Goal: Task Accomplishment & Management: Manage account settings

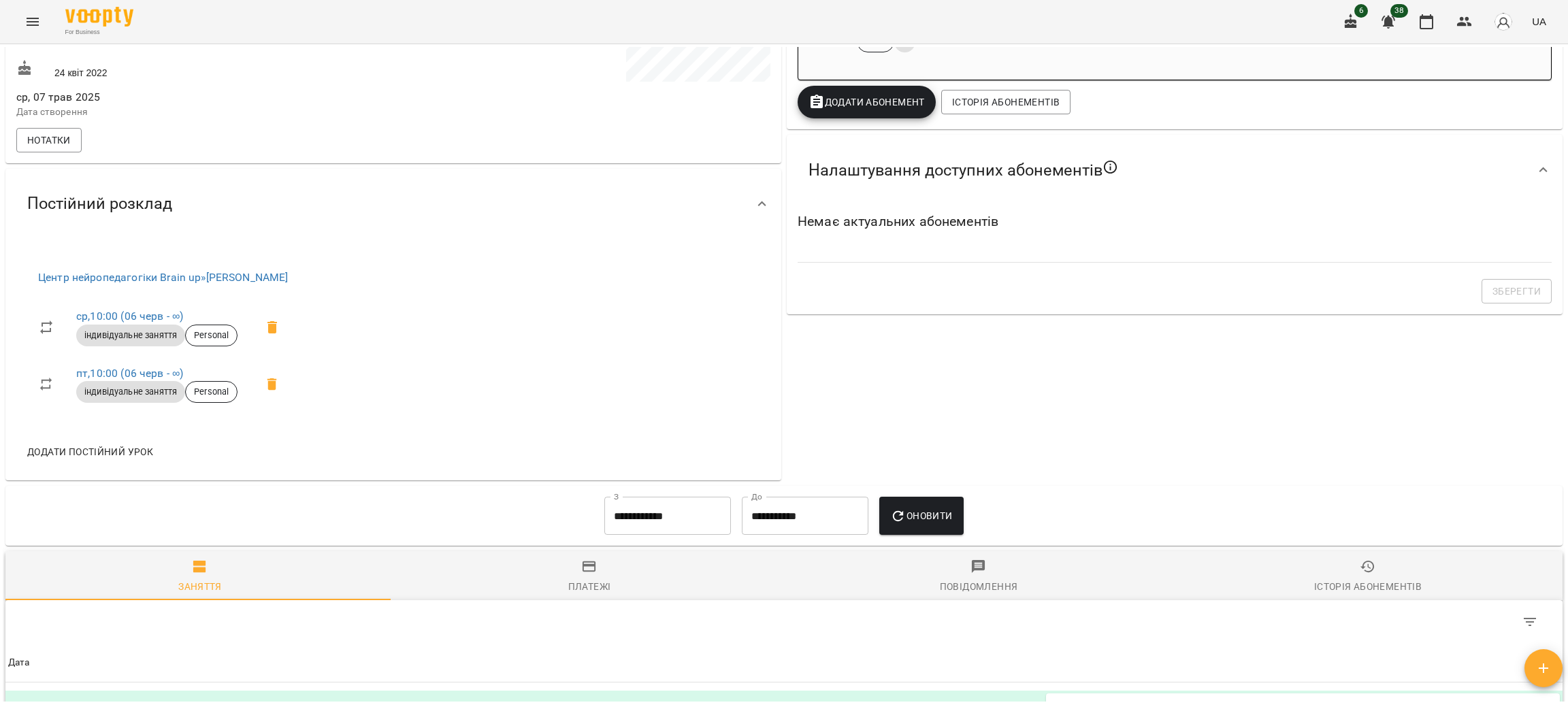
scroll to position [408, 0]
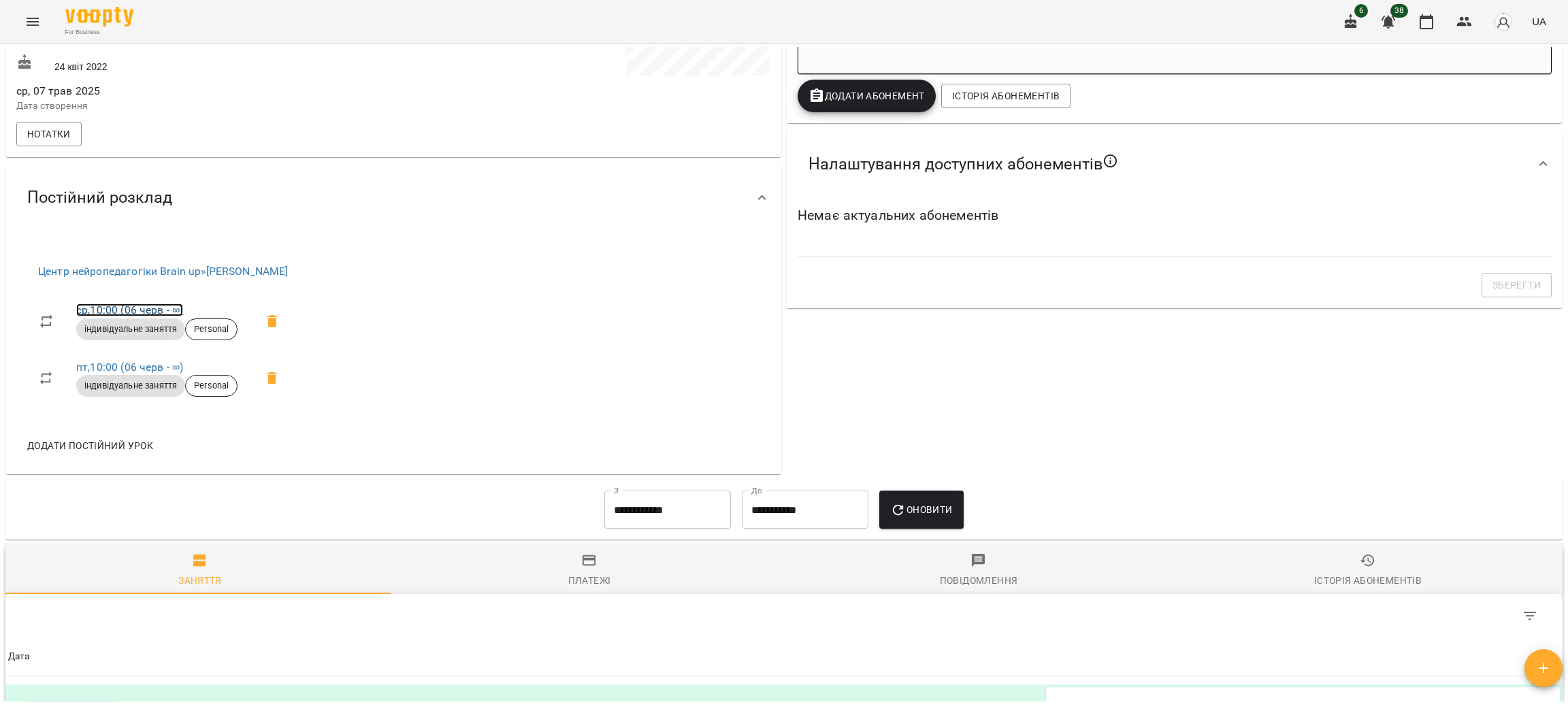
click at [108, 315] on link "ср , 10:00 ([DATE] - ∞)" at bounding box center [129, 310] width 107 height 13
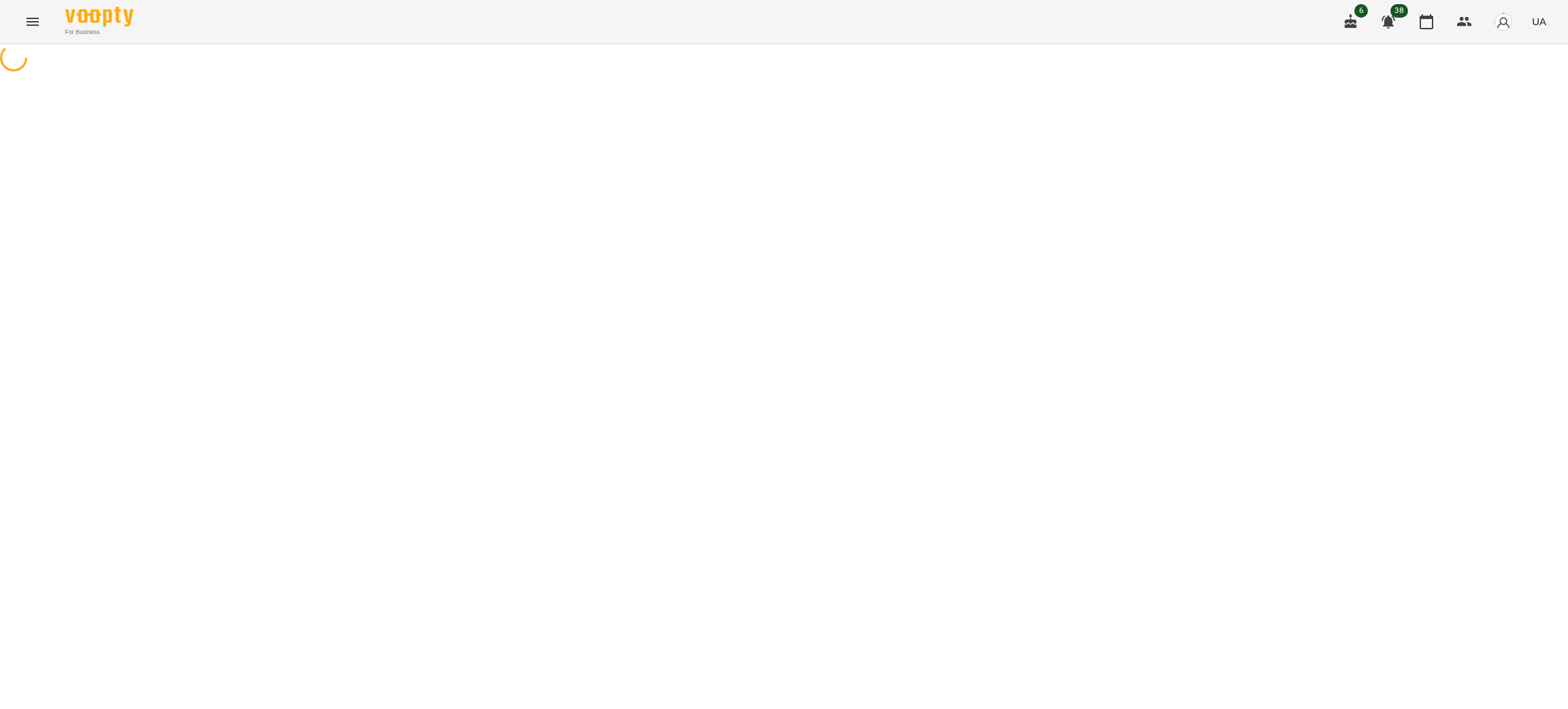
select select "*"
select select "**********"
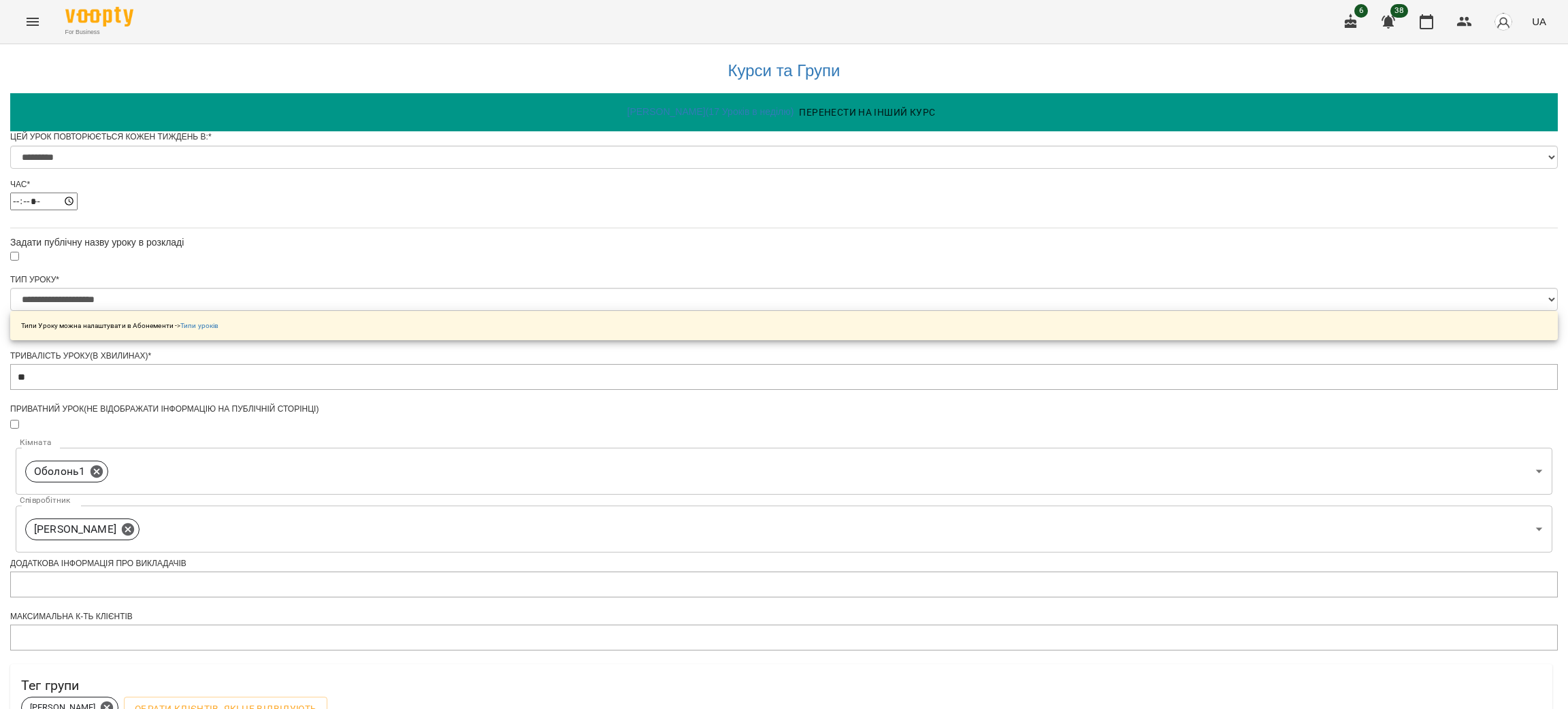
scroll to position [361, 0]
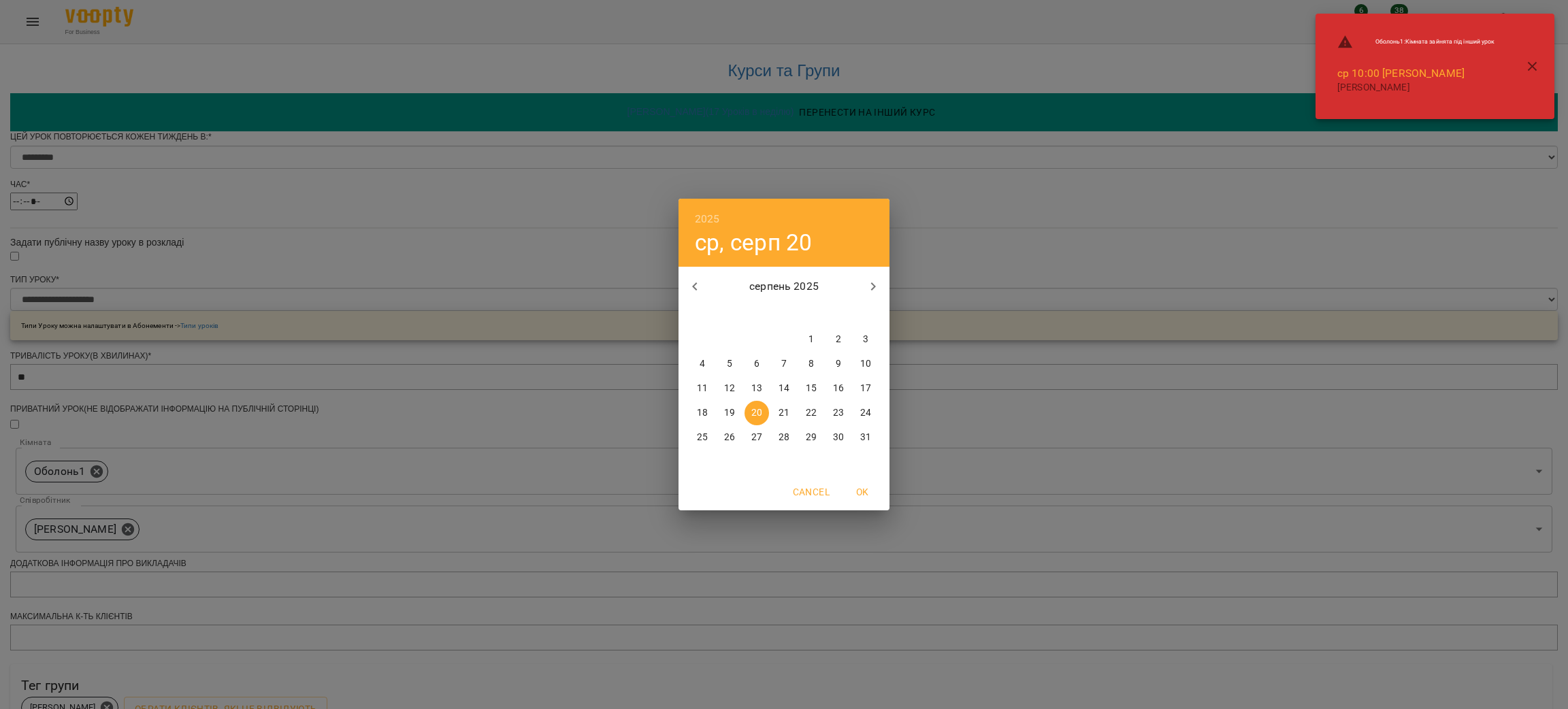
click at [759, 415] on p "20" at bounding box center [757, 413] width 11 height 14
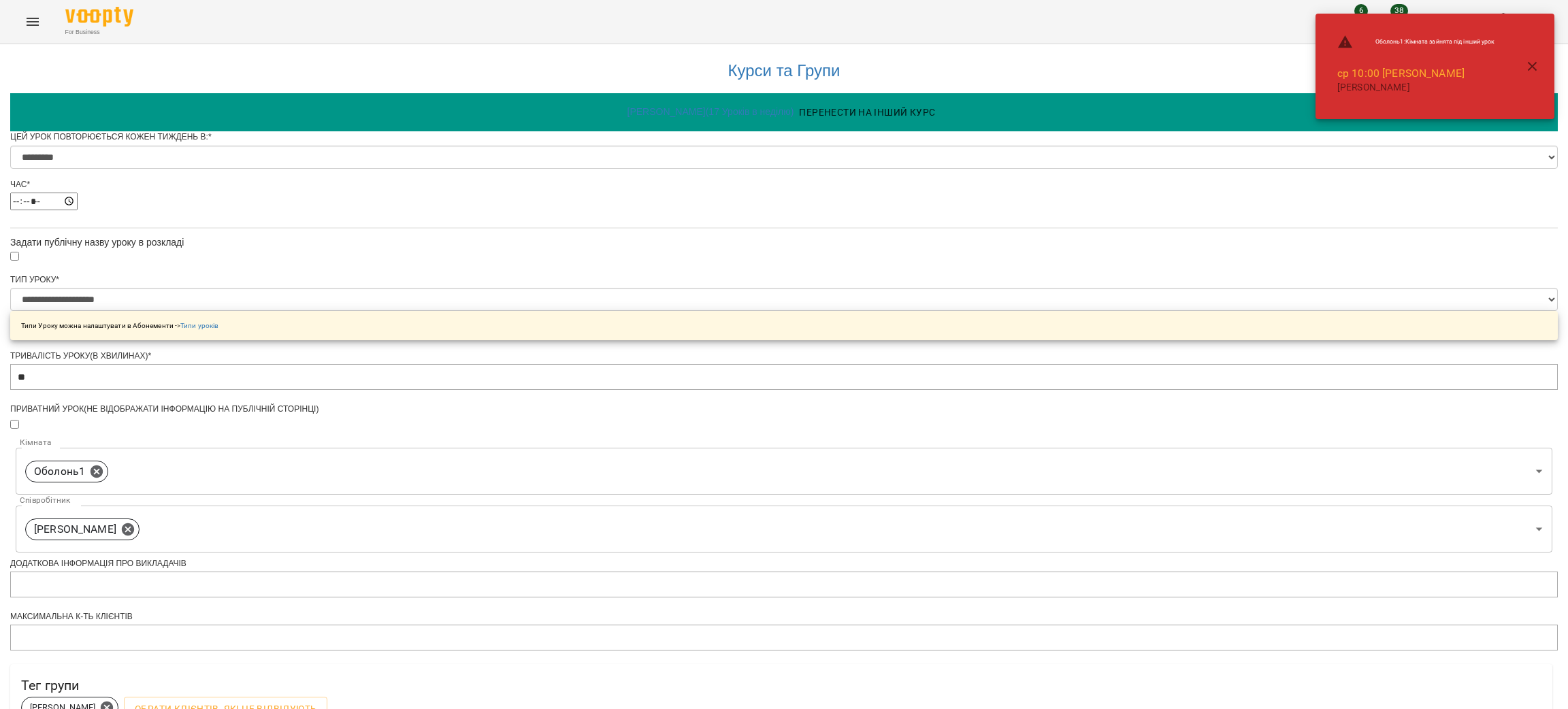
scroll to position [413, 0]
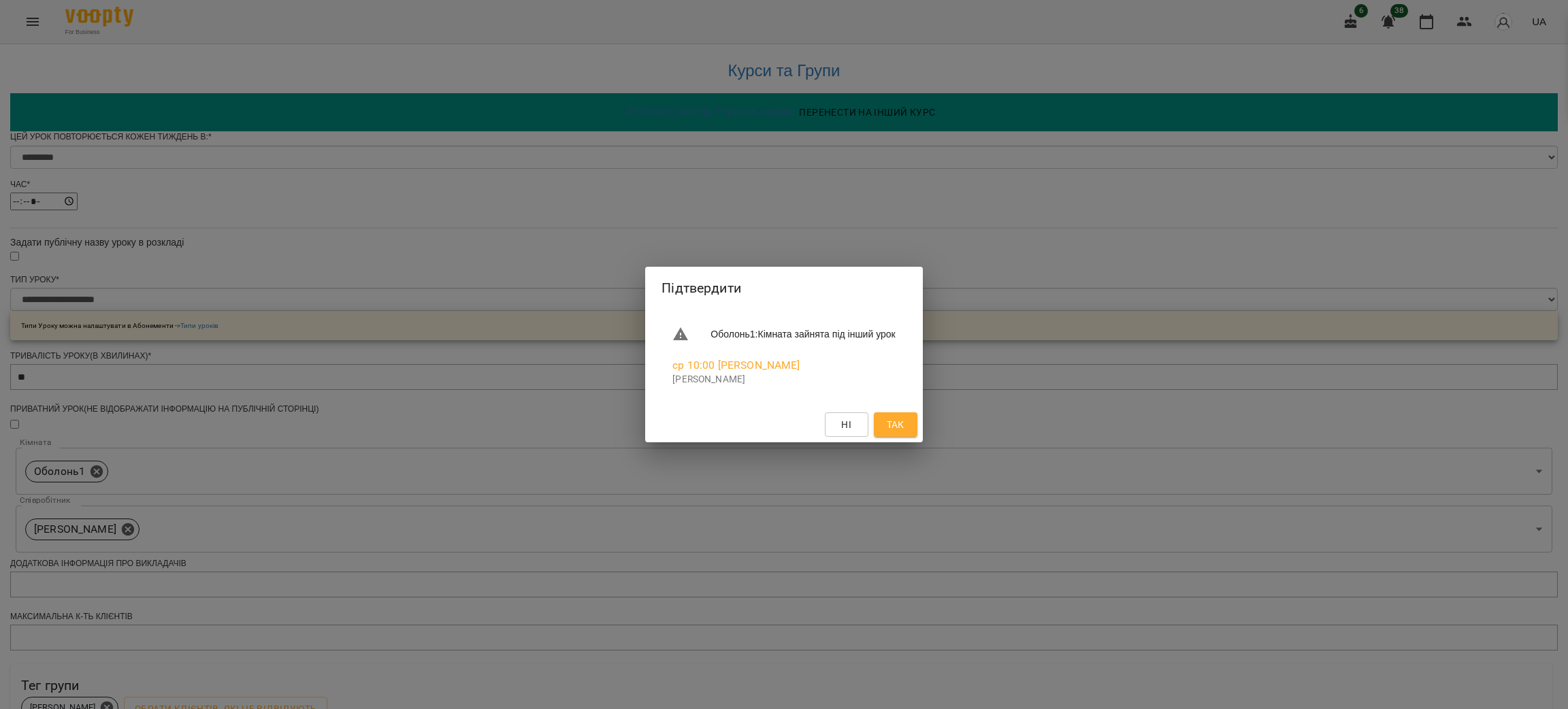
click at [904, 416] on span "Так" at bounding box center [896, 424] width 17 height 16
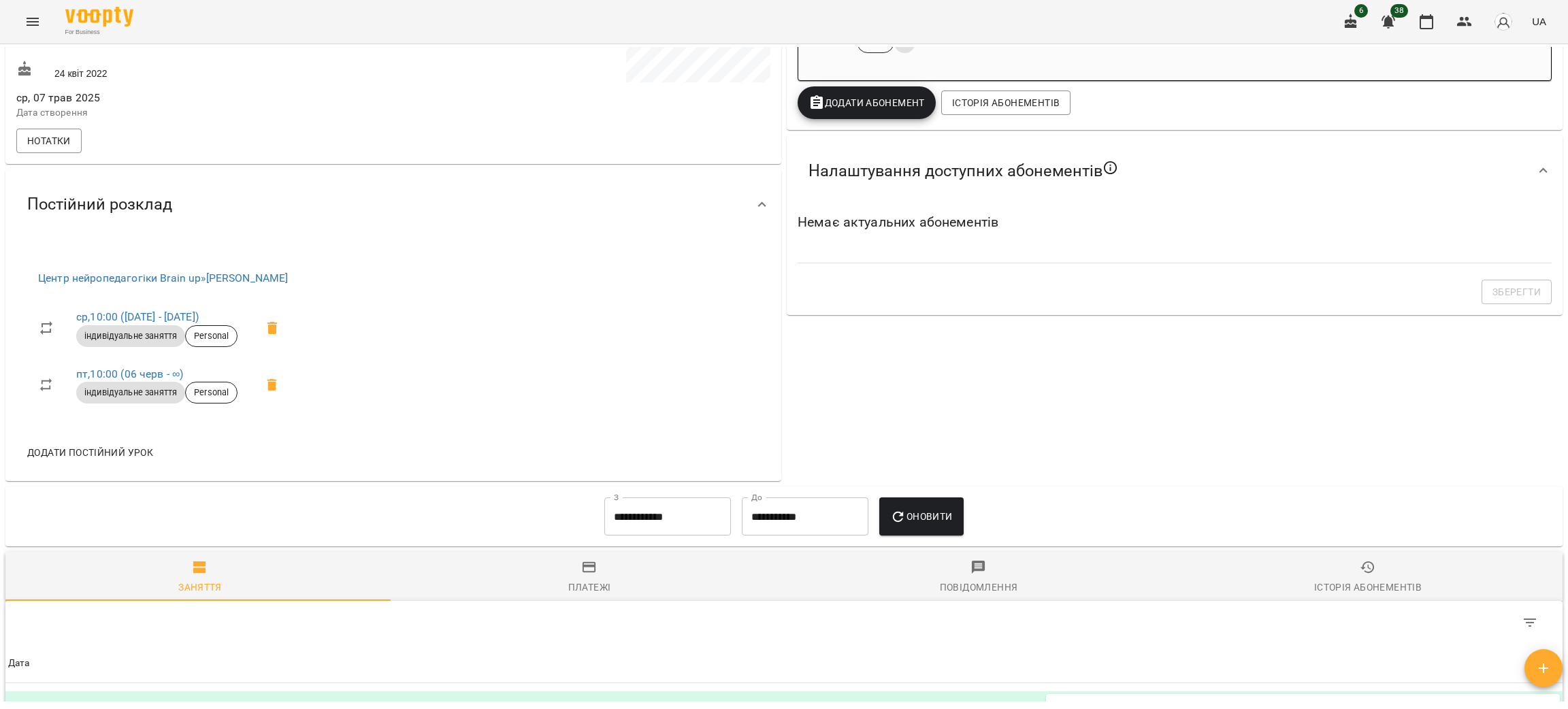
scroll to position [509, 0]
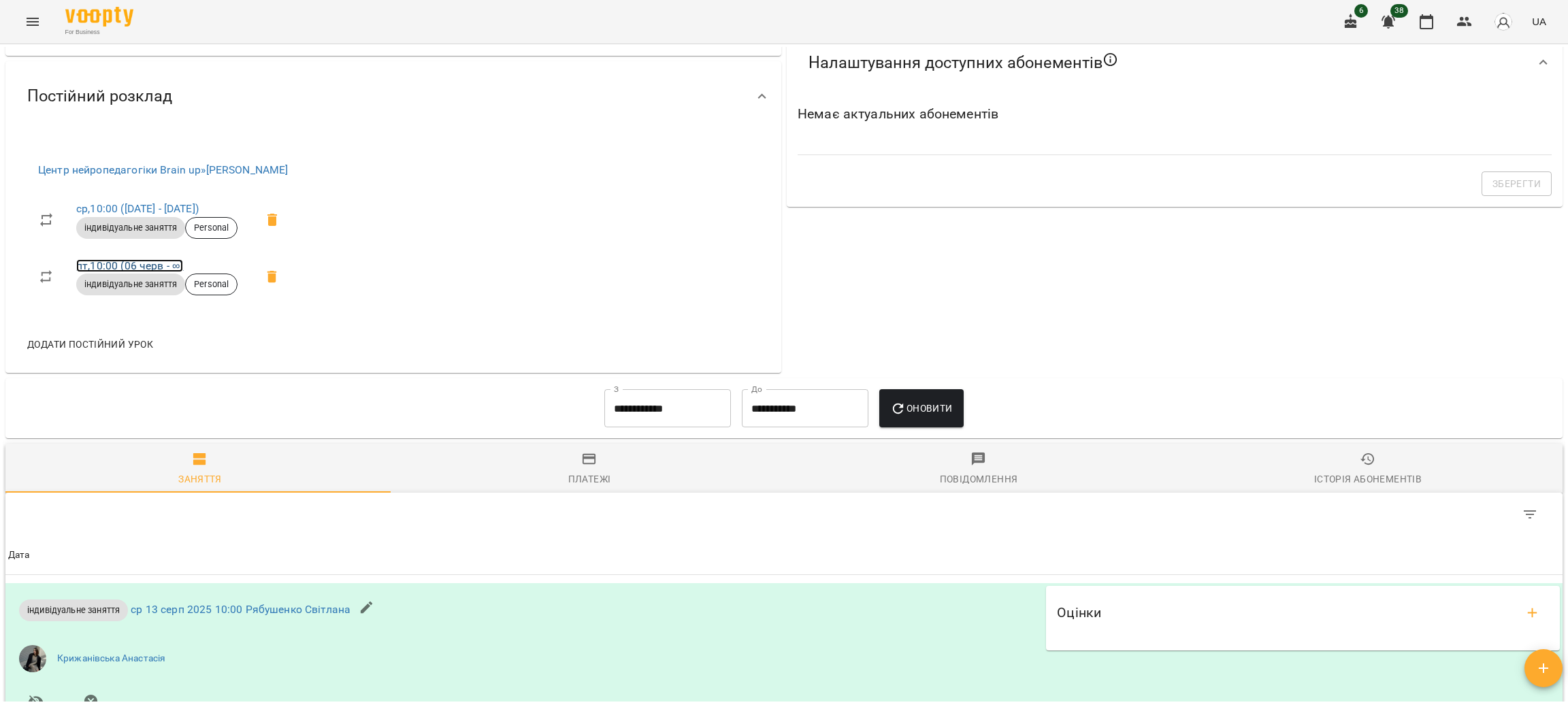
click at [146, 272] on link "пт , 10:00 ([DATE] - ∞)" at bounding box center [129, 266] width 107 height 13
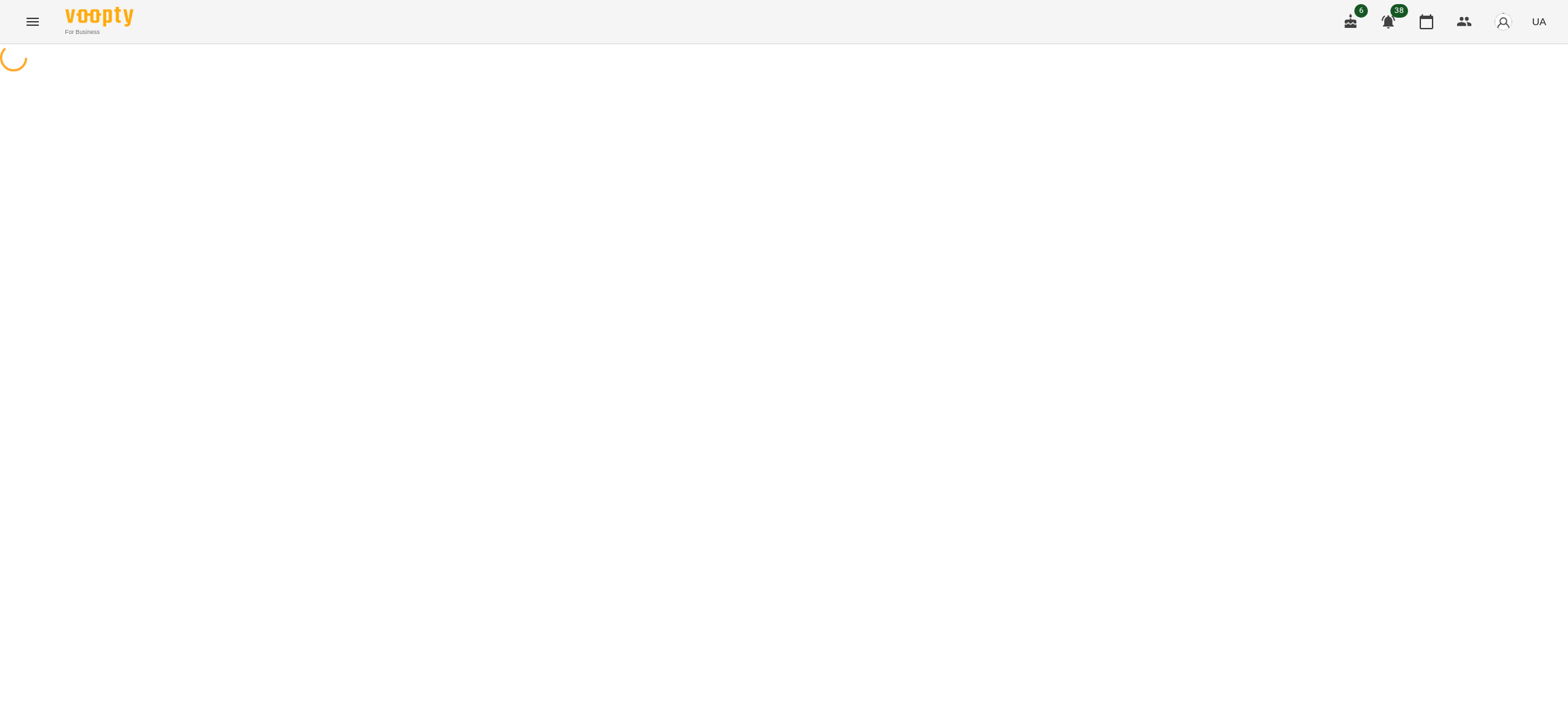
select select "*"
select select "**********"
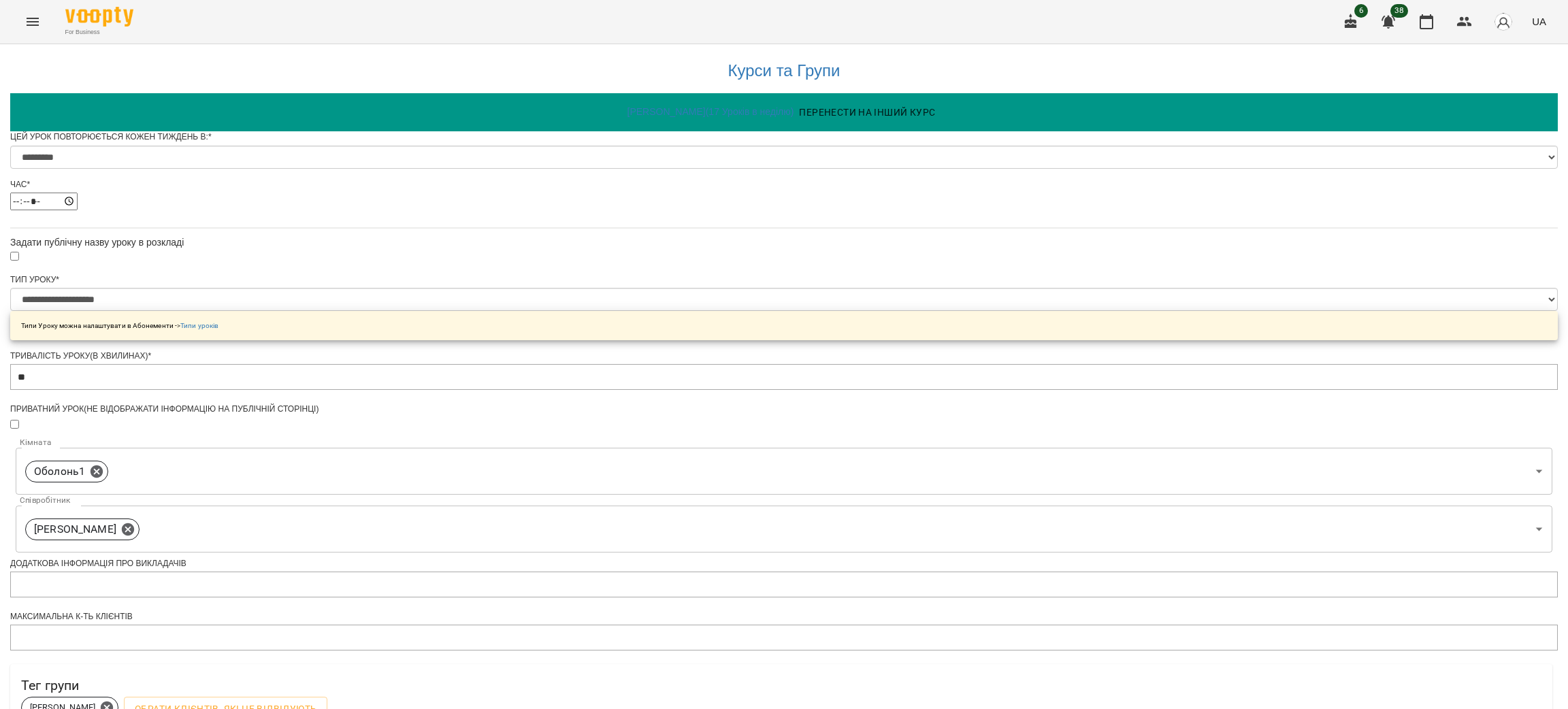
scroll to position [365, 0]
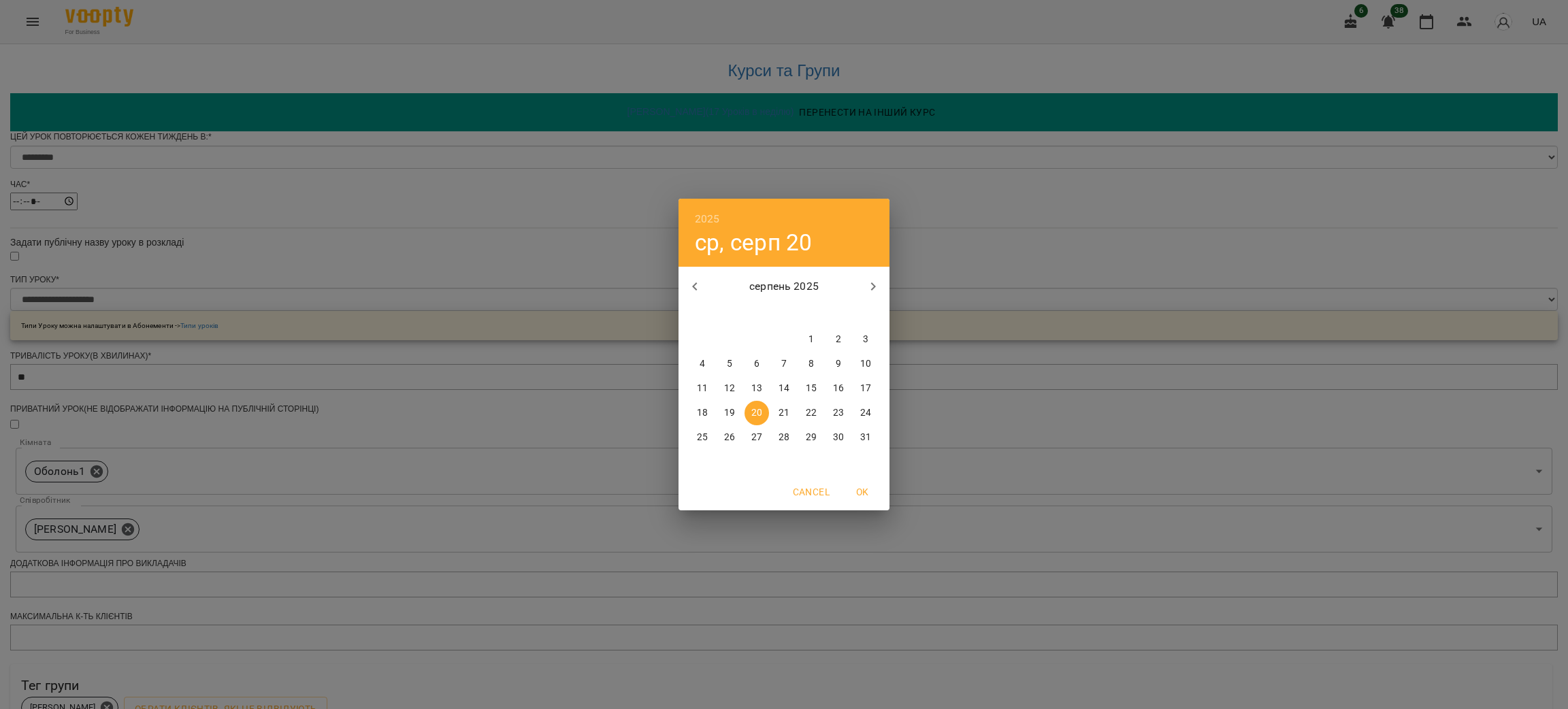
click at [749, 415] on span "20" at bounding box center [757, 413] width 25 height 14
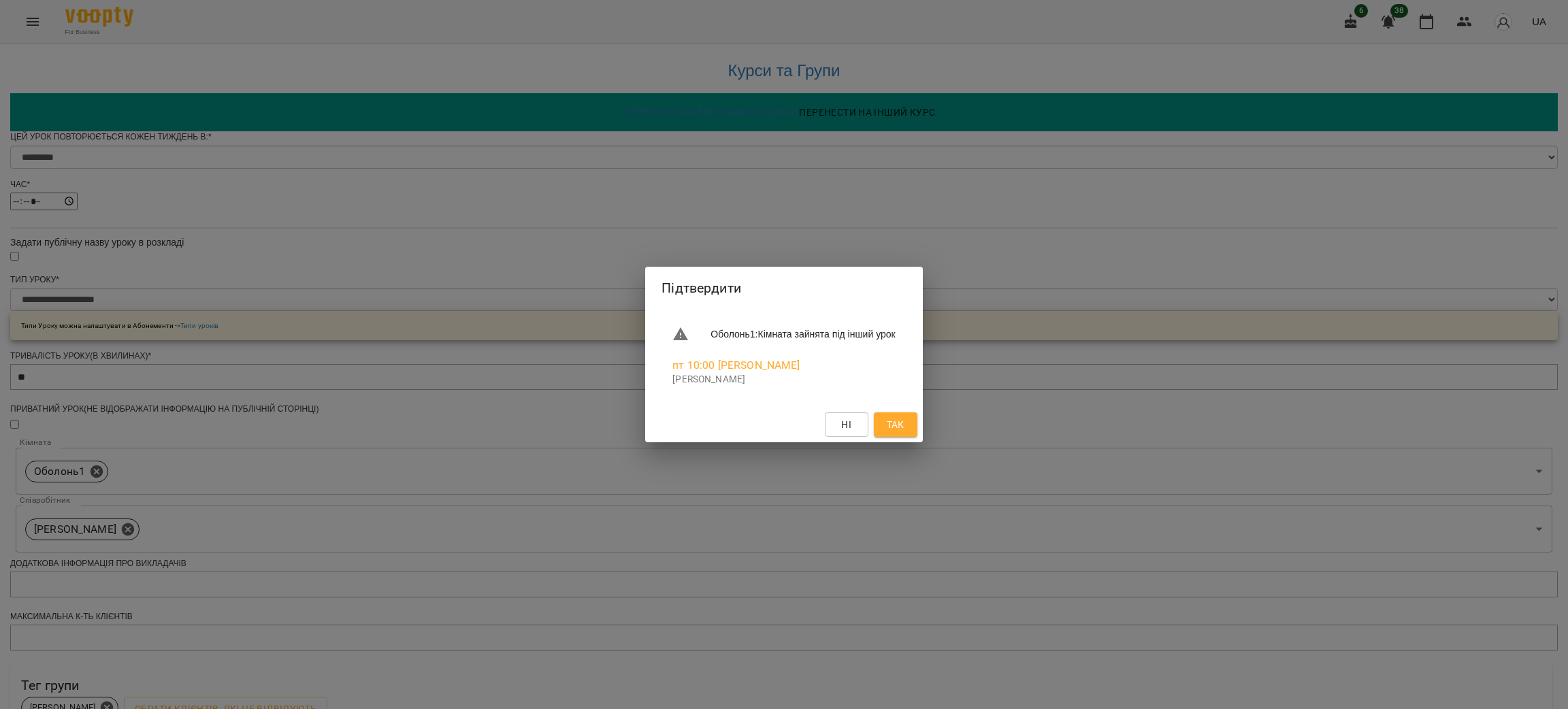
click at [904, 424] on span "Так" at bounding box center [896, 424] width 17 height 16
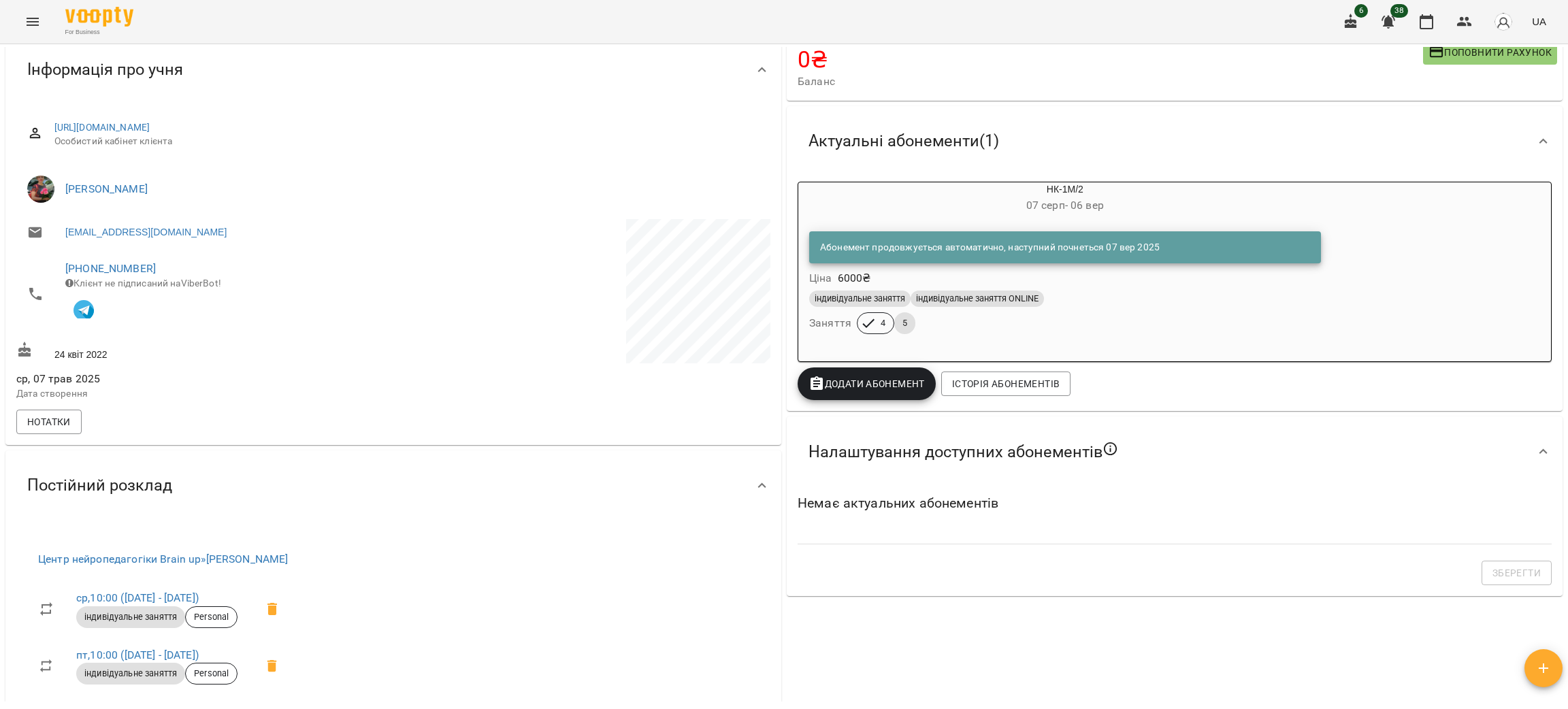
scroll to position [305, 0]
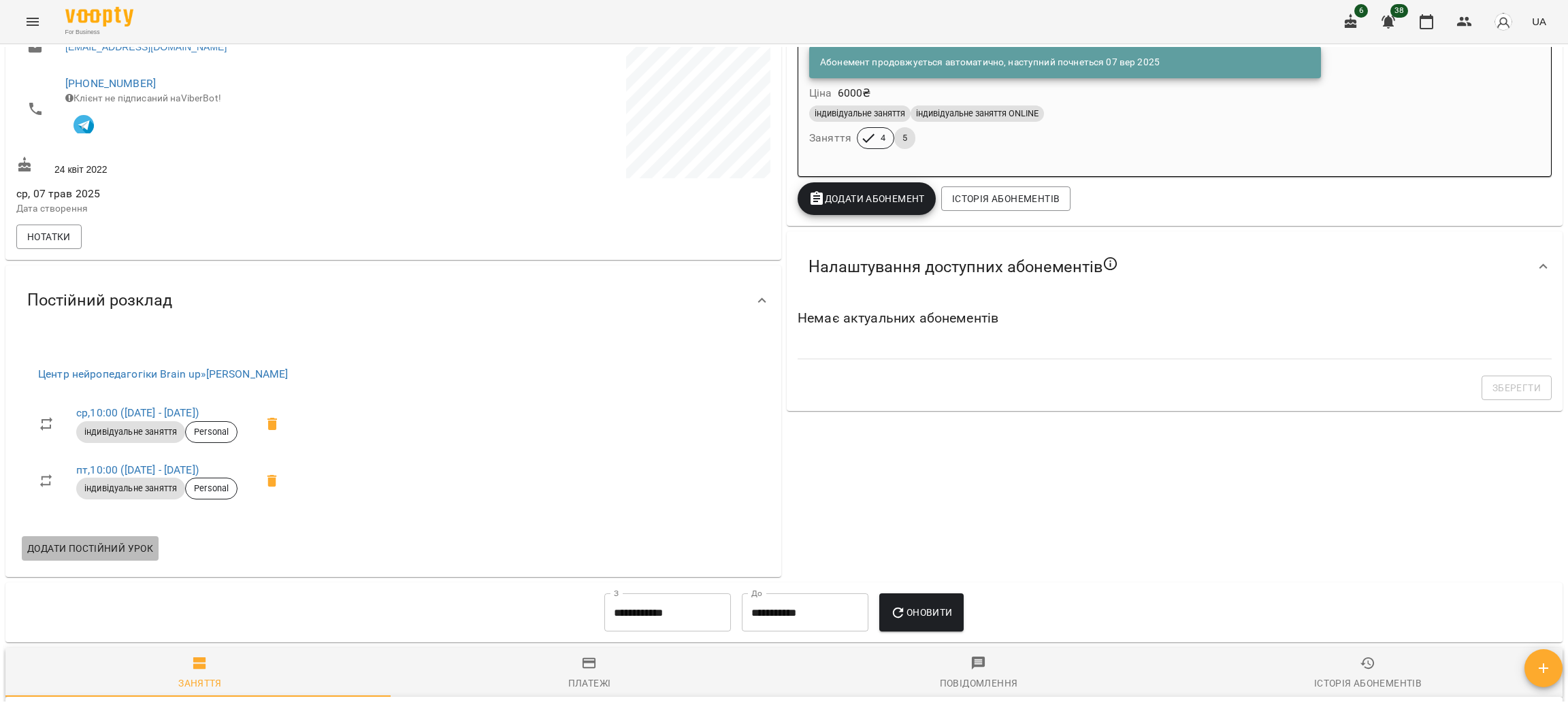
click at [134, 554] on span "Додати постійний урок" at bounding box center [89, 548] width 126 height 16
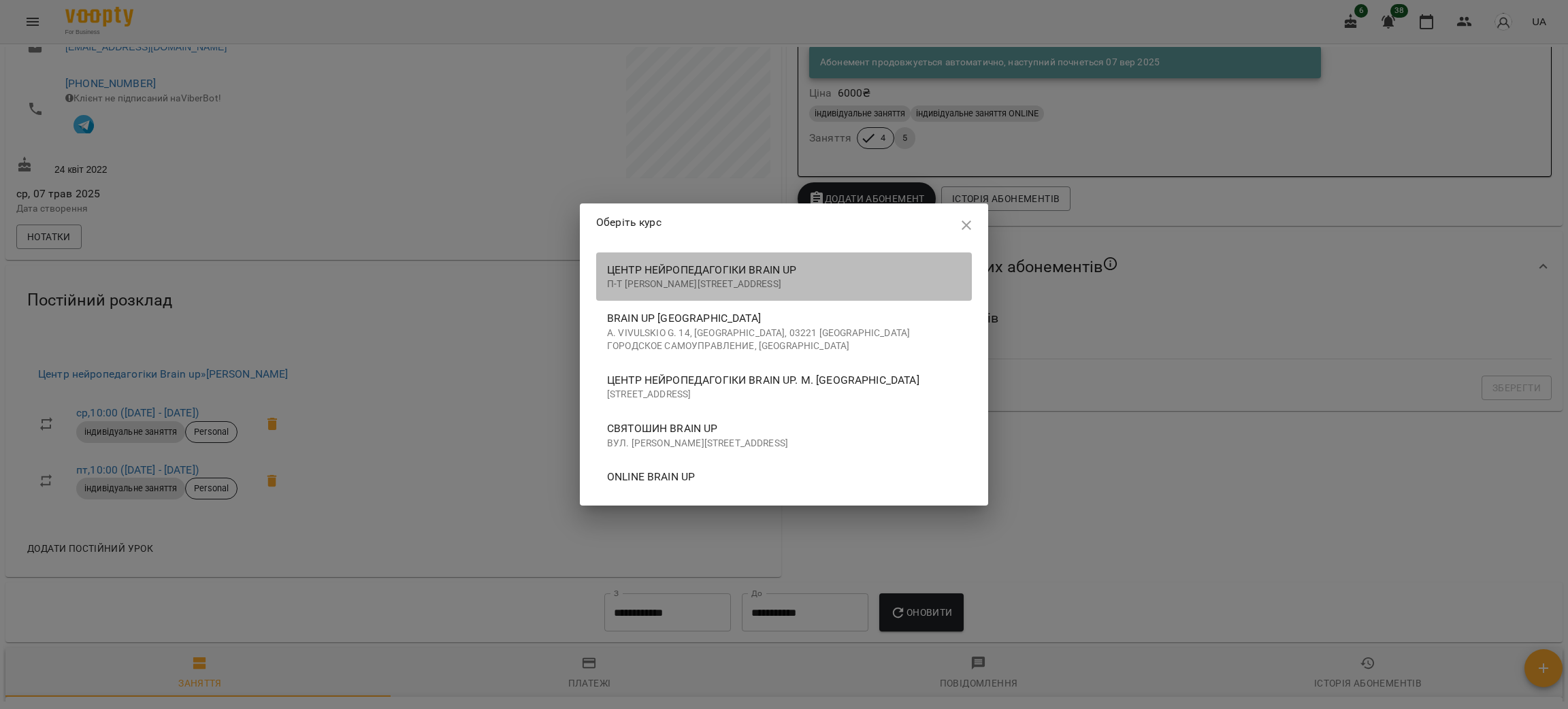
click at [676, 273] on span "Центр нейропедагогіки Brain up" at bounding box center [784, 270] width 354 height 16
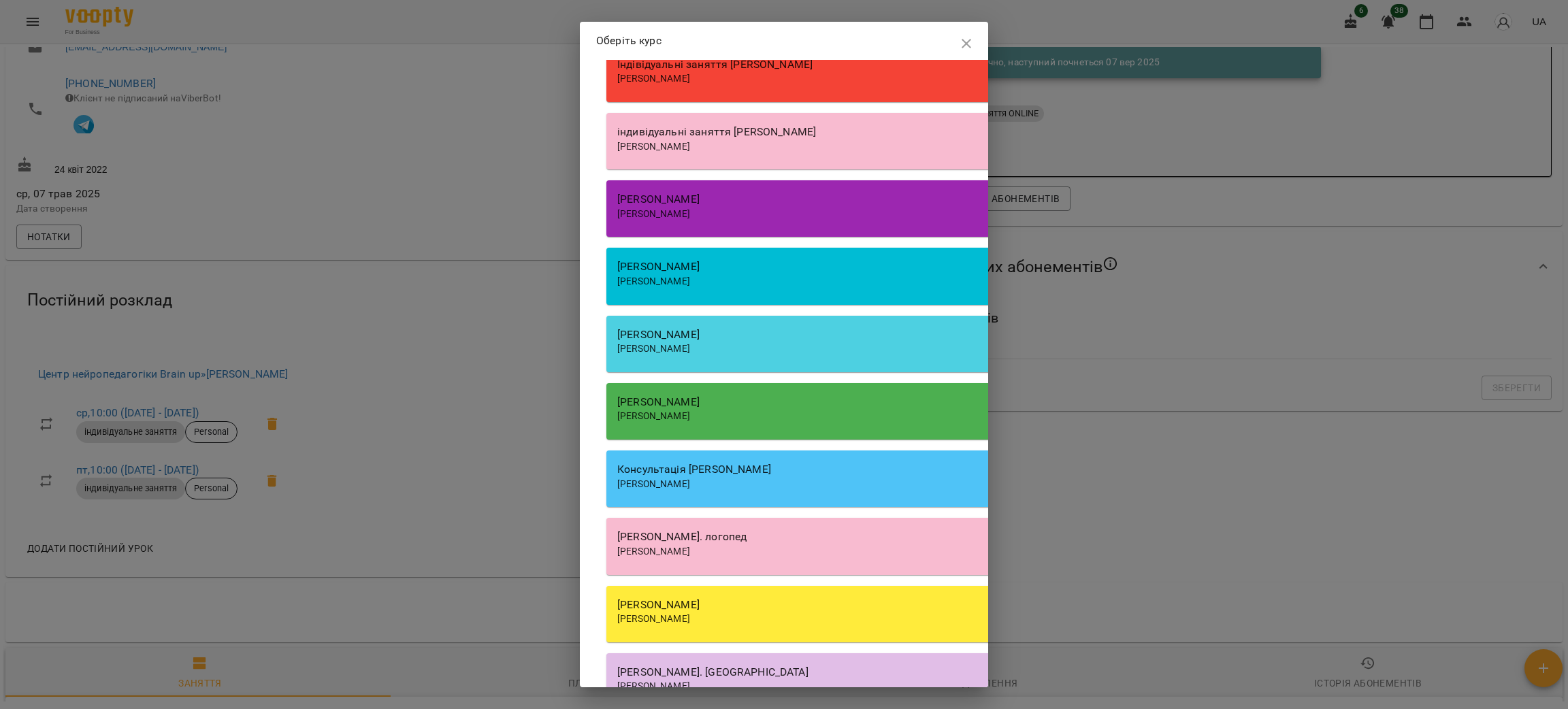
scroll to position [487, 0]
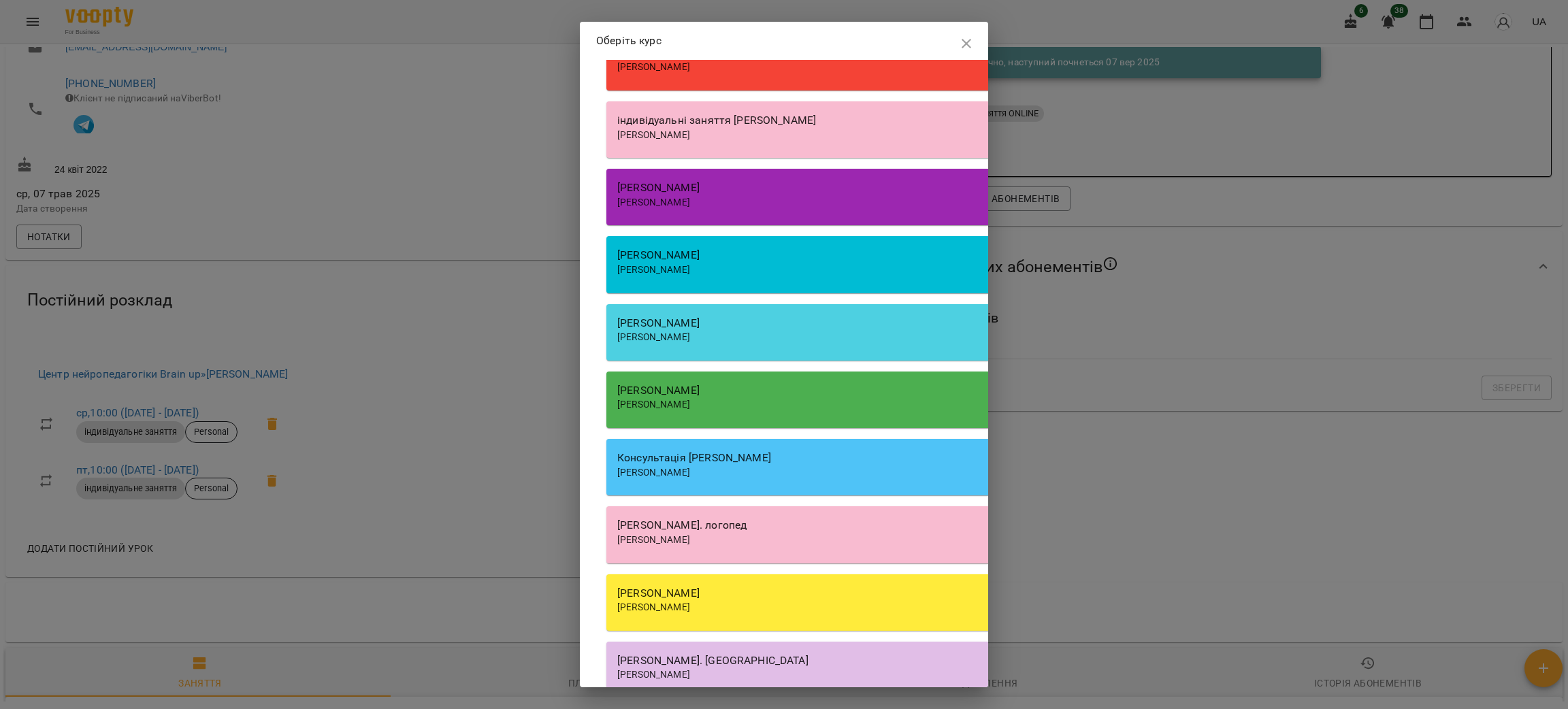
click at [807, 428] on div "[PERSON_NAME] [PERSON_NAME]" at bounding box center [994, 400] width 776 height 57
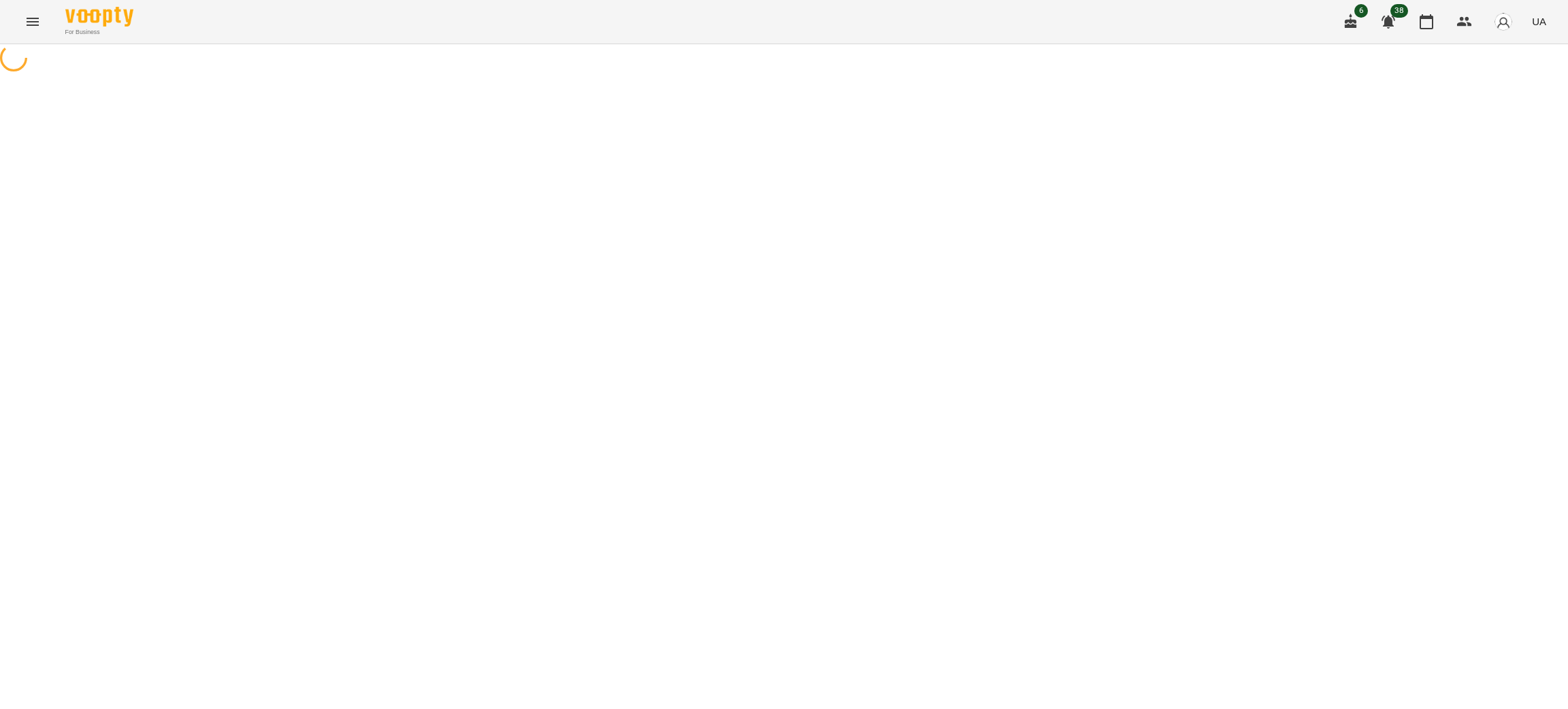
select select "**********"
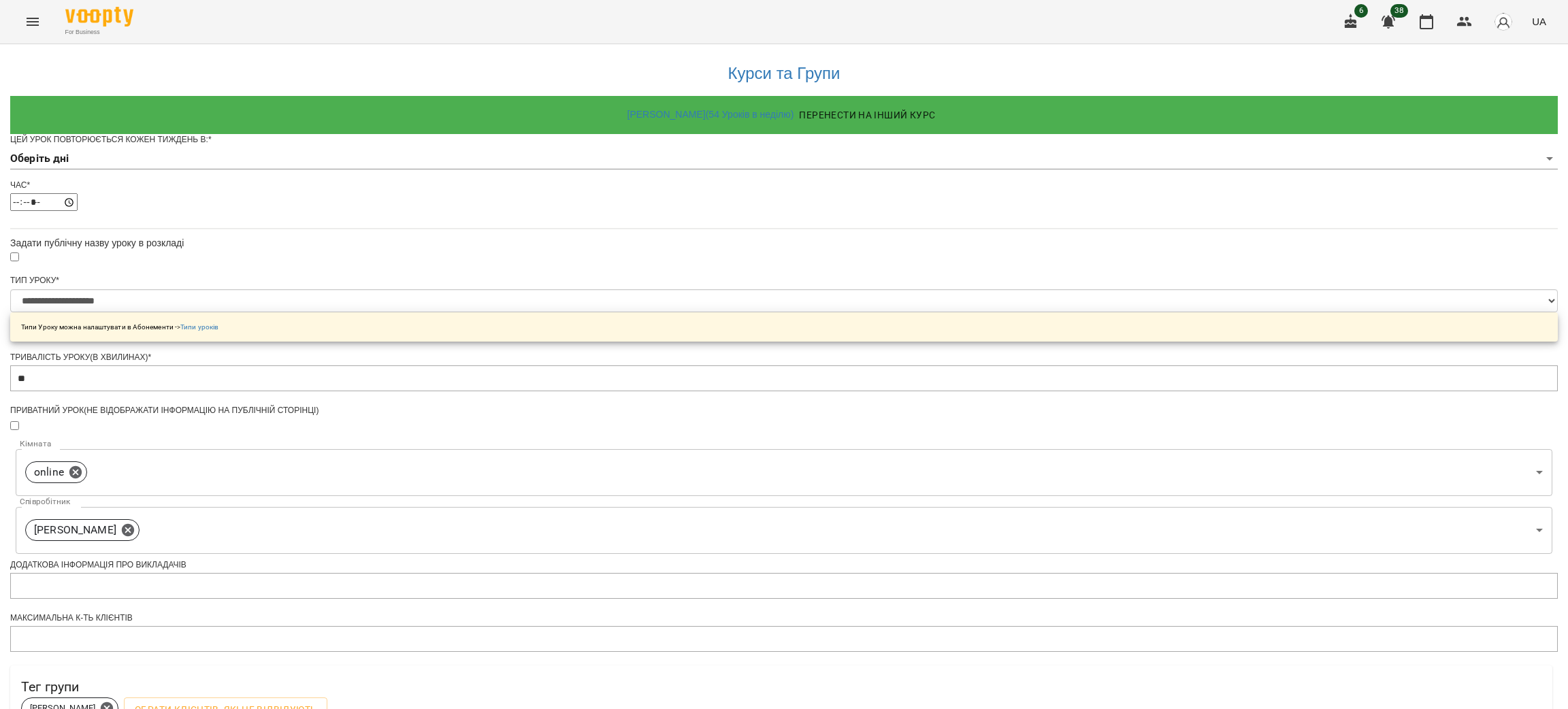
click at [709, 185] on body "**********" at bounding box center [784, 438] width 1568 height 877
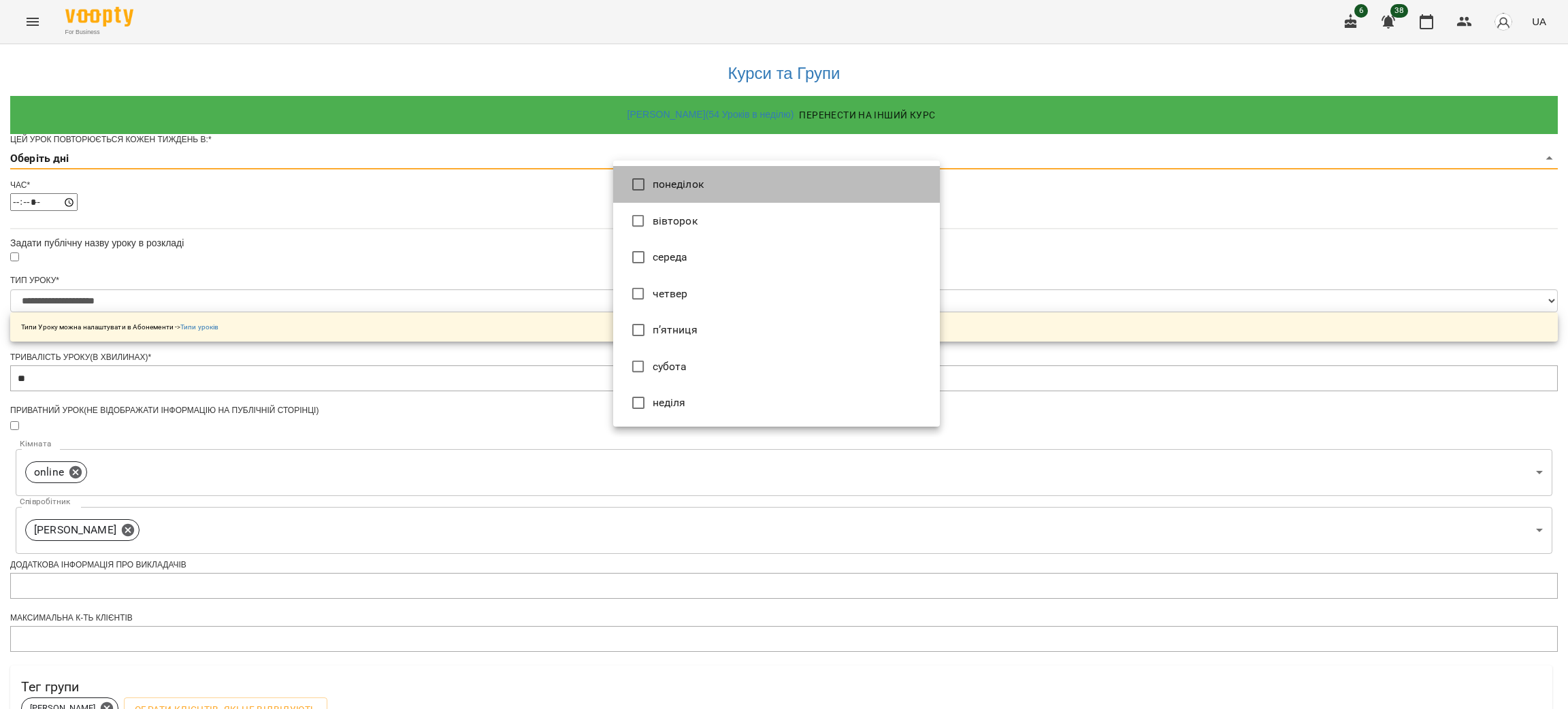
click at [678, 191] on li "понеділок" at bounding box center [776, 184] width 326 height 37
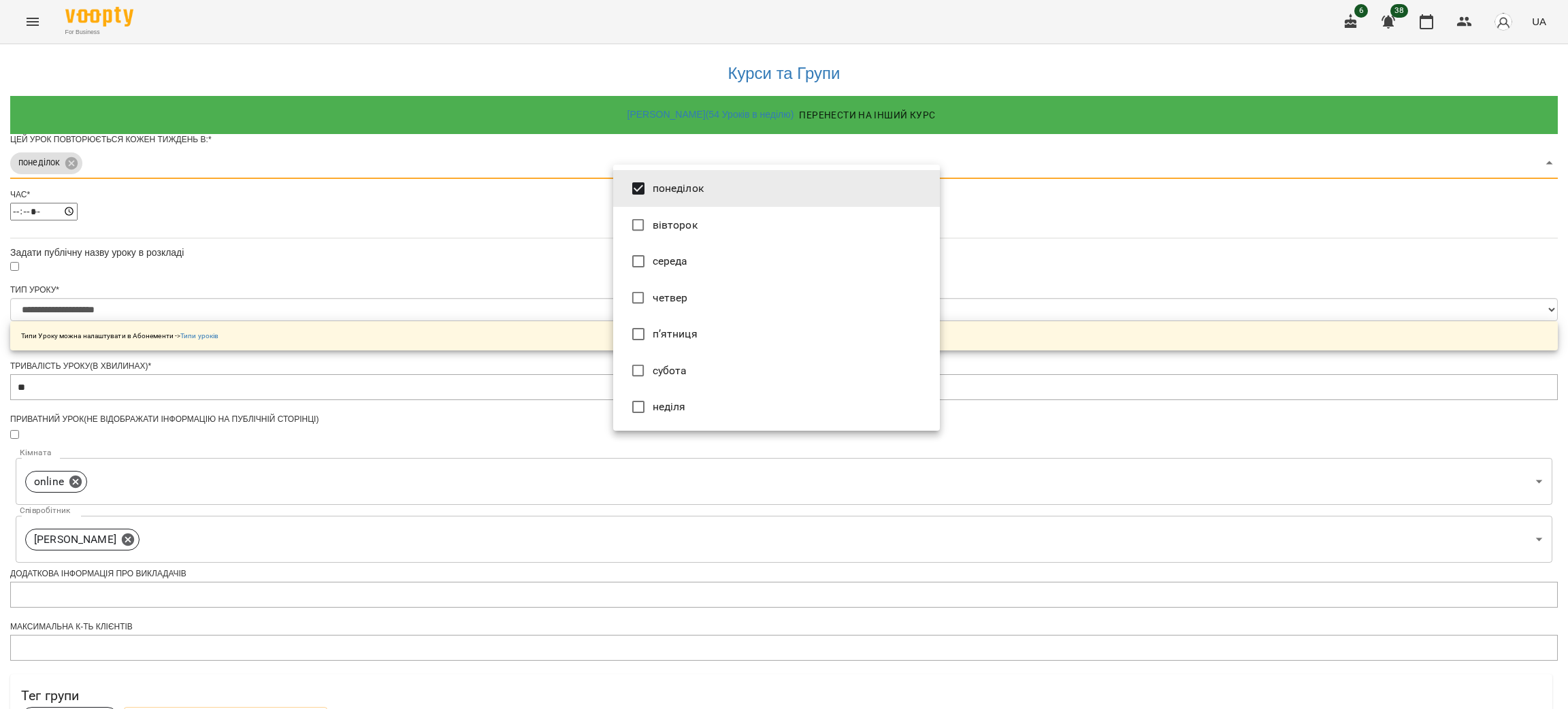
click at [680, 288] on li "четвер" at bounding box center [776, 298] width 326 height 37
type input "***"
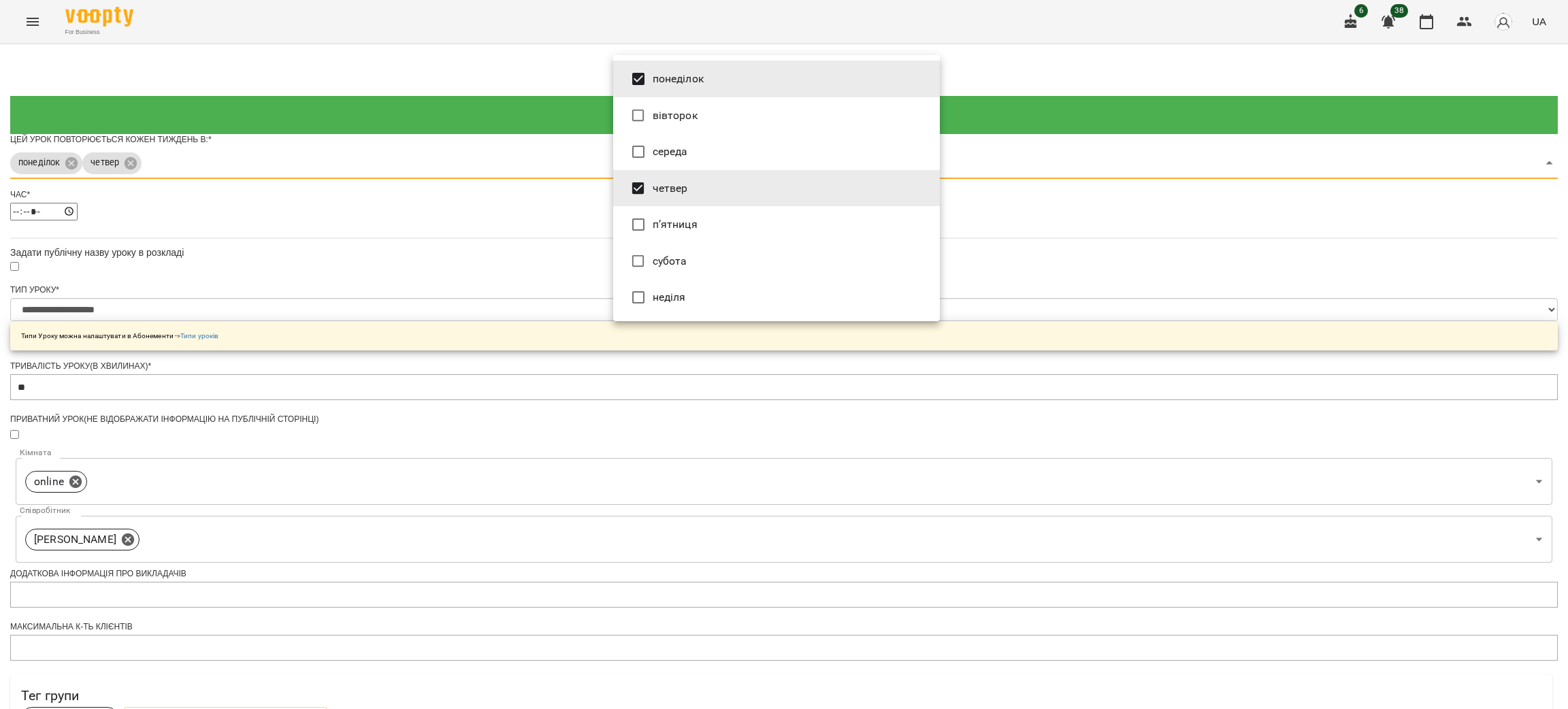
click at [550, 307] on div at bounding box center [784, 354] width 1568 height 709
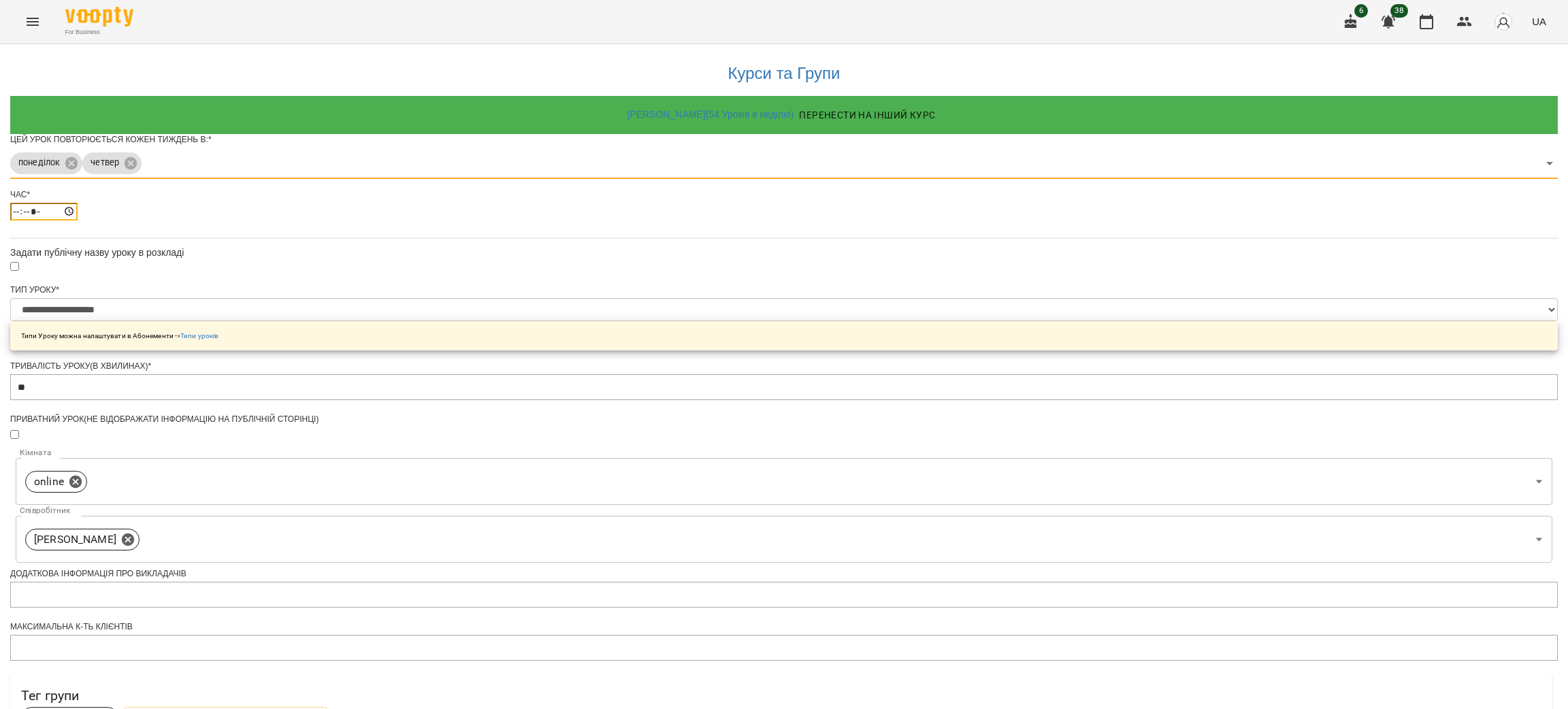
click at [78, 220] on input "*****" at bounding box center [44, 211] width 68 height 17
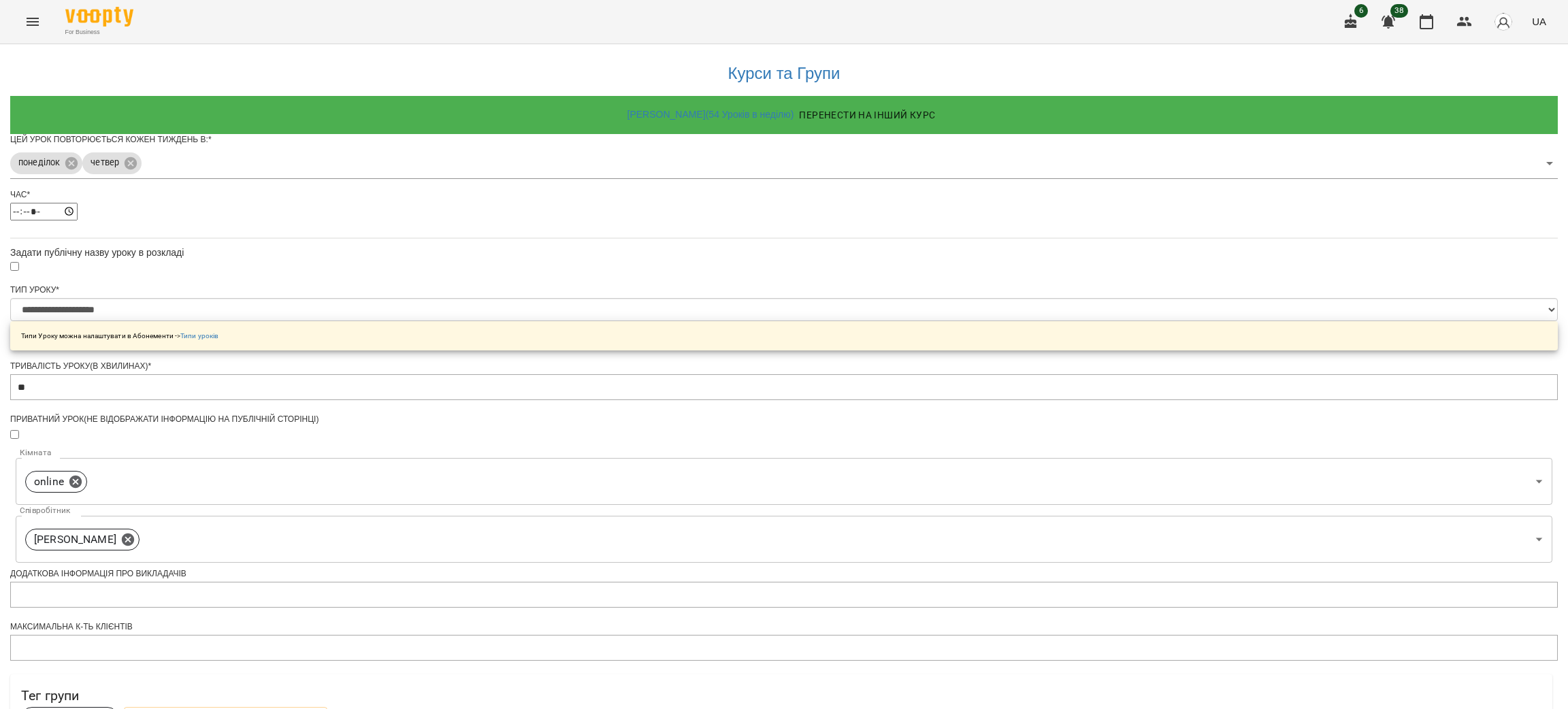
type input "*****"
click at [491, 347] on div "**********" at bounding box center [784, 466] width 1548 height 845
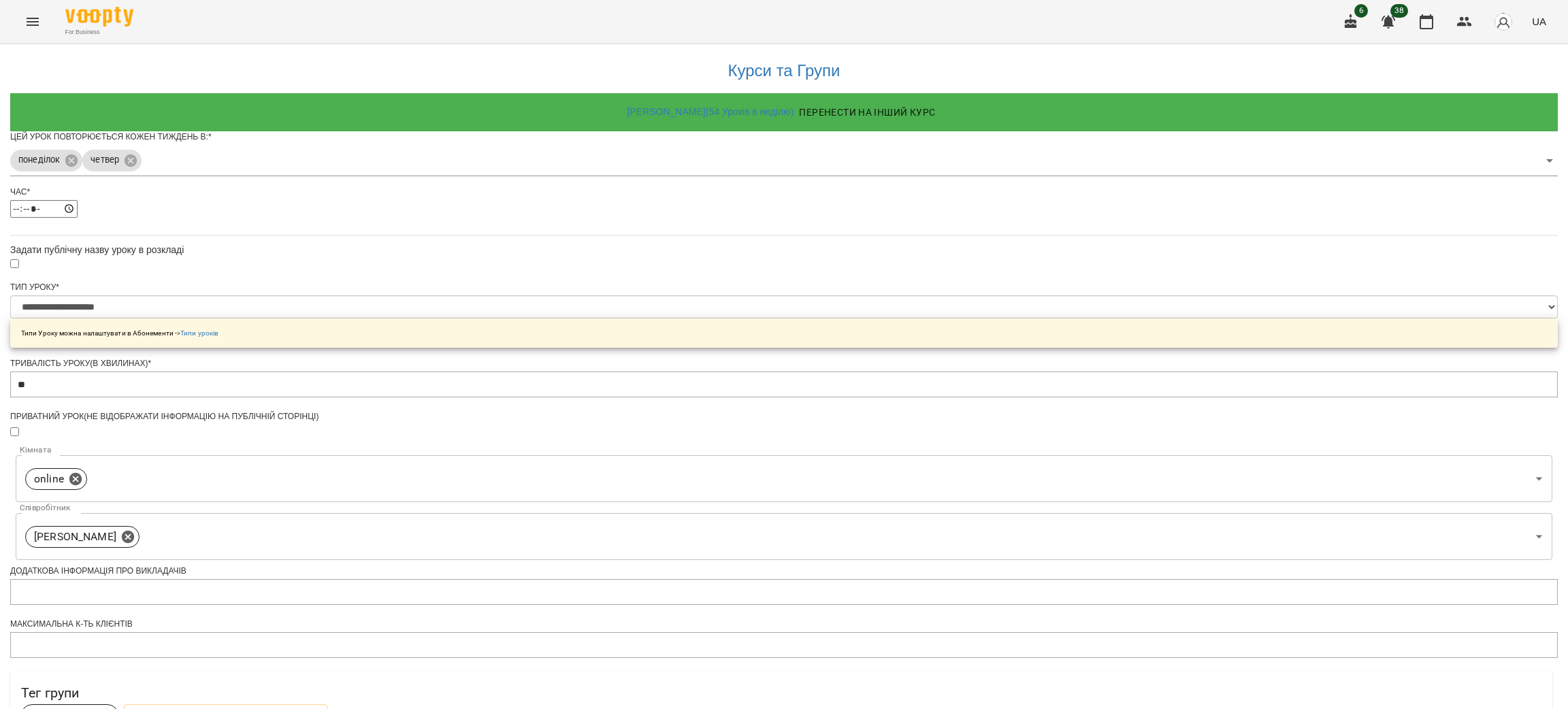
scroll to position [204, 0]
click at [83, 471] on icon at bounding box center [76, 479] width 15 height 15
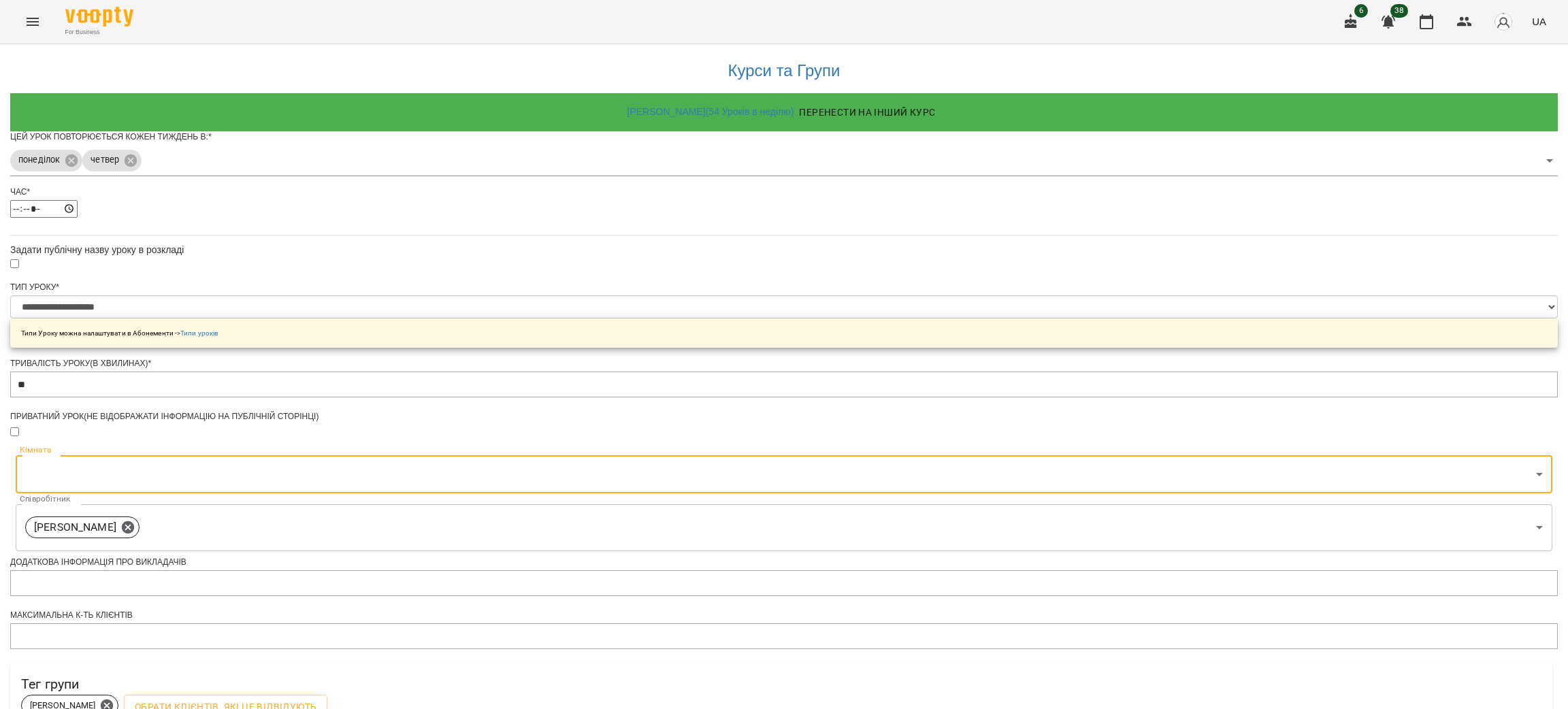
click at [688, 320] on body "**********" at bounding box center [784, 438] width 1568 height 877
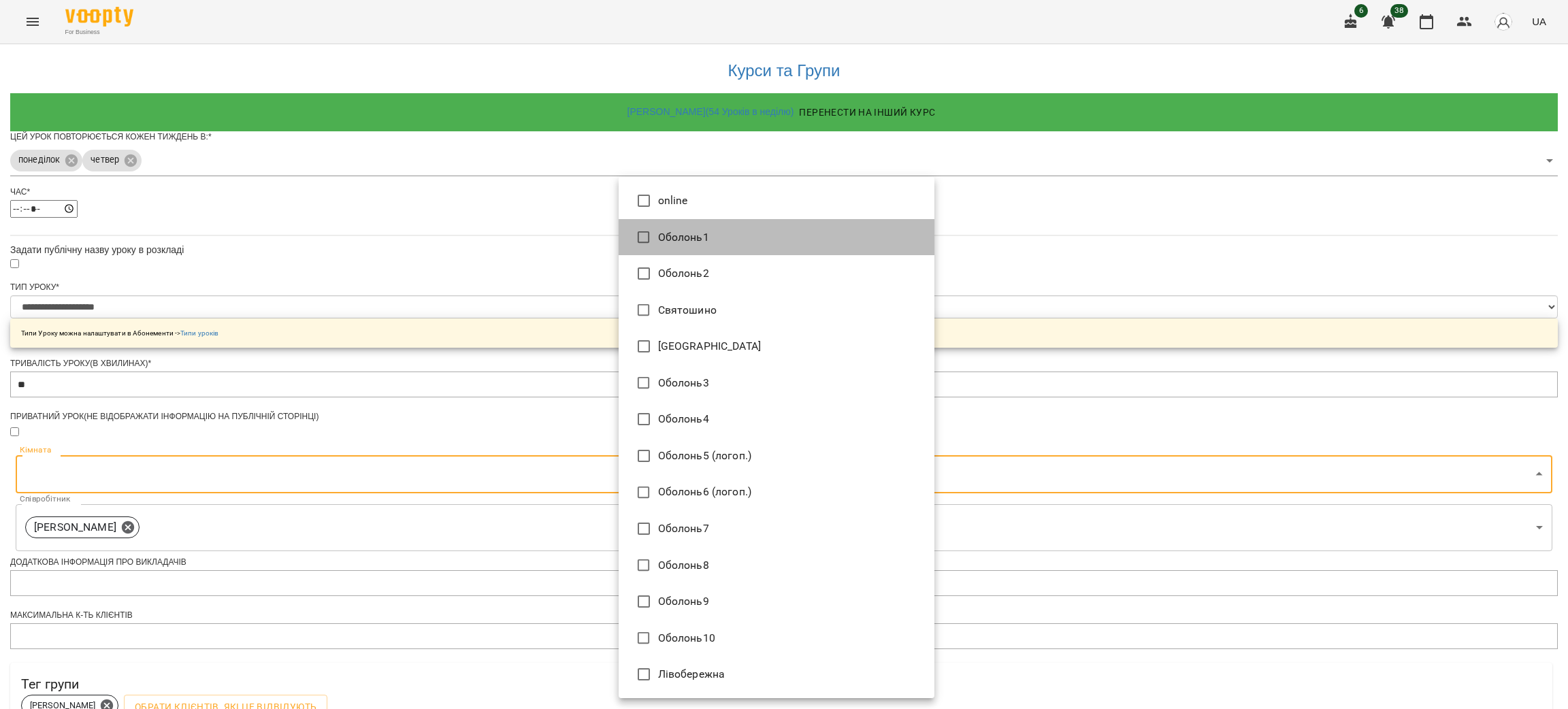
click at [678, 224] on li "Оболонь1" at bounding box center [776, 237] width 315 height 37
type input "**********"
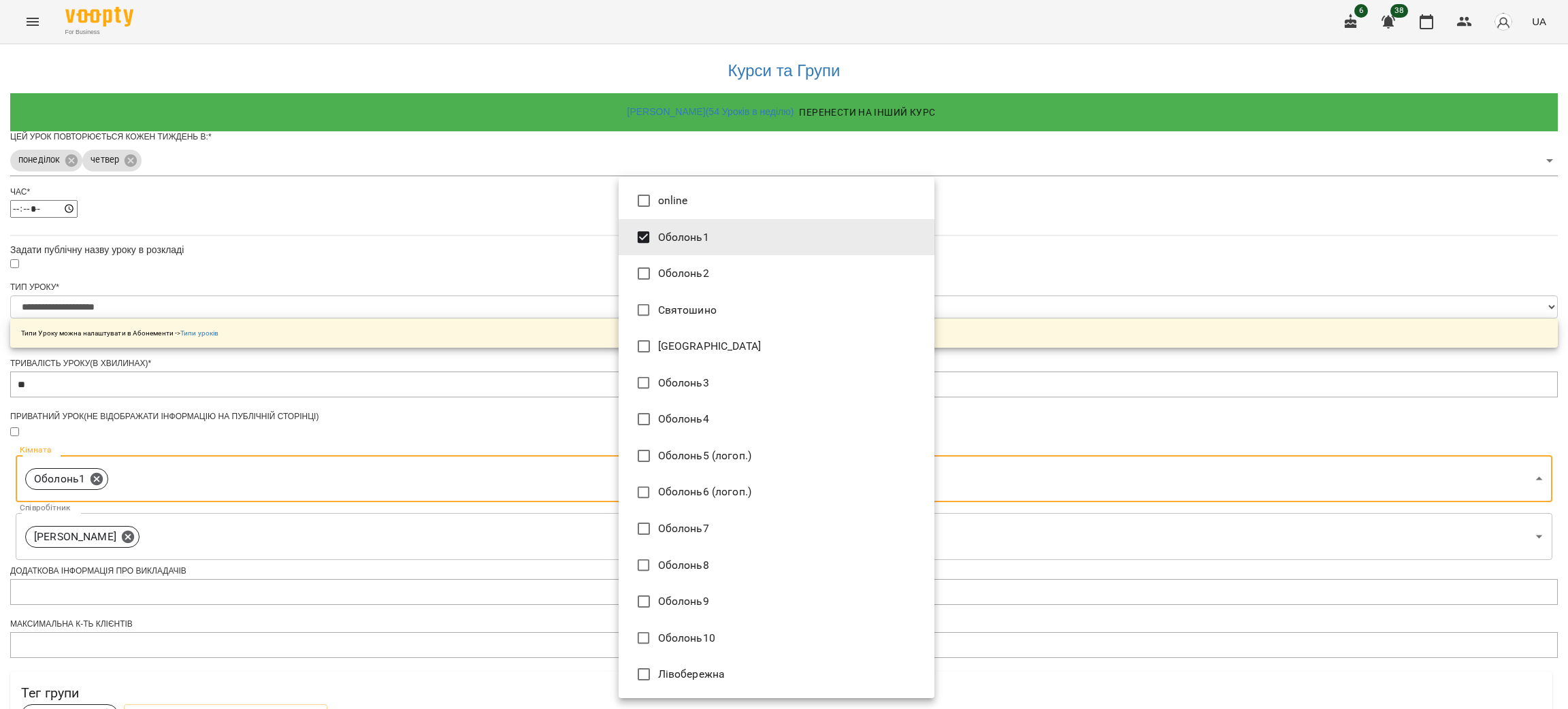
click at [430, 318] on div at bounding box center [784, 354] width 1568 height 709
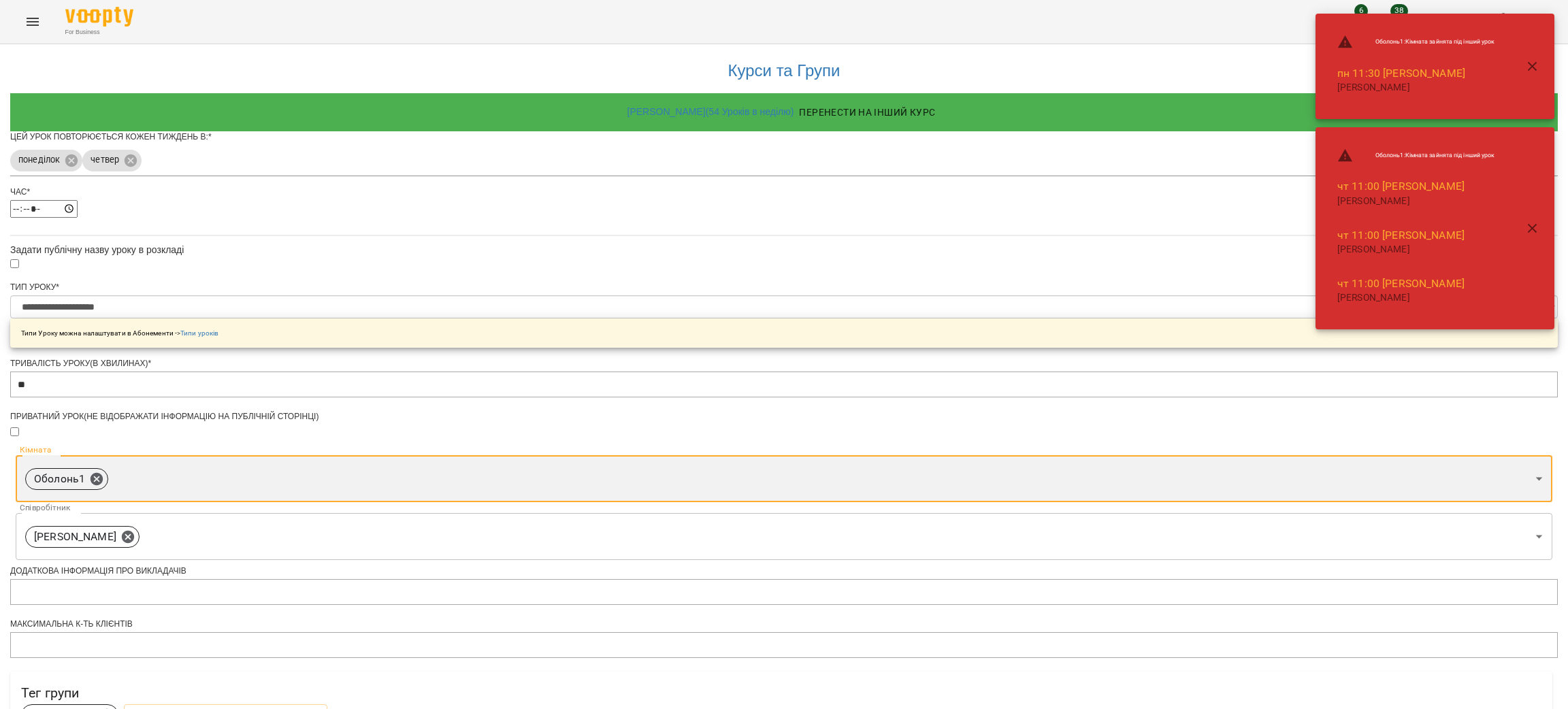
scroll to position [243, 0]
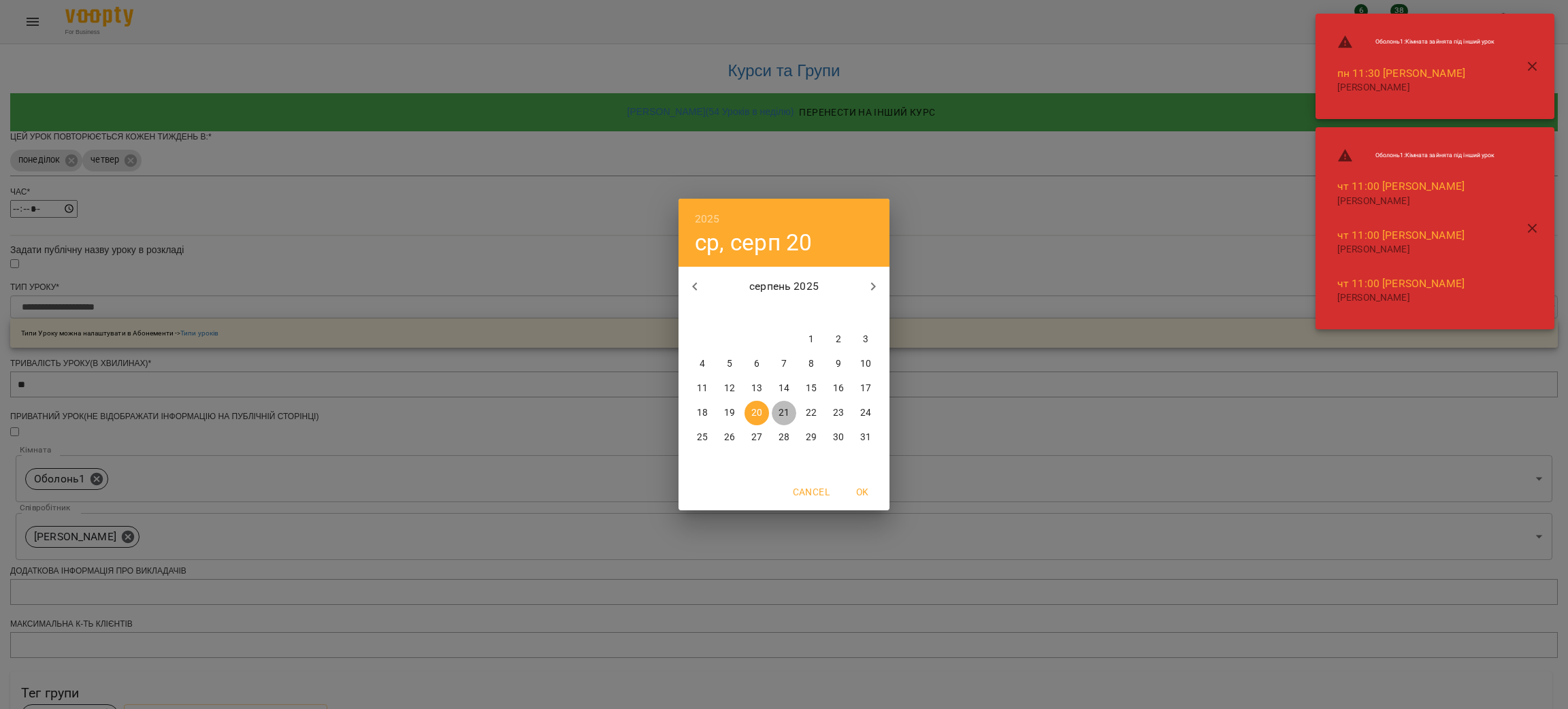
click at [781, 411] on p "21" at bounding box center [784, 413] width 11 height 14
type input "**********"
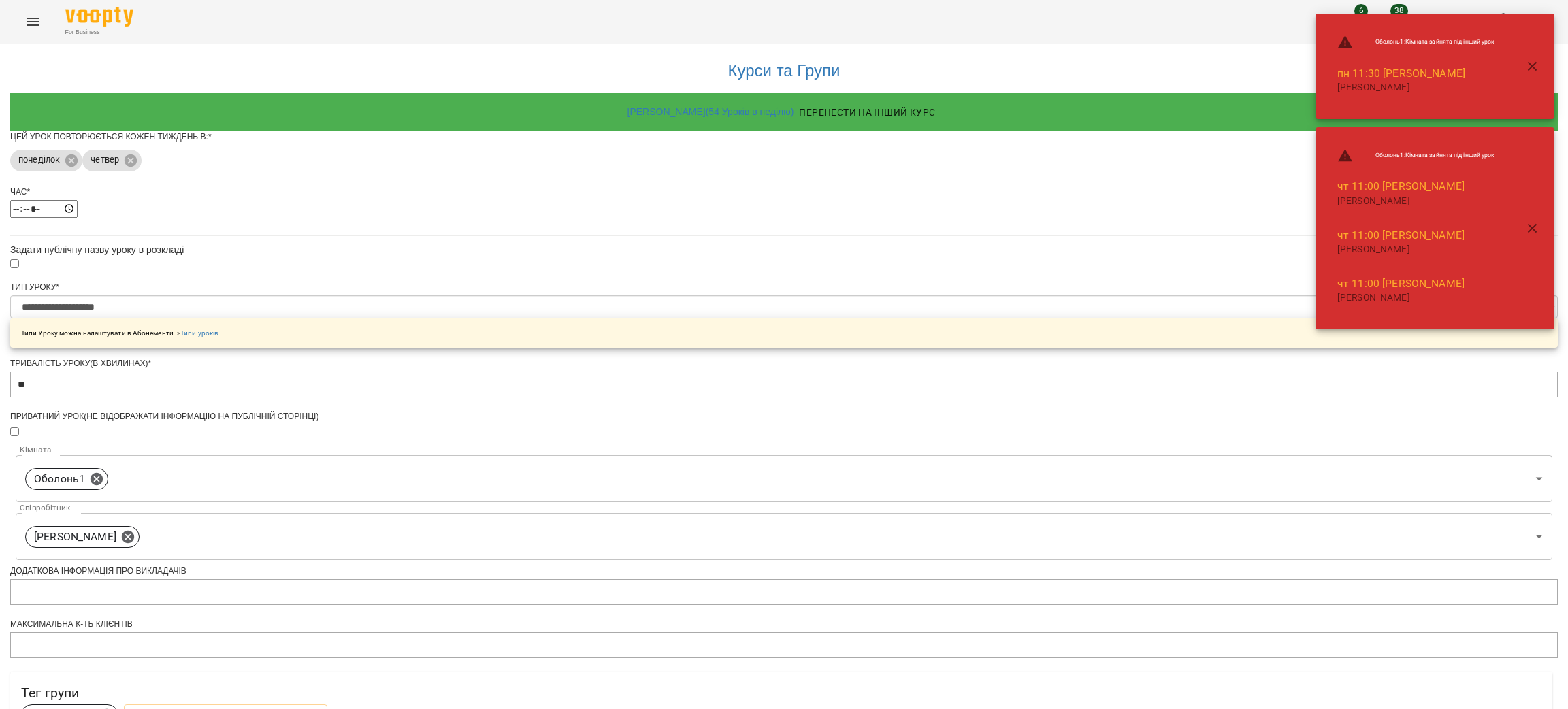
scroll to position [281, 0]
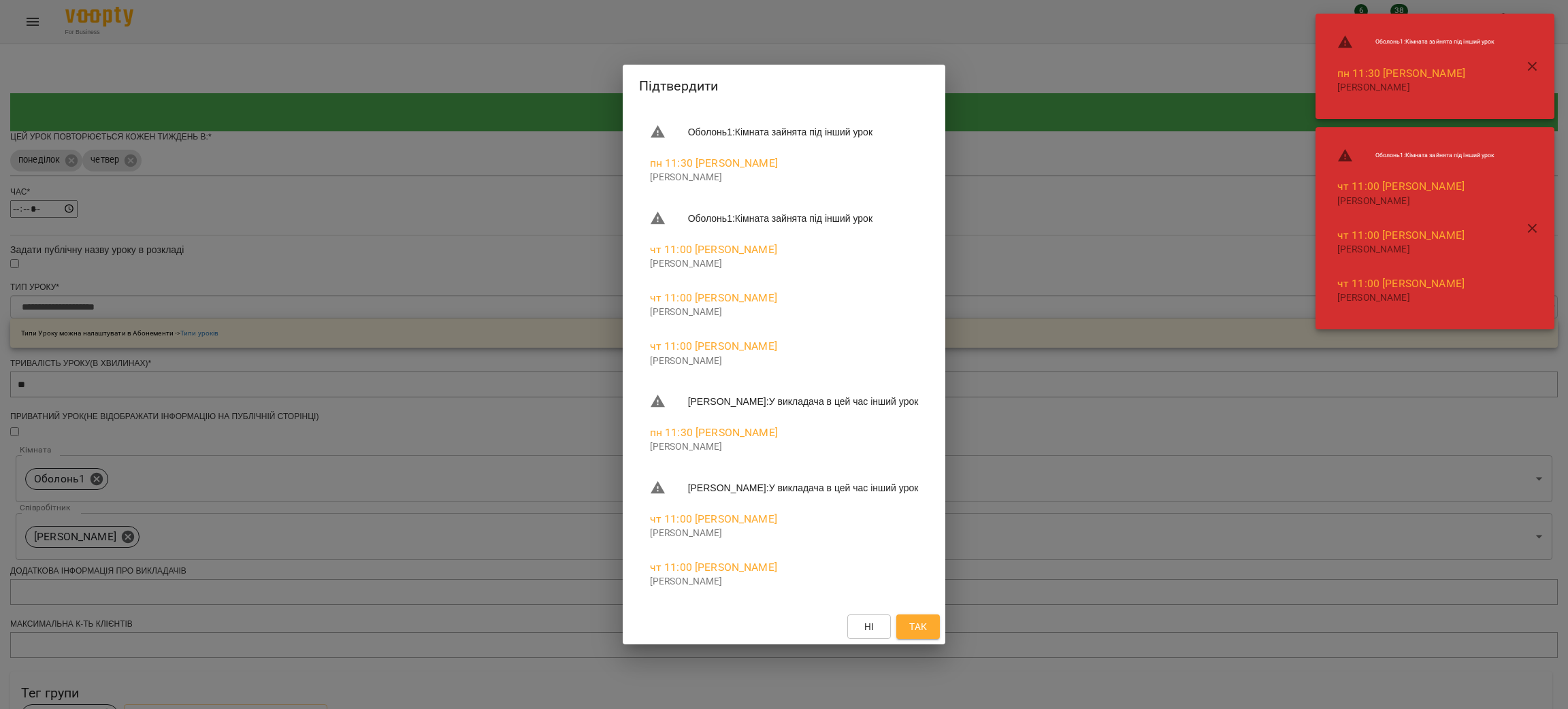
click at [920, 630] on button "Так" at bounding box center [918, 626] width 44 height 25
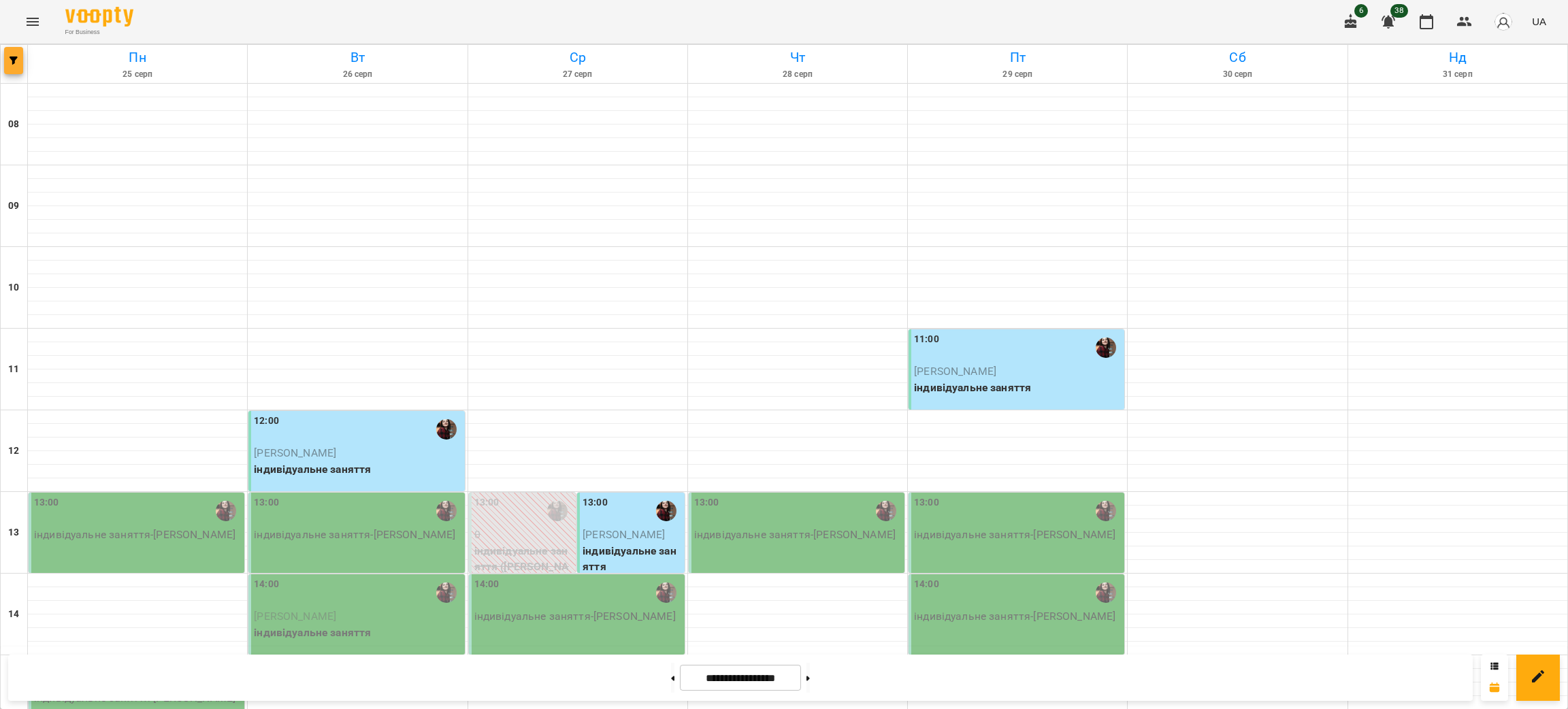
click at [15, 64] on icon "button" at bounding box center [13, 60] width 8 height 8
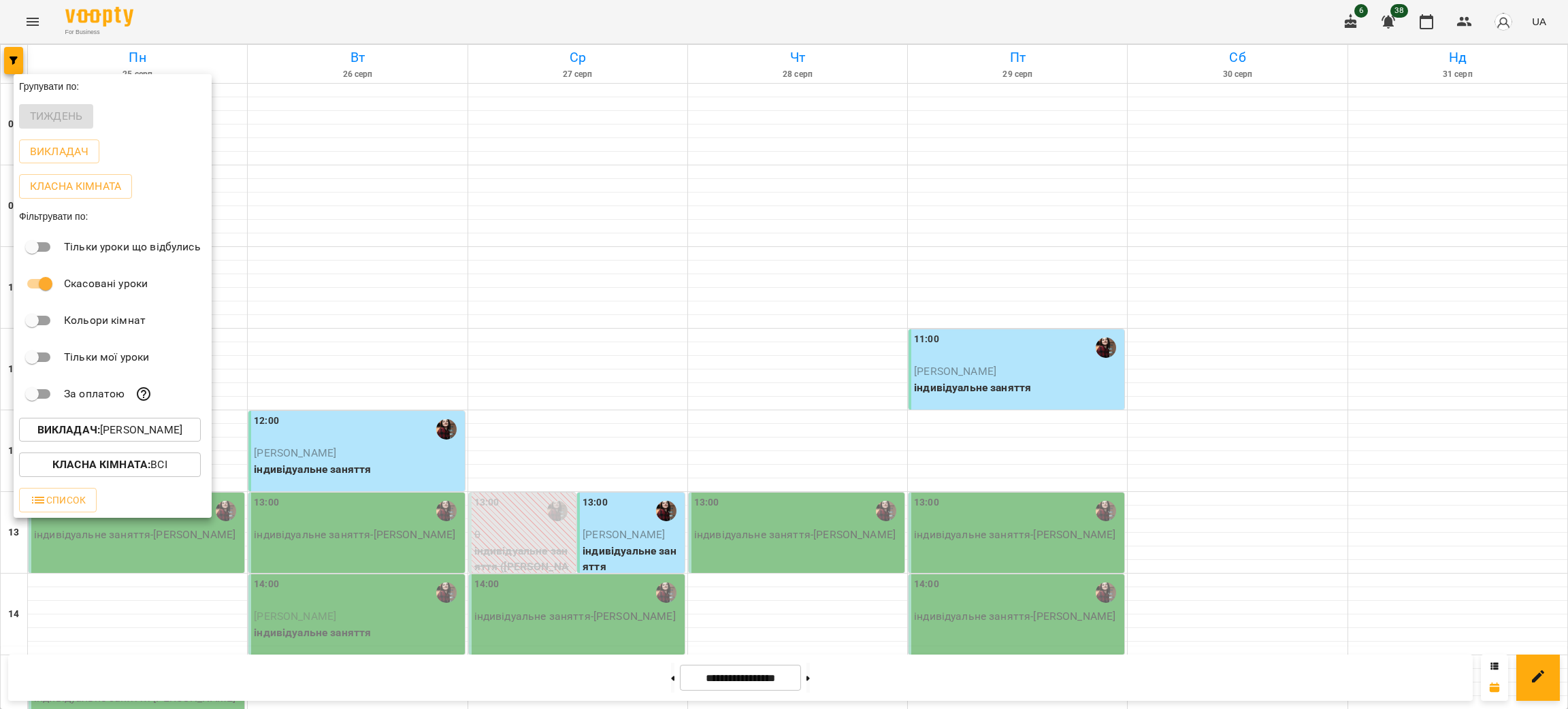
click at [101, 437] on p "Викладач : Вікторія Жежера" at bounding box center [109, 429] width 145 height 16
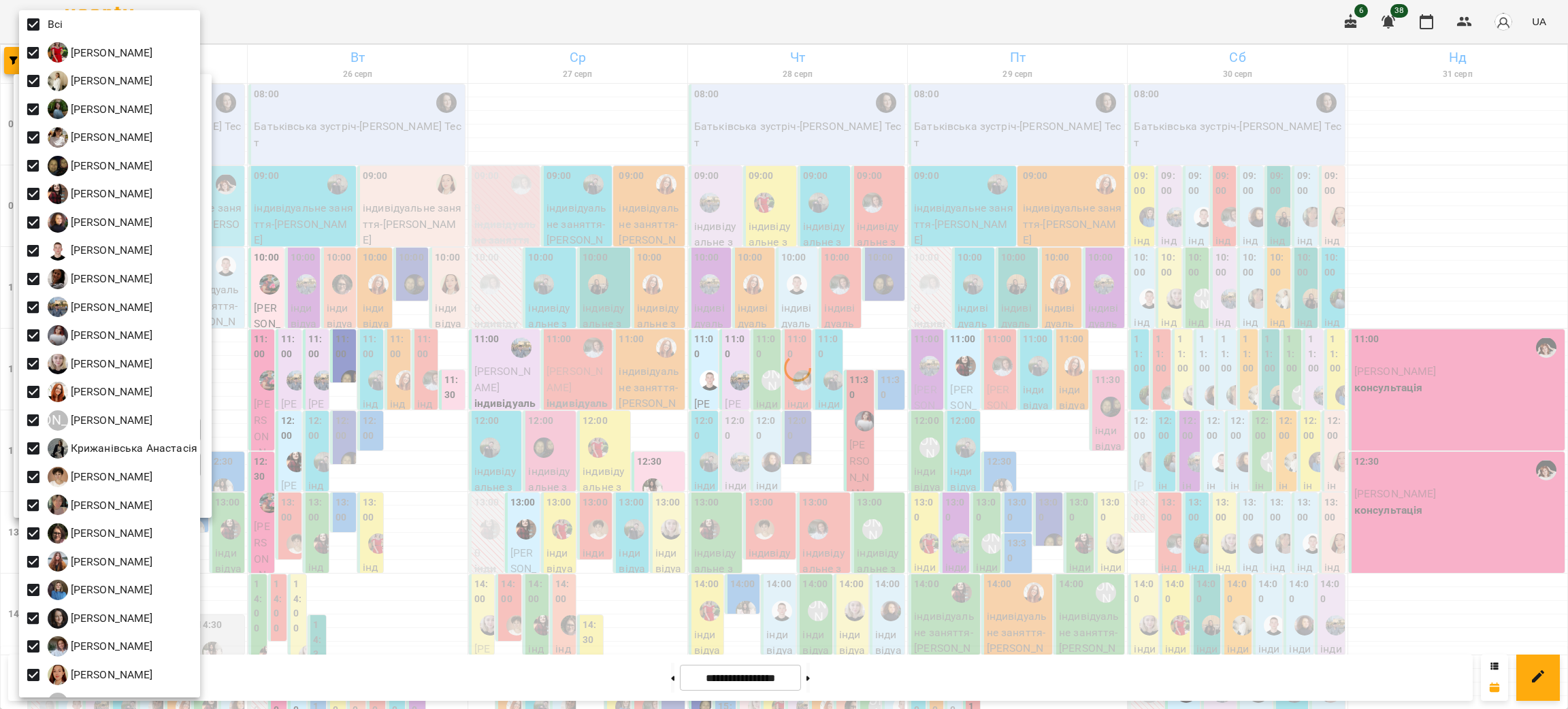
click at [776, 535] on div at bounding box center [784, 354] width 1568 height 709
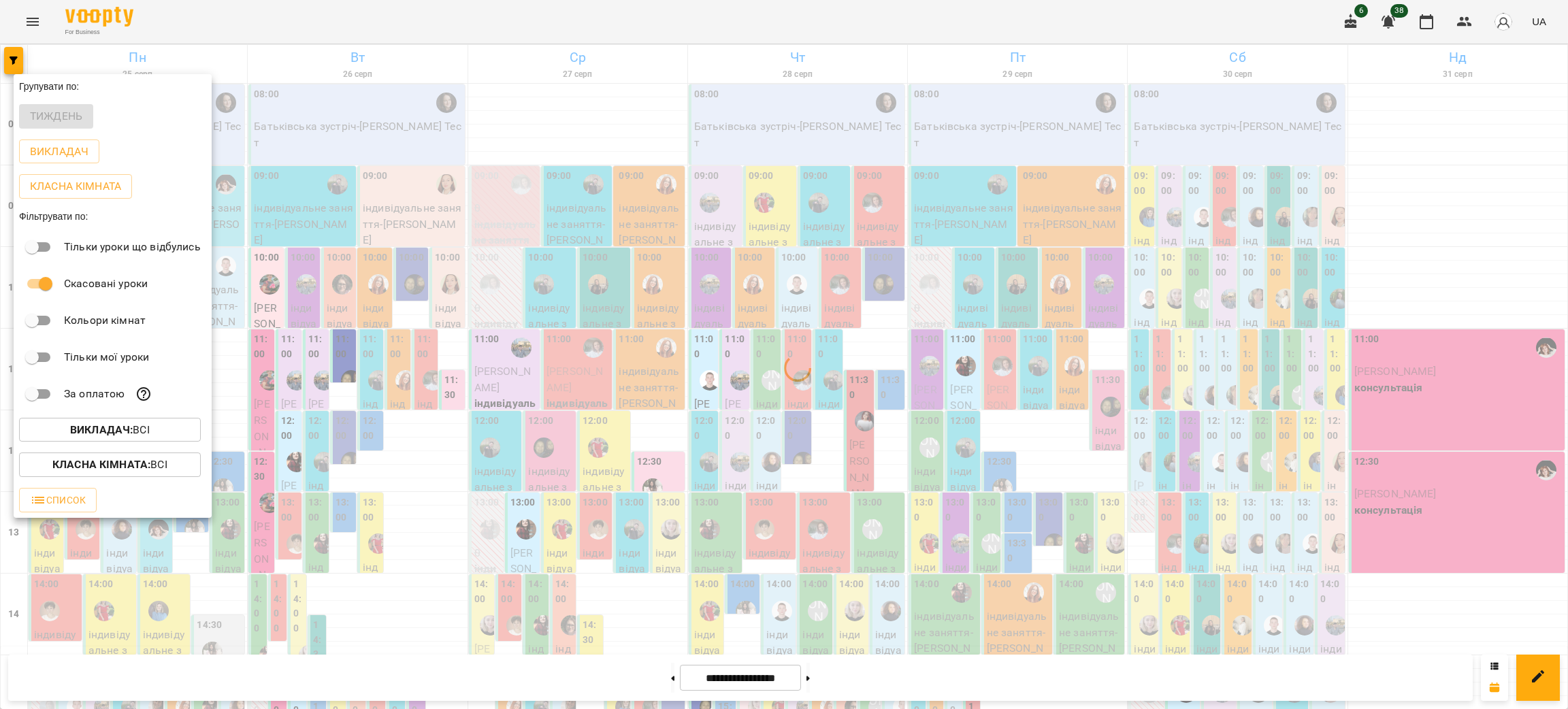
click at [829, 535] on div at bounding box center [784, 354] width 1568 height 709
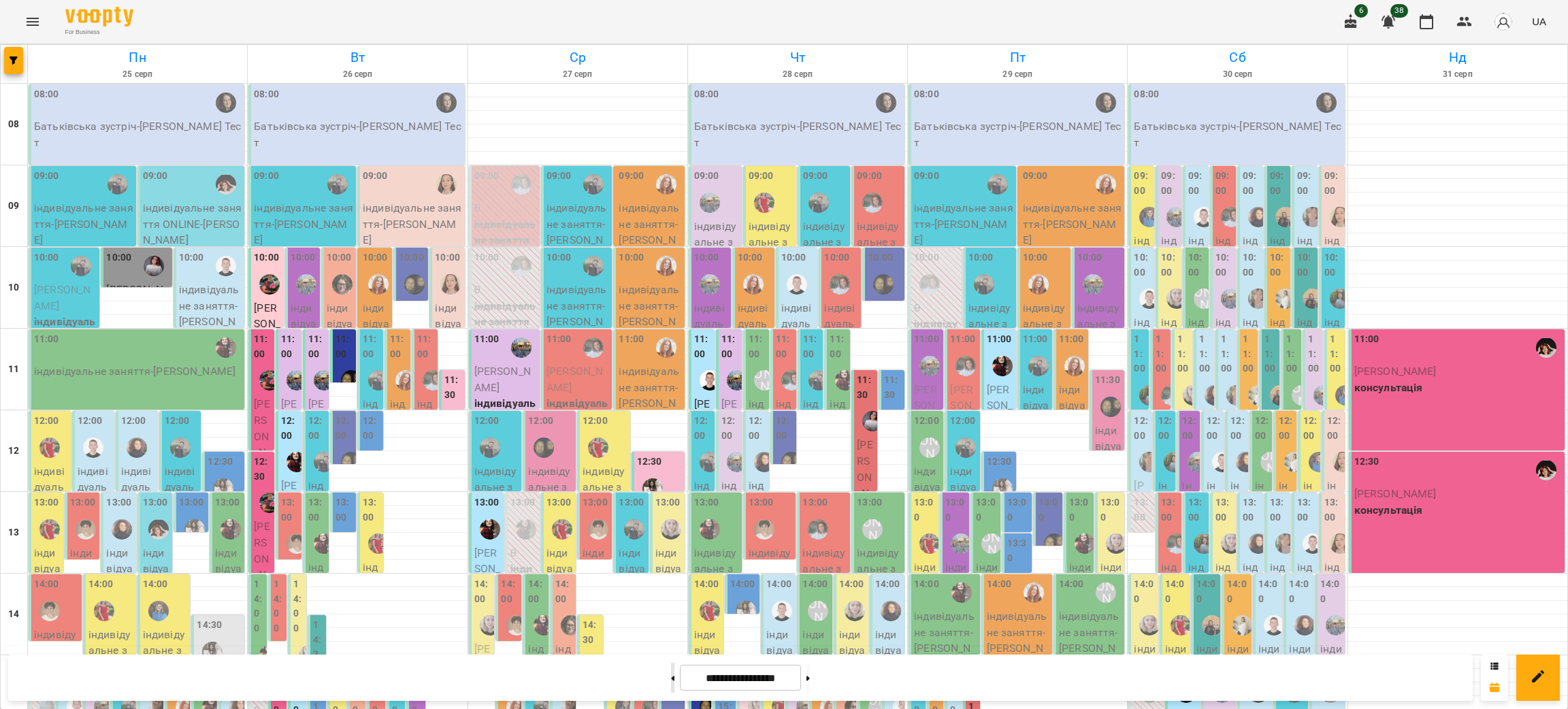
scroll to position [408, 0]
click at [671, 675] on button at bounding box center [672, 677] width 4 height 30
type input "**********"
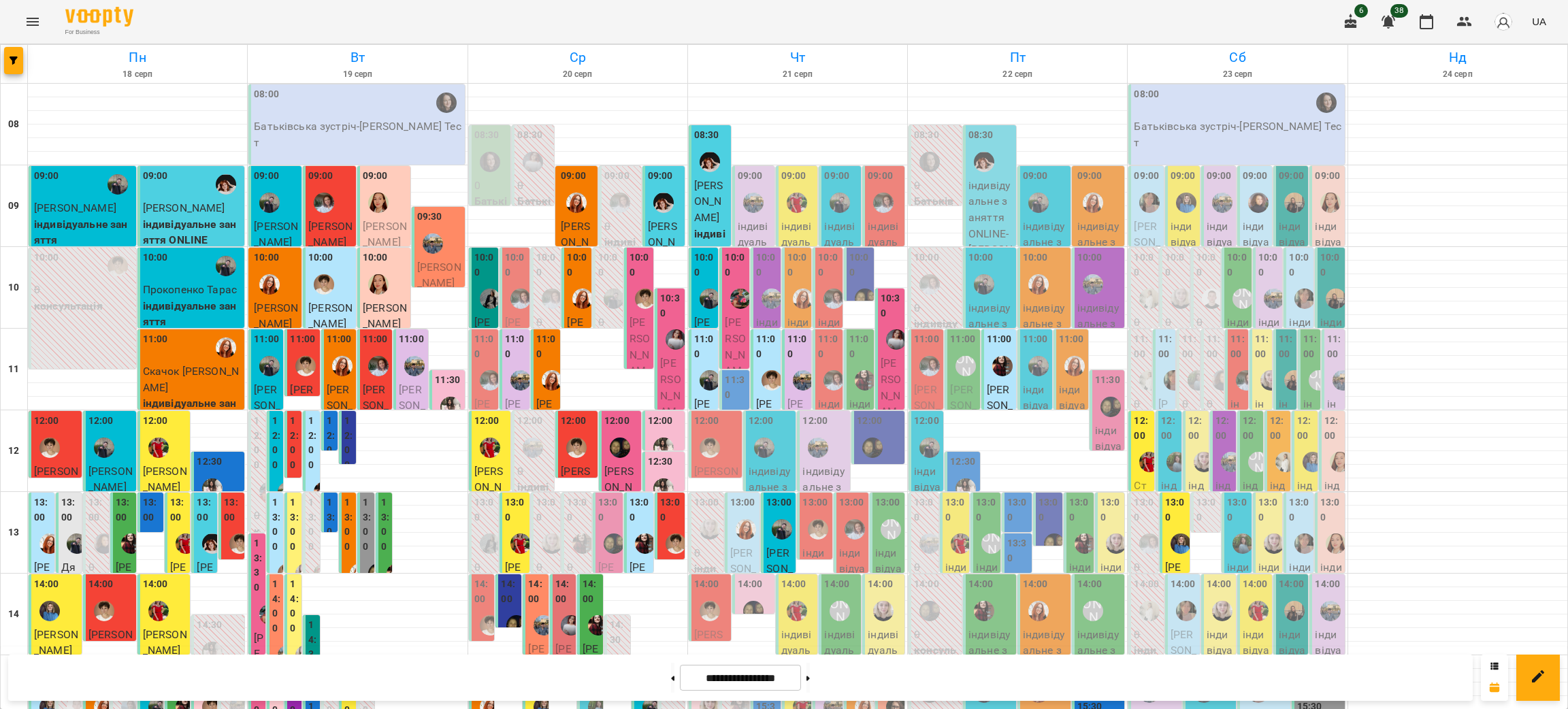
scroll to position [578, 0]
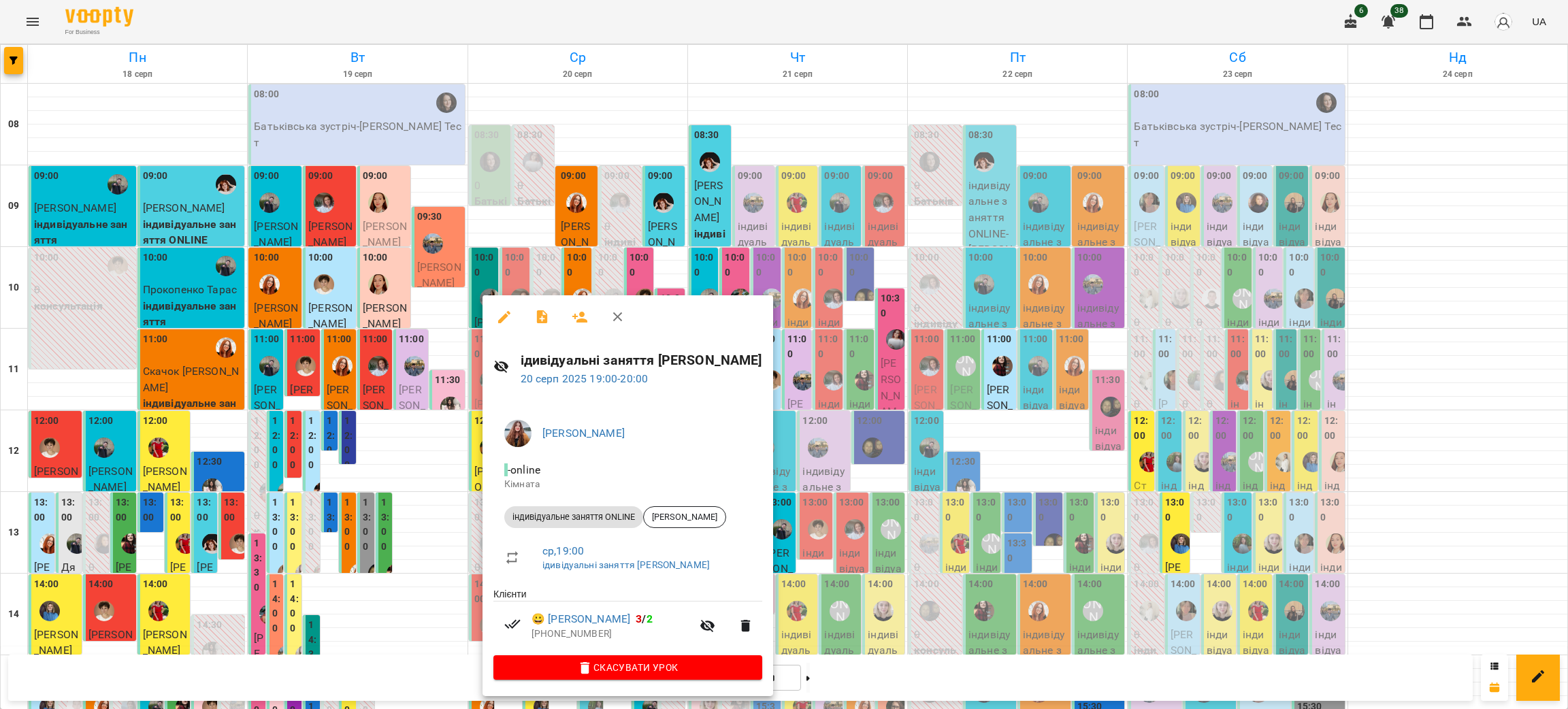
click at [411, 434] on div at bounding box center [784, 354] width 1568 height 709
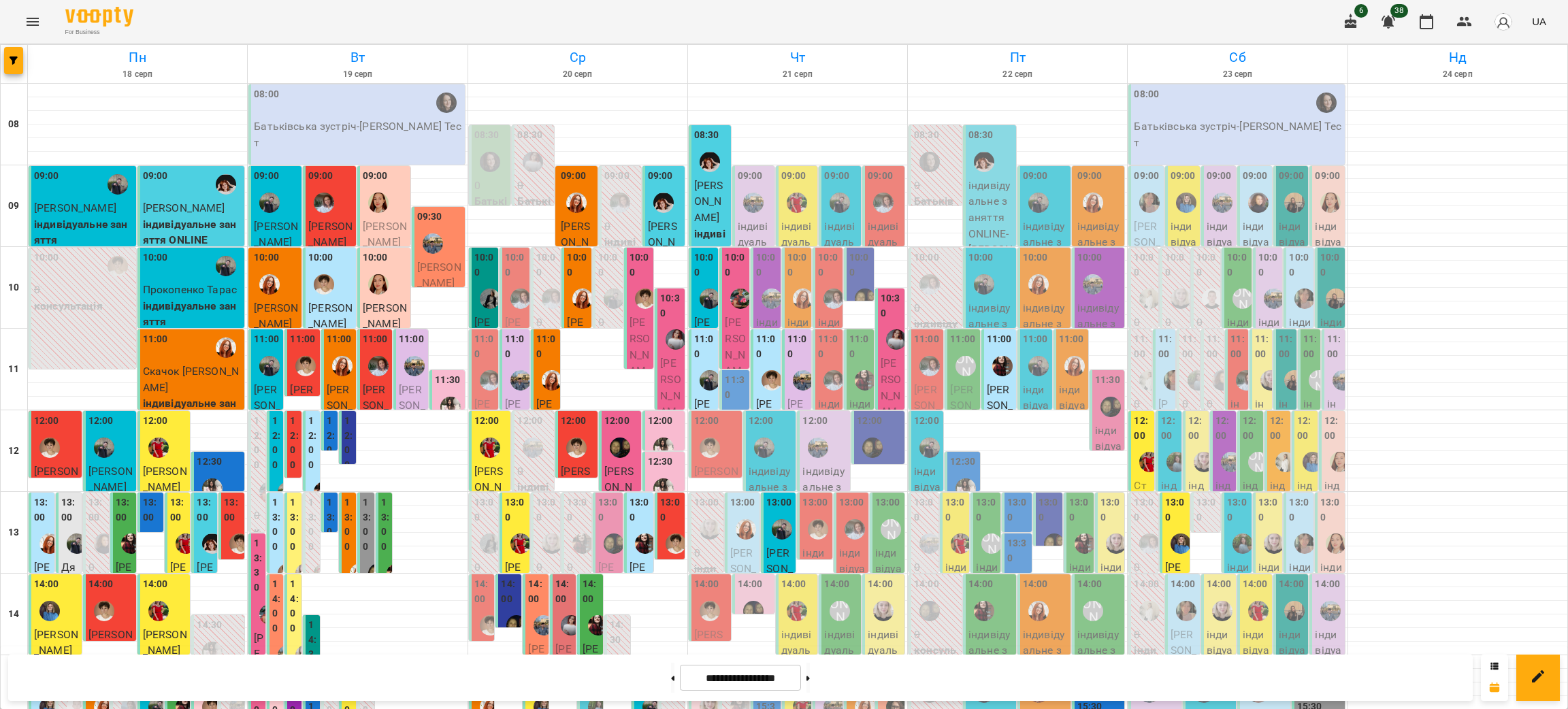
scroll to position [509, 0]
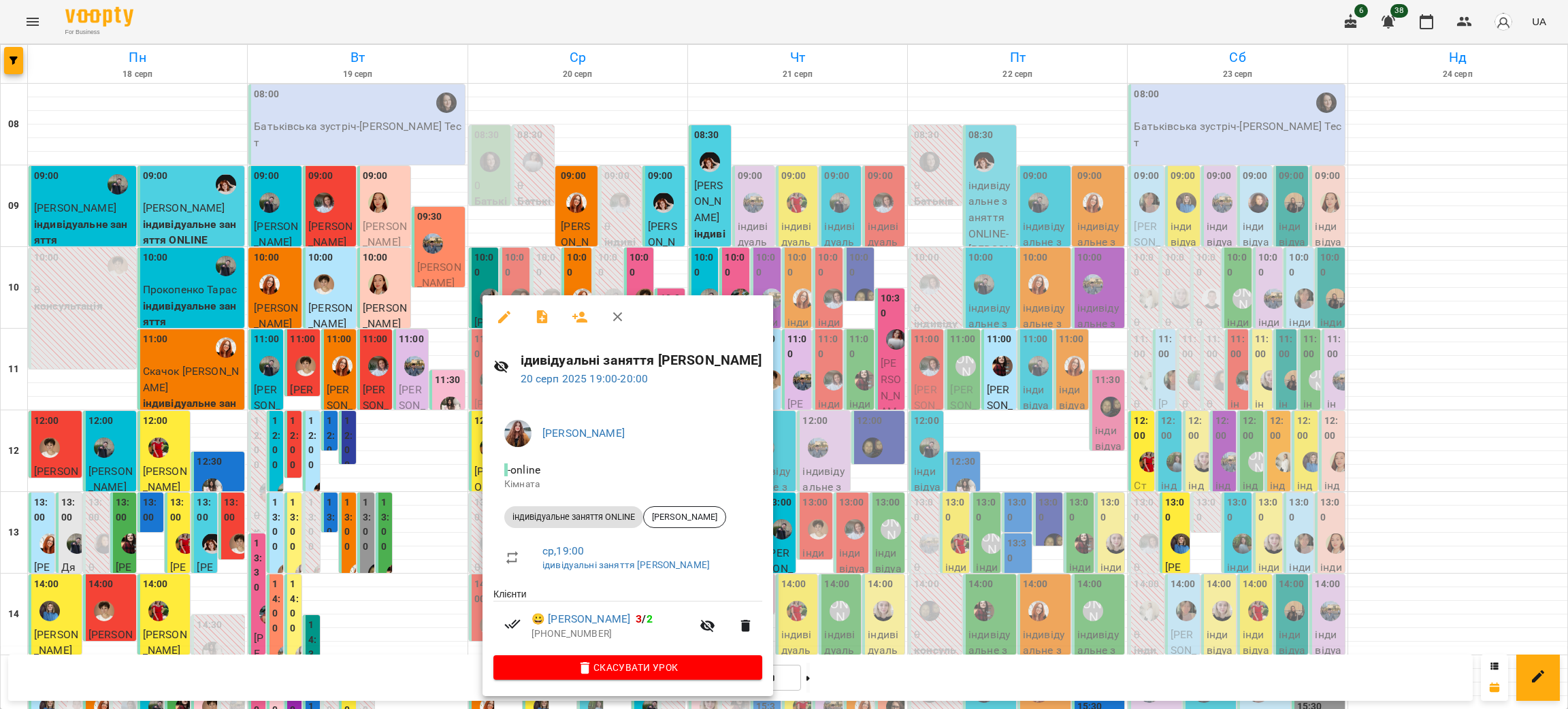
click at [446, 506] on div at bounding box center [784, 354] width 1568 height 709
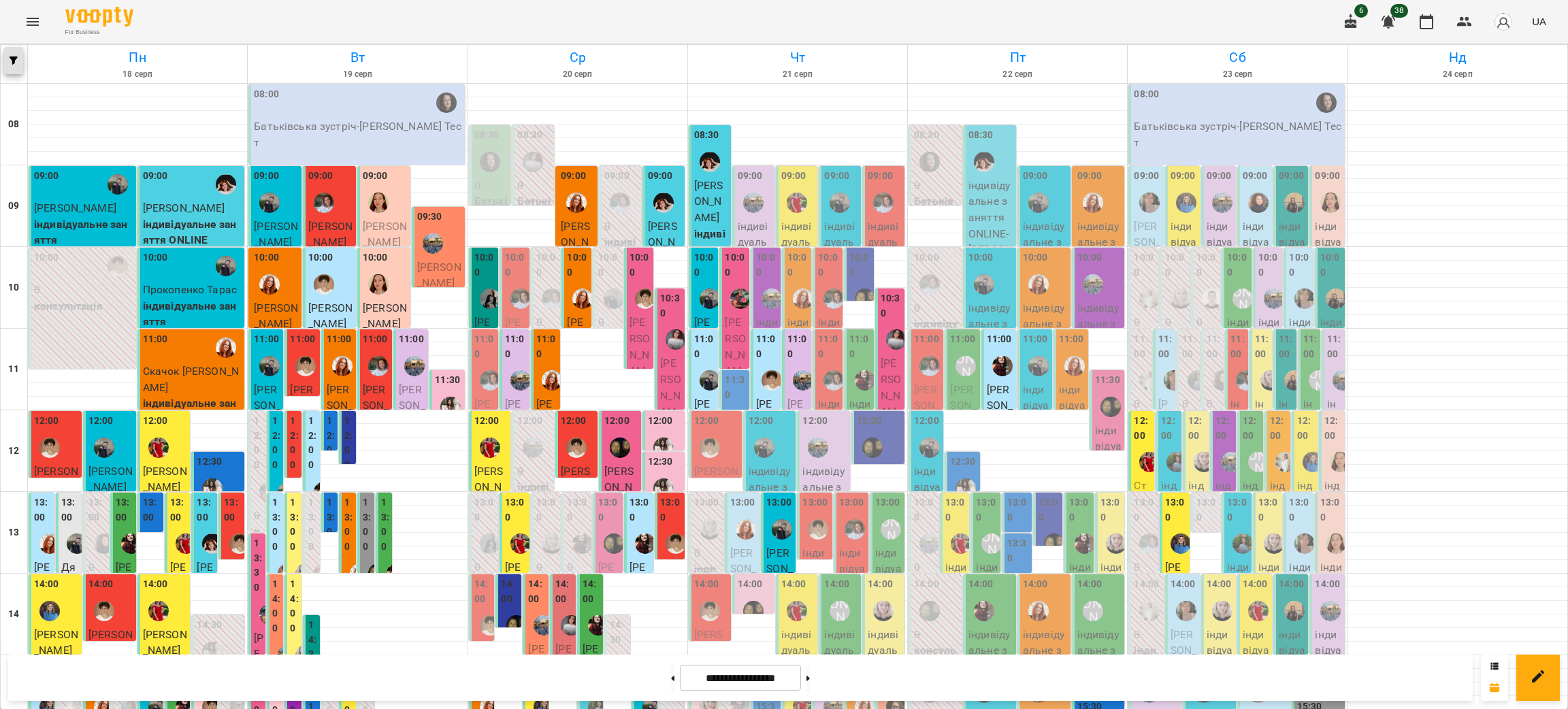
click at [10, 64] on icon "button" at bounding box center [13, 60] width 8 height 8
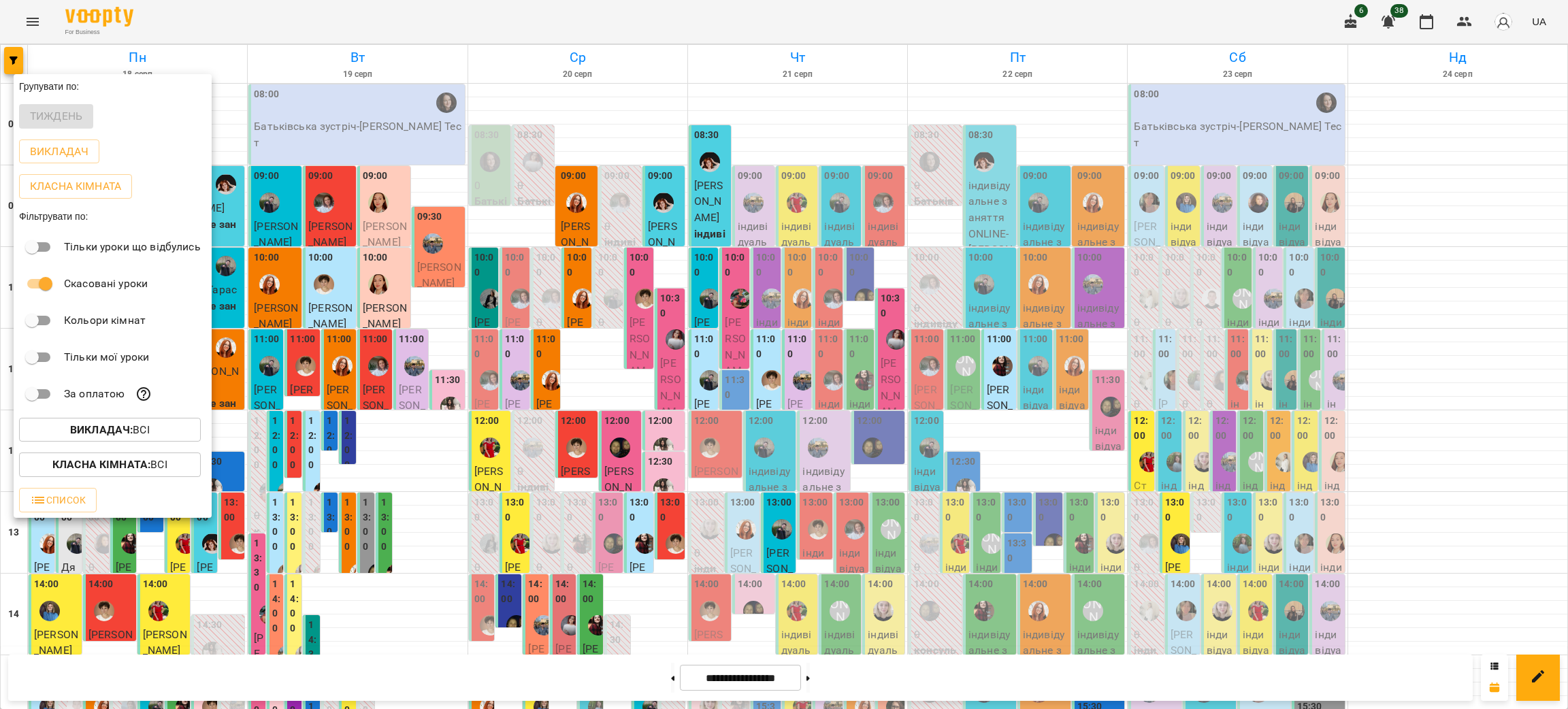
click at [116, 431] on b "Викладач :" at bounding box center [101, 429] width 63 height 13
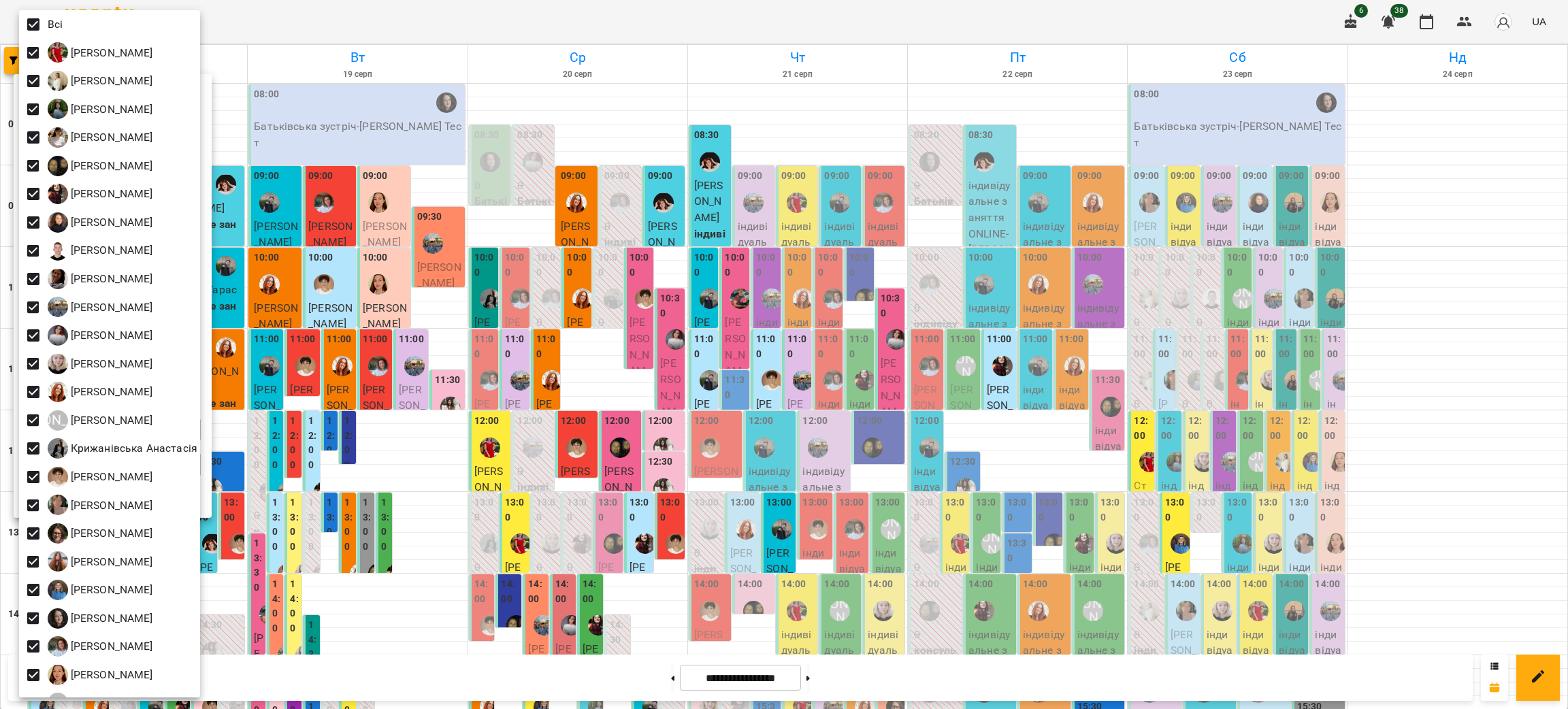
click at [436, 354] on div at bounding box center [784, 354] width 1568 height 709
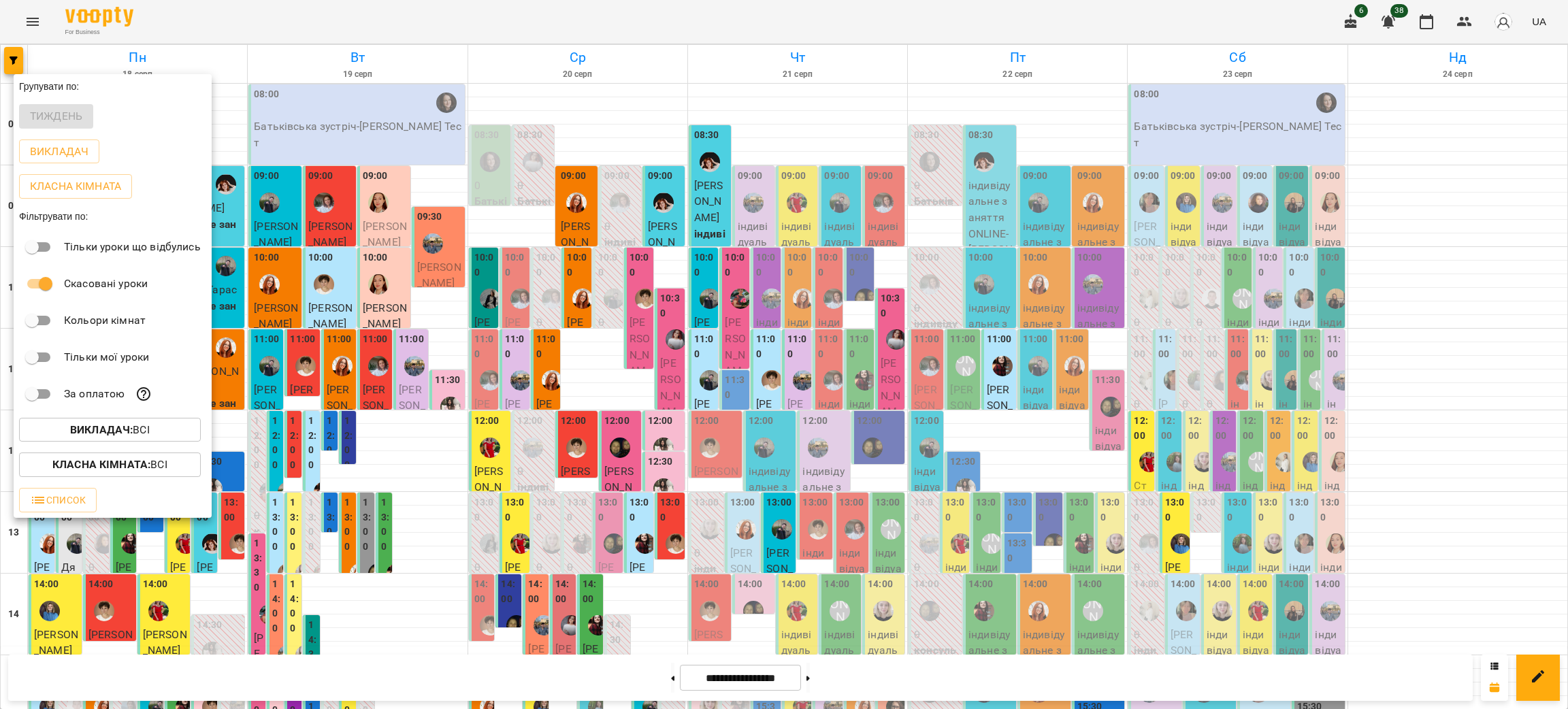
click at [117, 471] on b "Класна кімната :" at bounding box center [101, 464] width 98 height 13
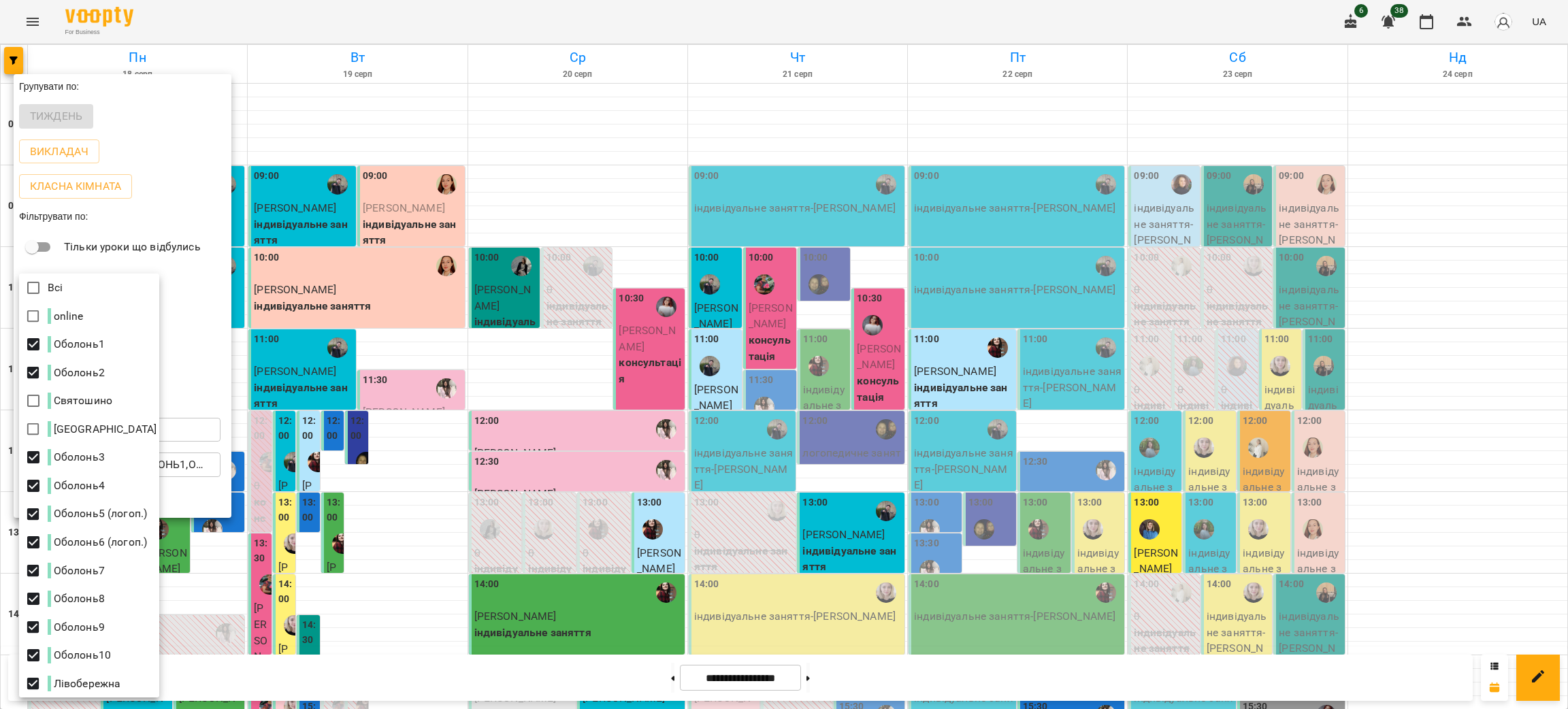
scroll to position [2, 0]
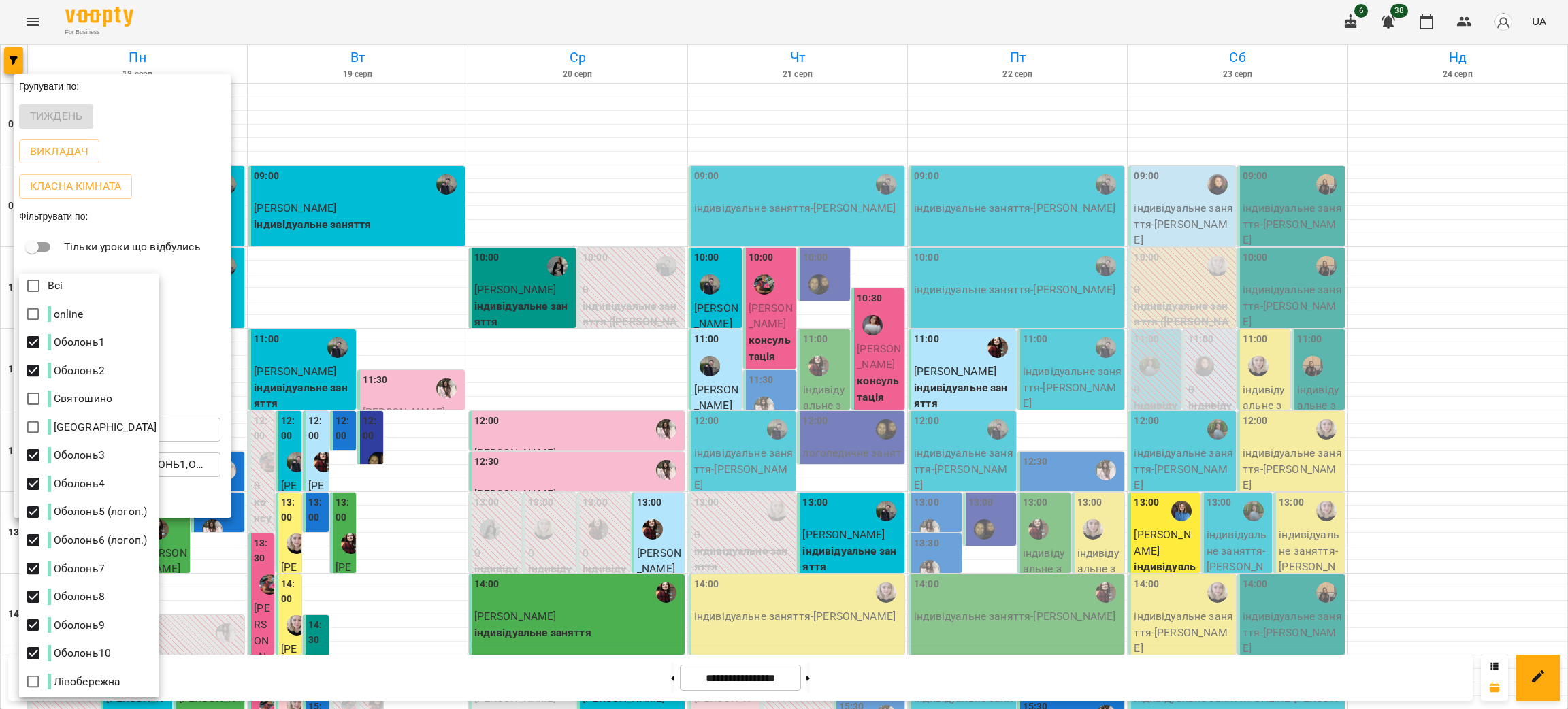
click at [865, 542] on div at bounding box center [784, 354] width 1568 height 709
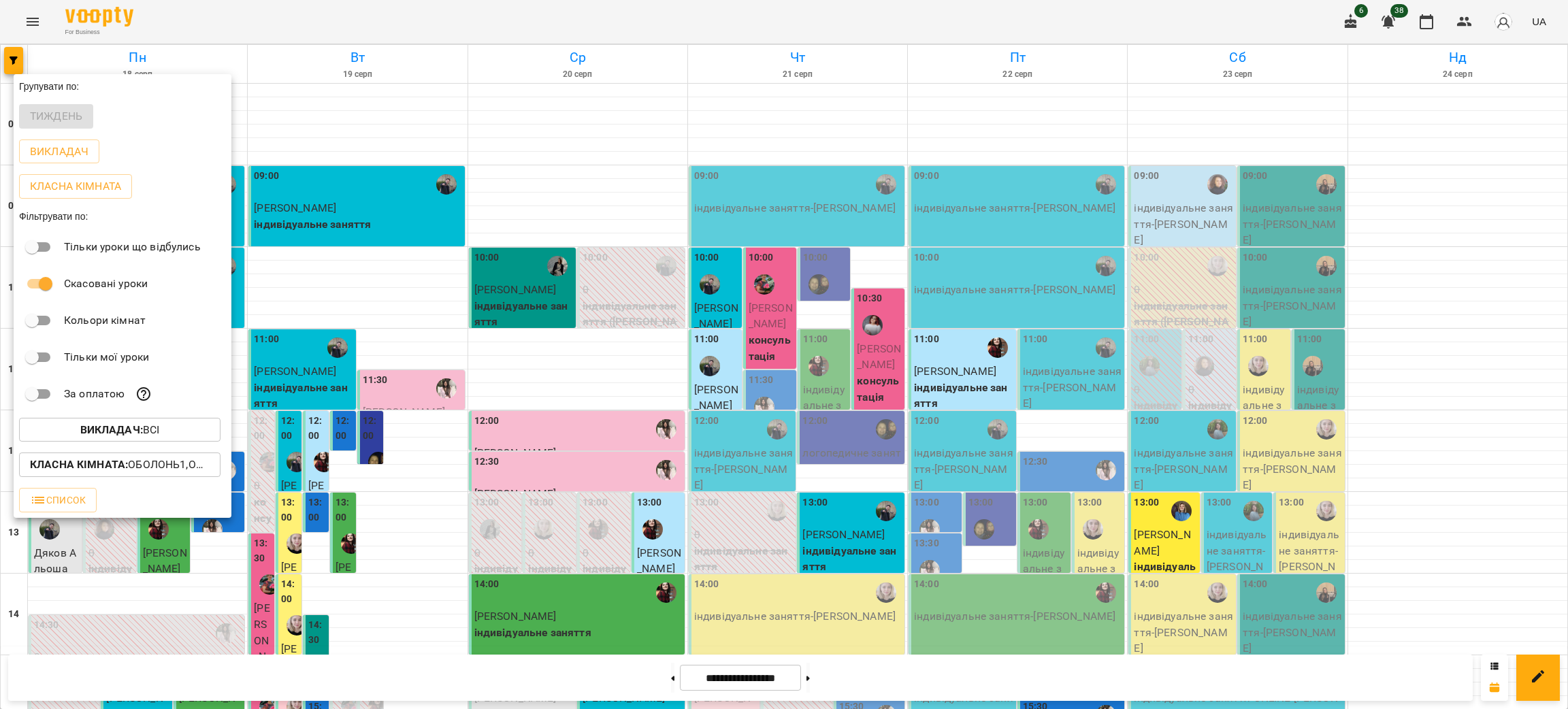
click at [865, 542] on div at bounding box center [784, 354] width 1568 height 709
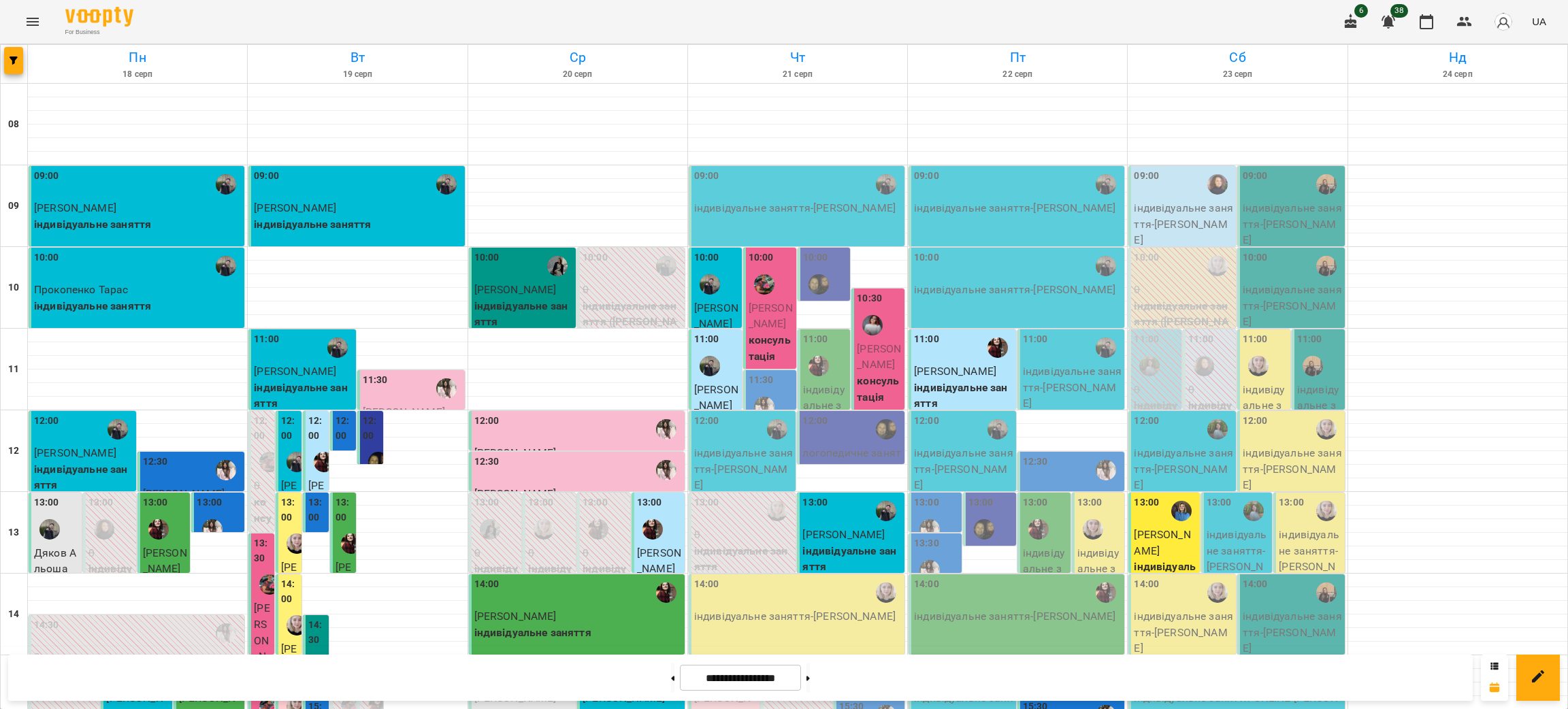
scroll to position [476, 0]
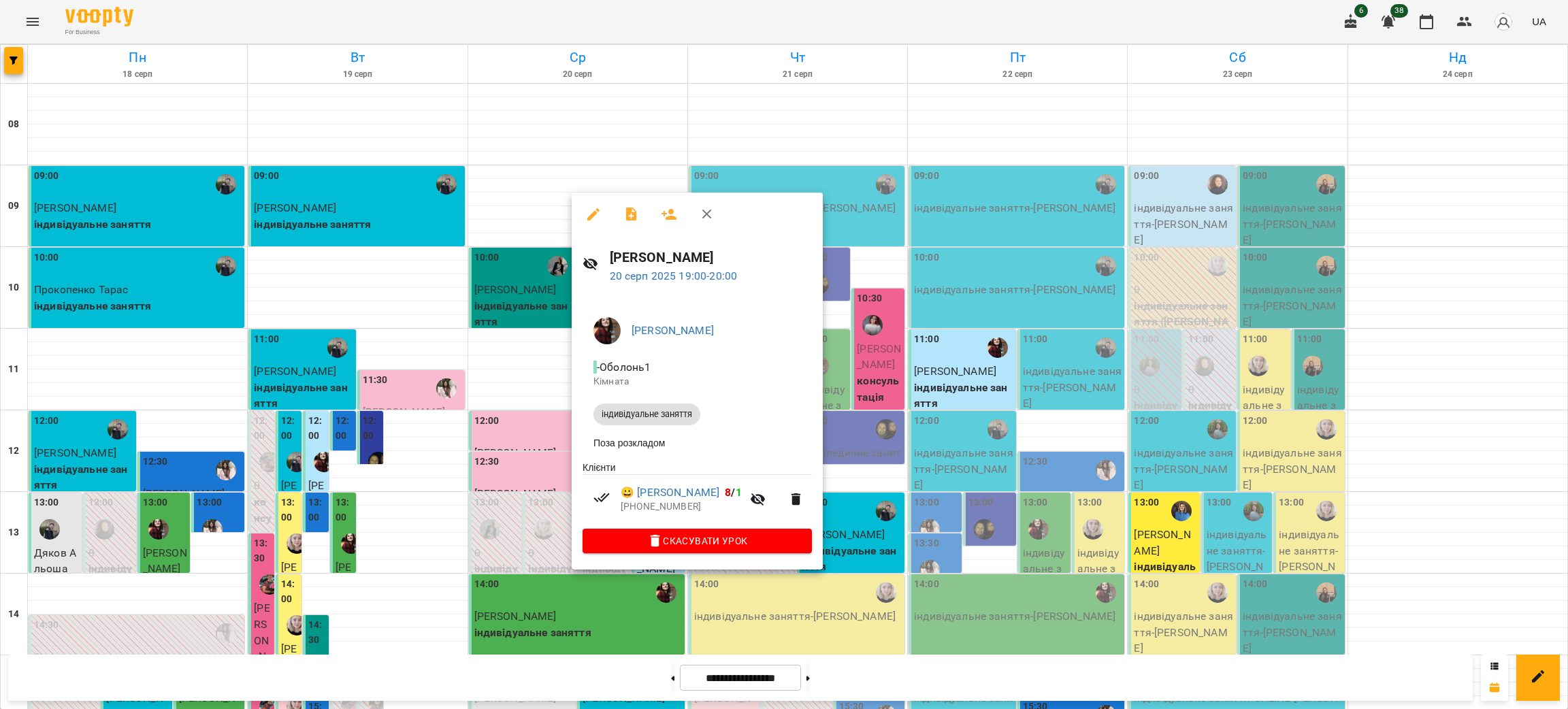
click at [542, 522] on div at bounding box center [784, 354] width 1568 height 709
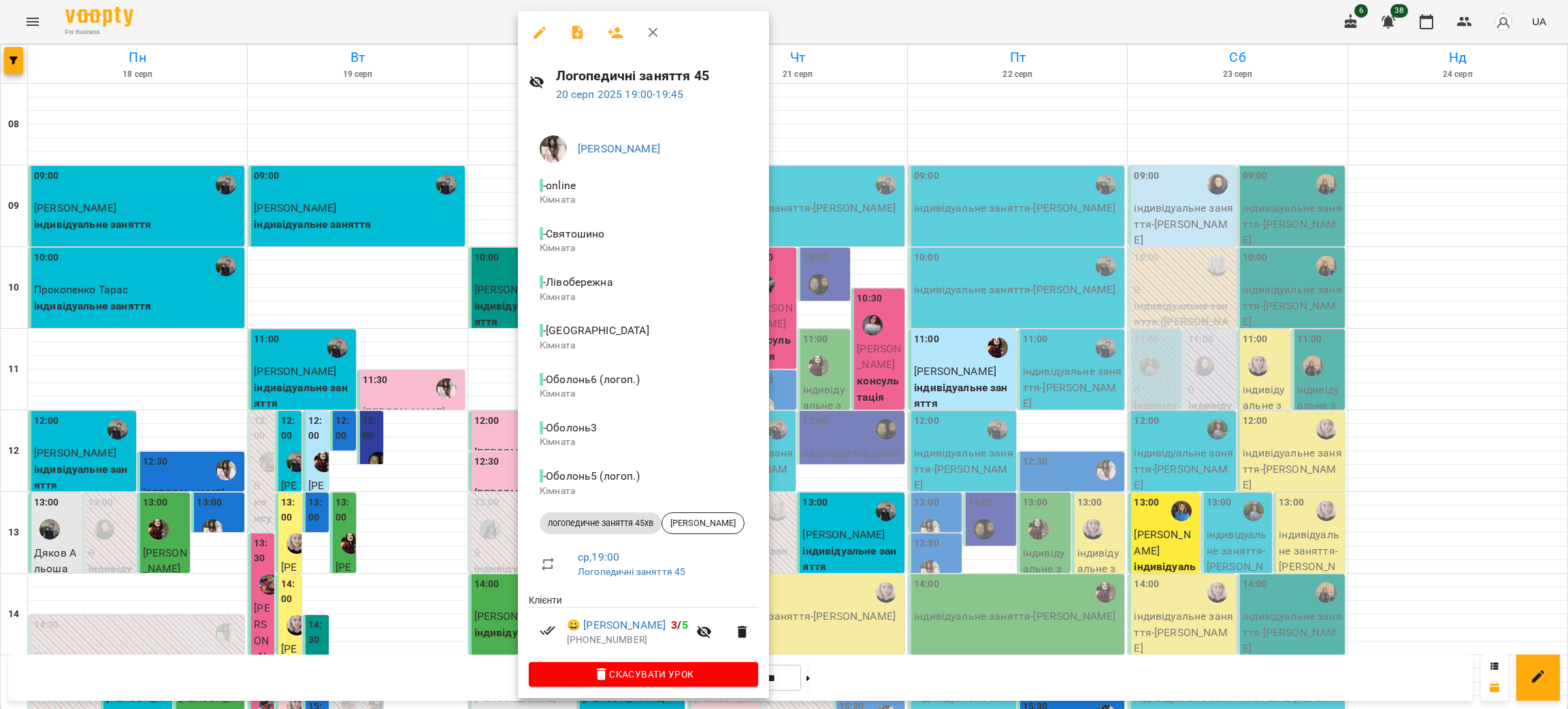
click at [473, 532] on div at bounding box center [784, 354] width 1568 height 709
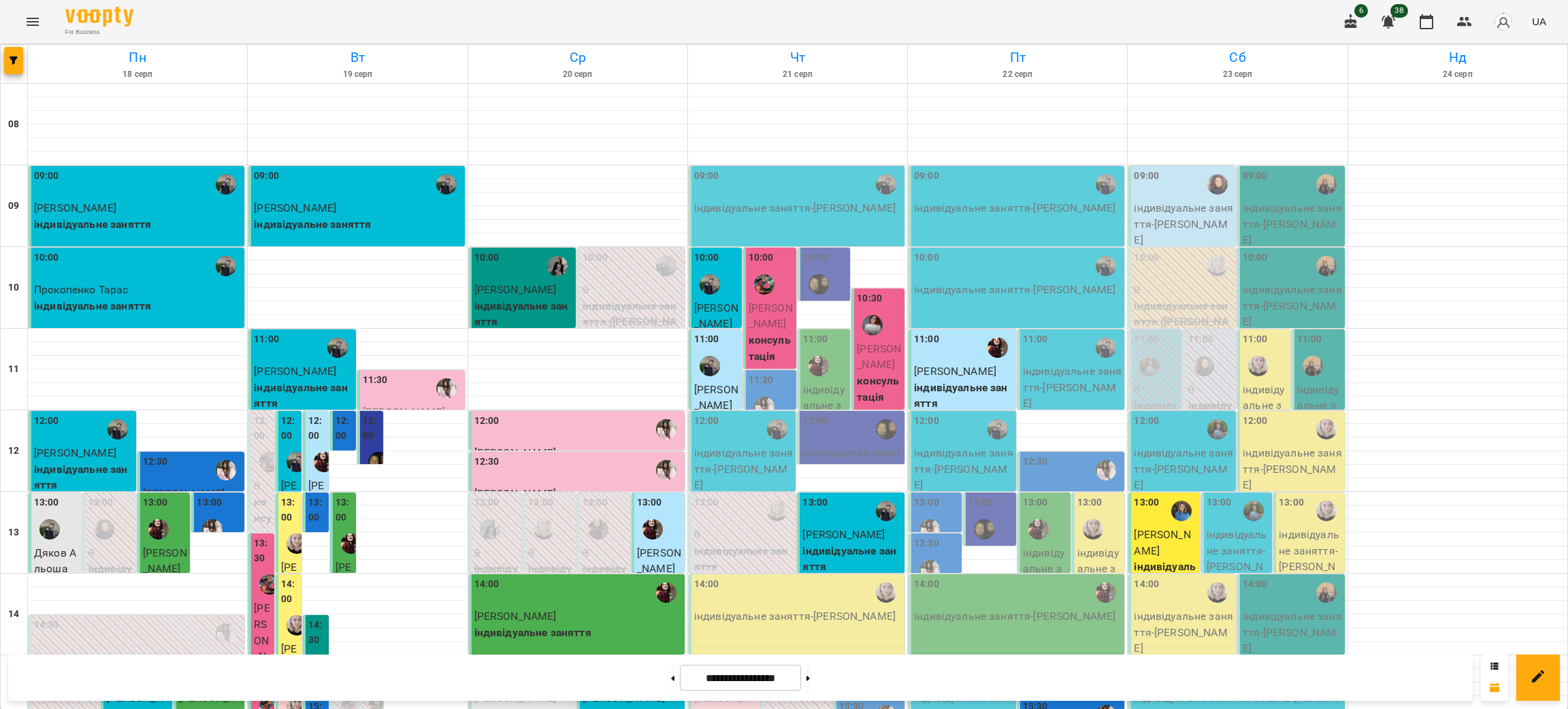
scroll to position [0, 0]
click at [14, 47] on button "button" at bounding box center [14, 60] width 19 height 27
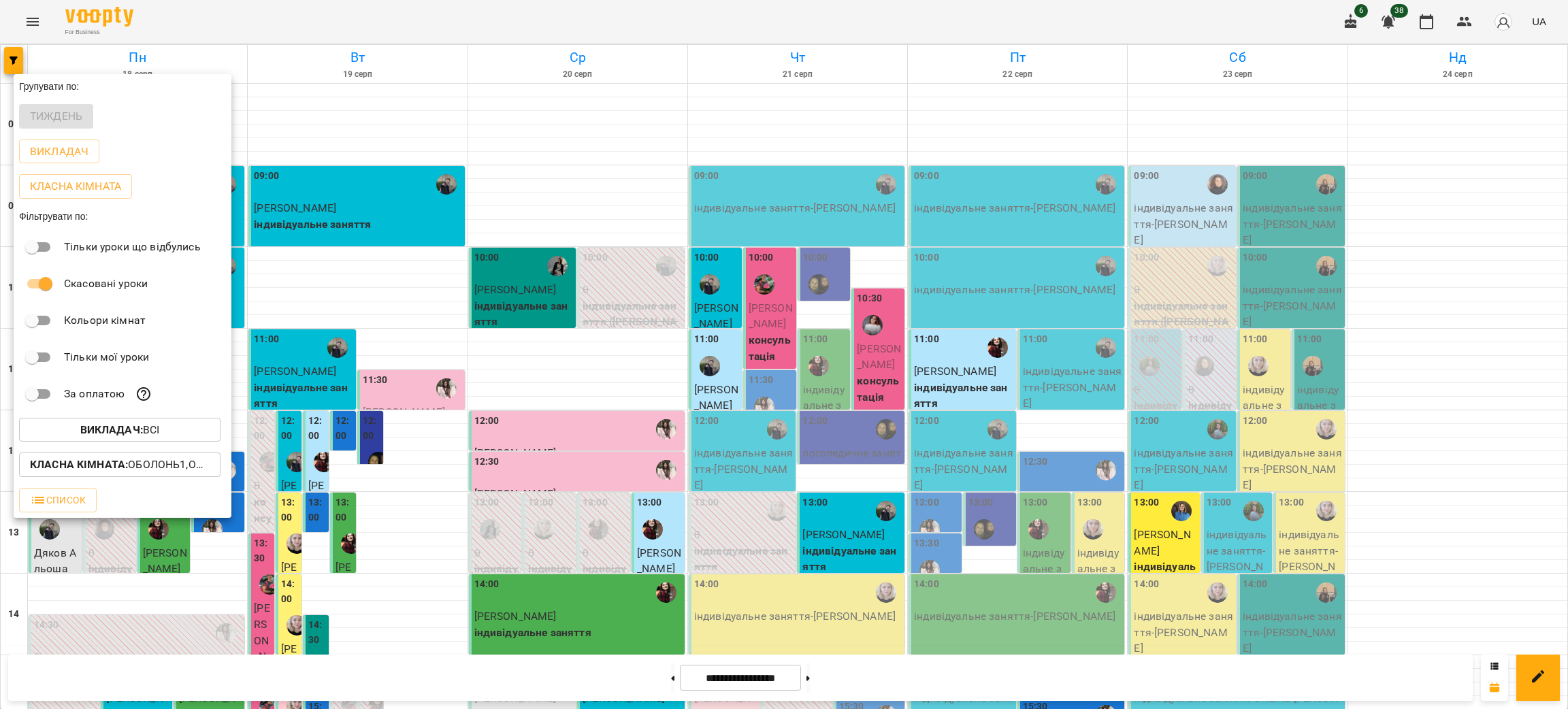
click at [169, 432] on span "Викладач : Всі" at bounding box center [119, 429] width 180 height 16
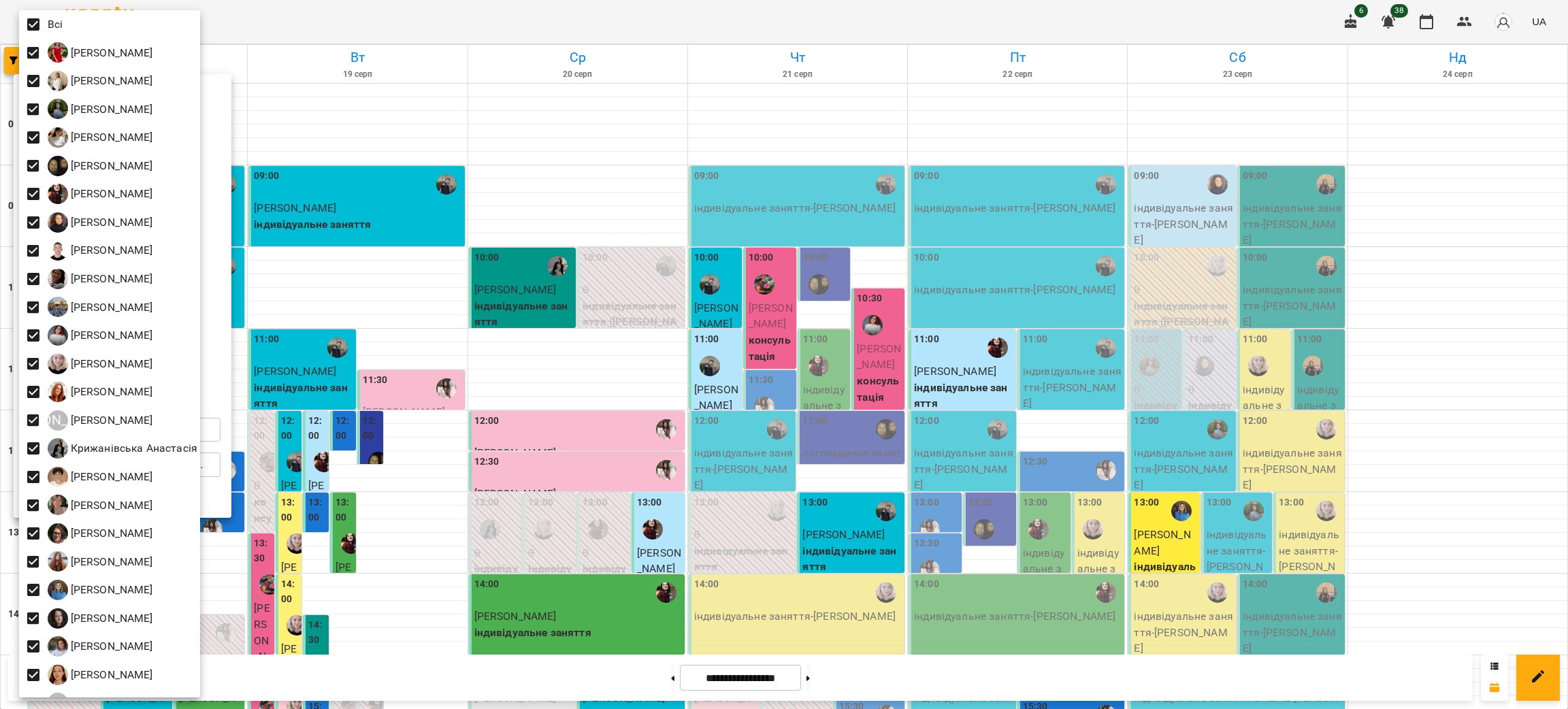
click at [492, 496] on div at bounding box center [784, 354] width 1568 height 709
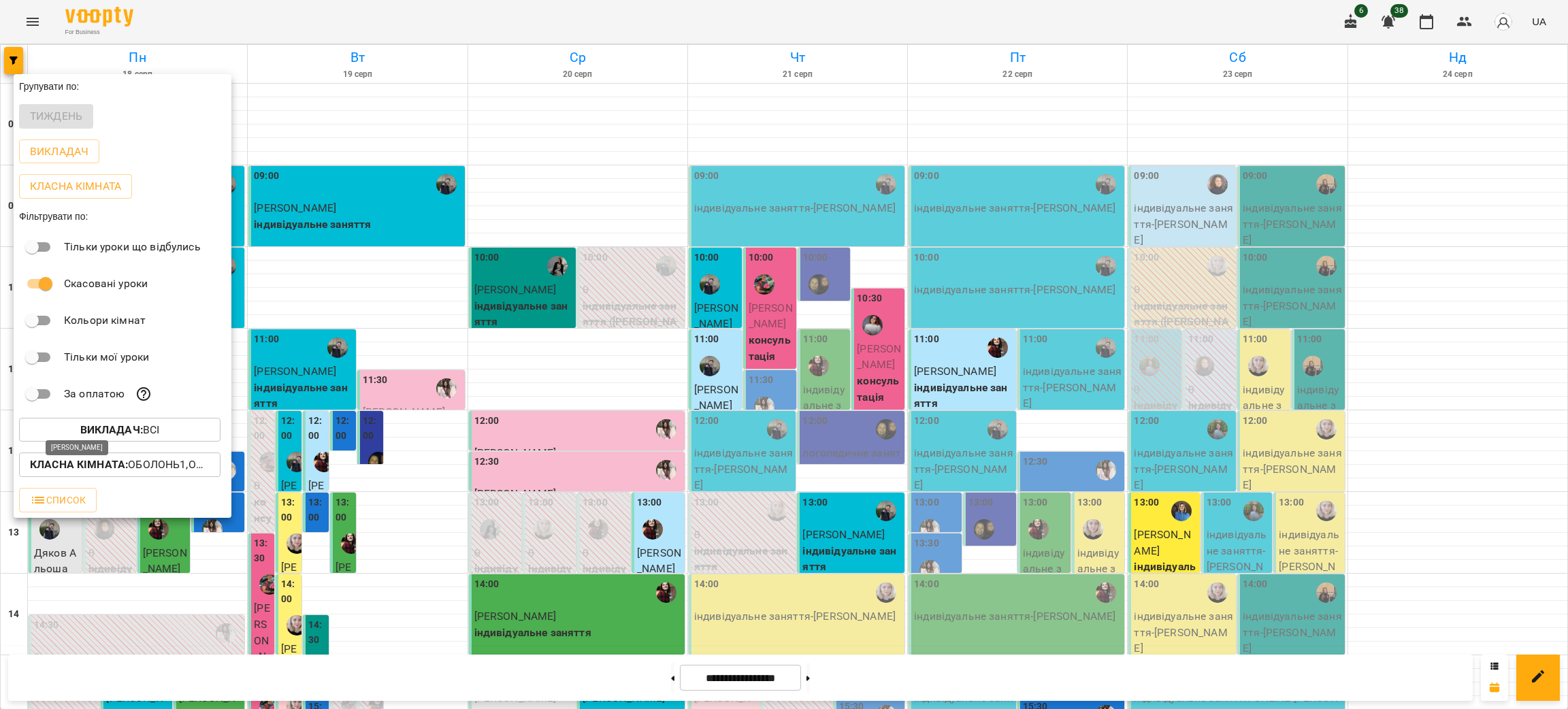
click at [135, 469] on p "Класна кімната : Оболонь1,Оболонь2,Оболонь3,Оболонь4,Оболонь5 (логоп.),Оболонь6…" at bounding box center [119, 464] width 180 height 16
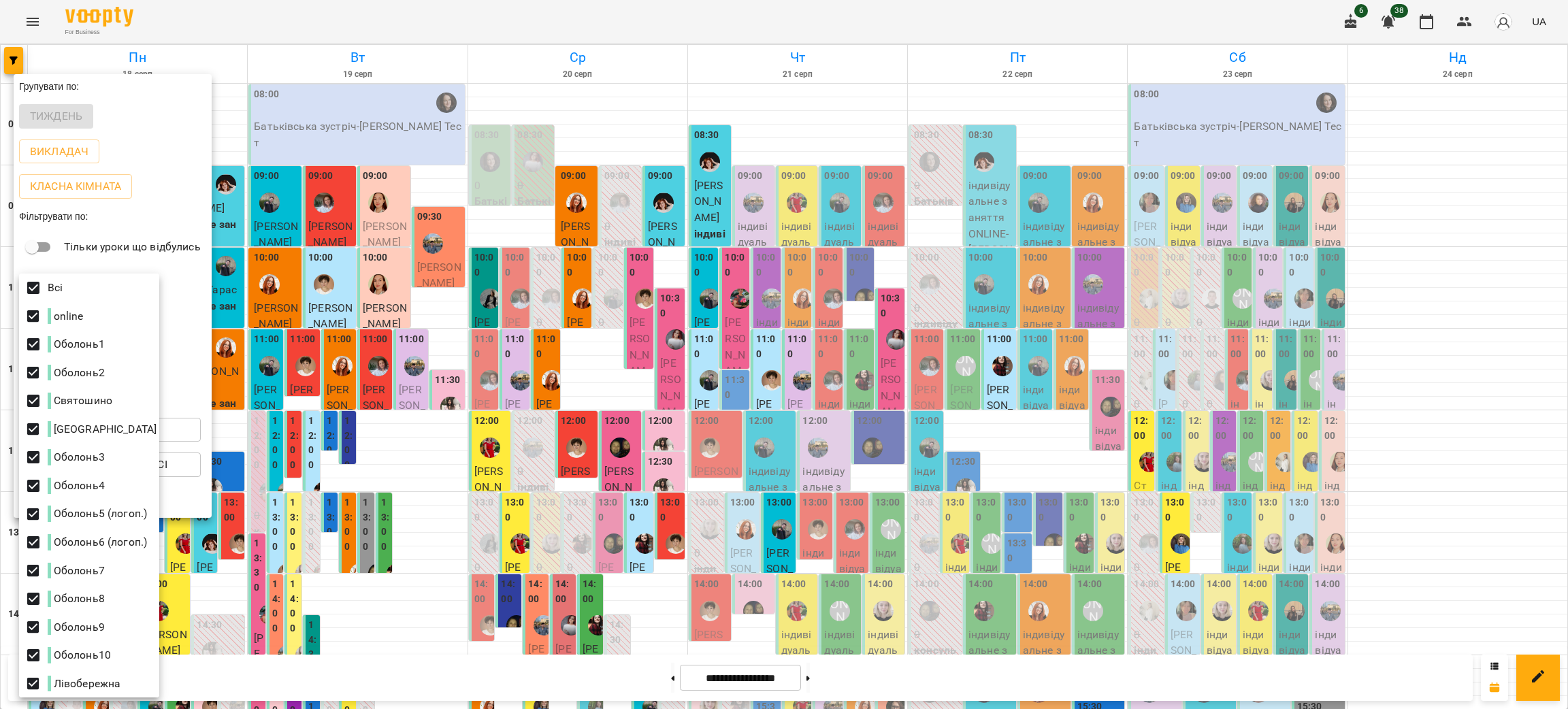
click at [451, 381] on div at bounding box center [784, 354] width 1568 height 709
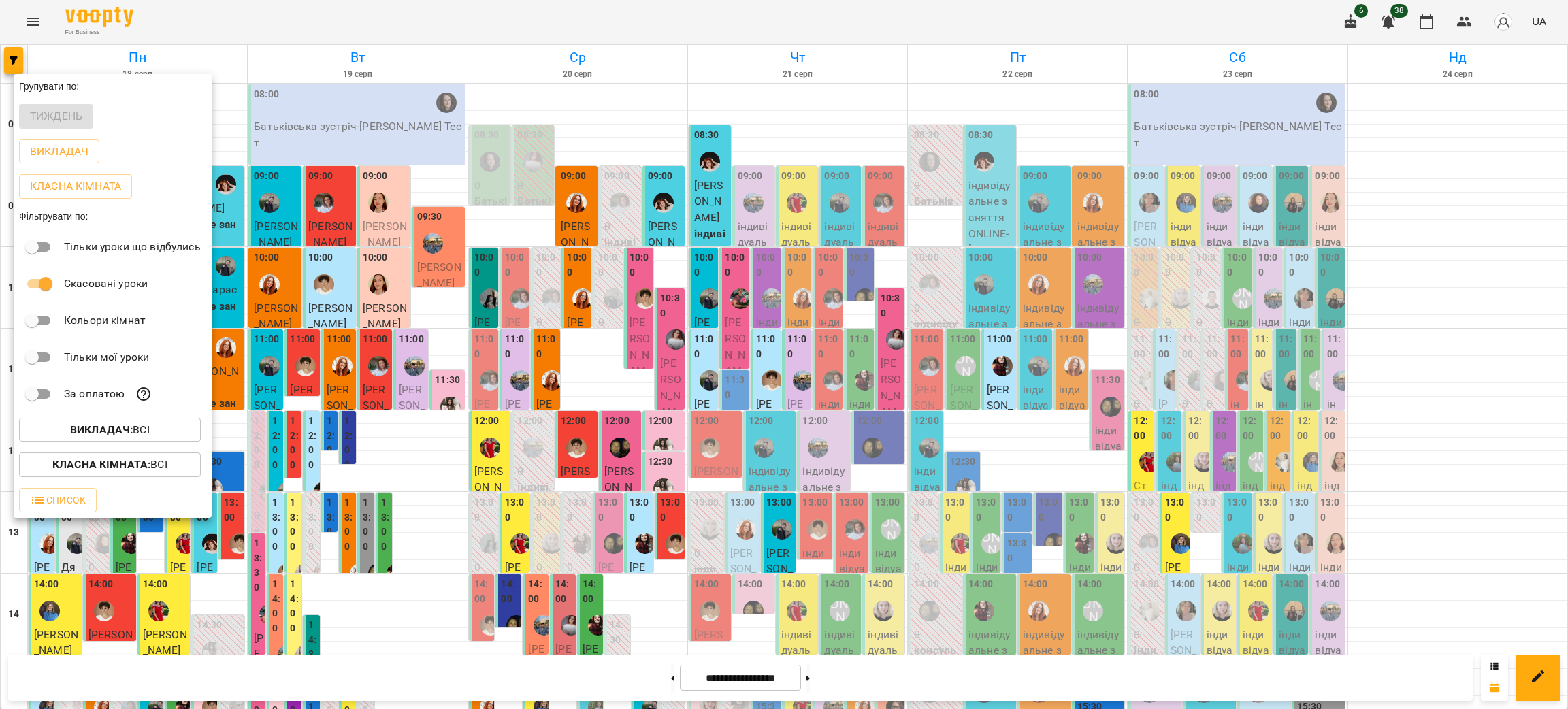
click at [150, 426] on p "Викладач : Всі" at bounding box center [110, 429] width 80 height 16
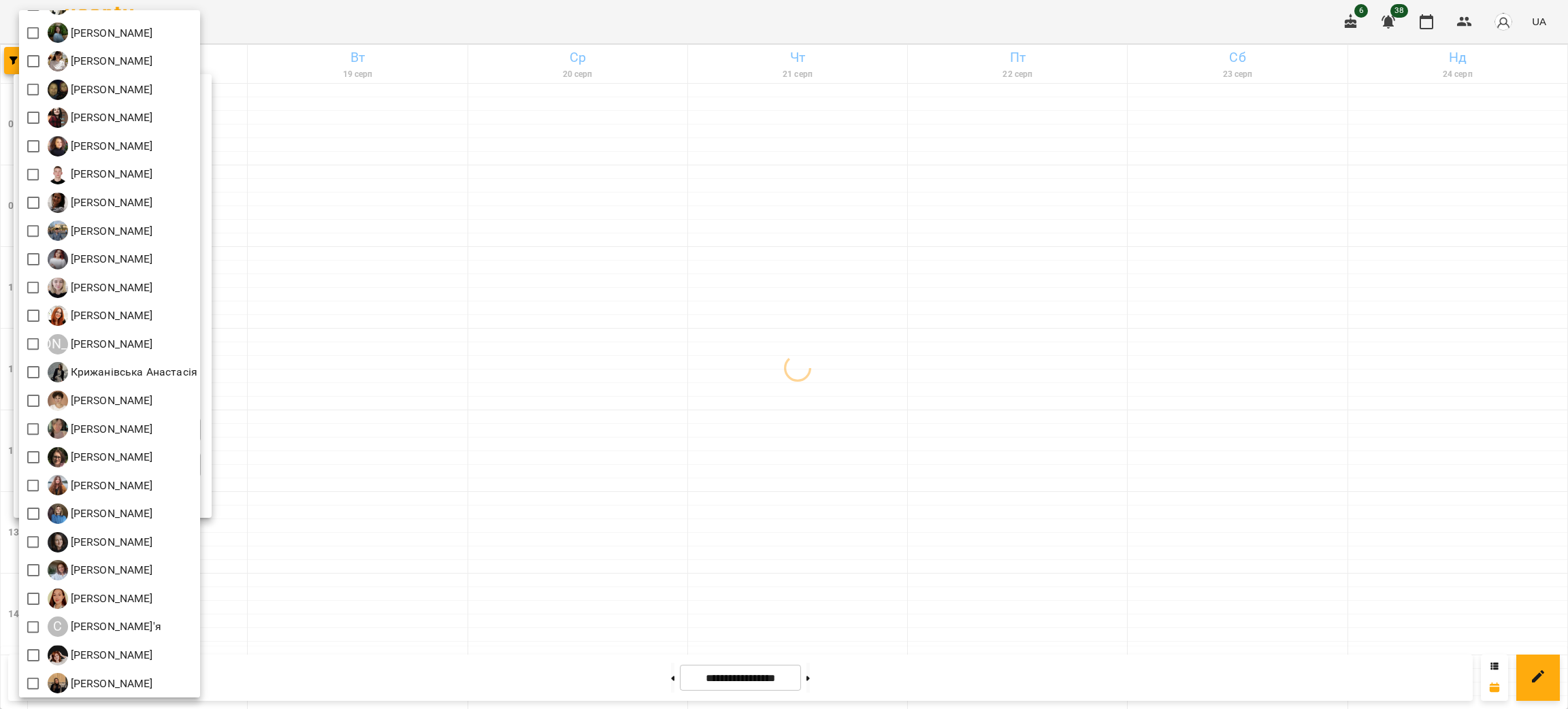
scroll to position [204, 0]
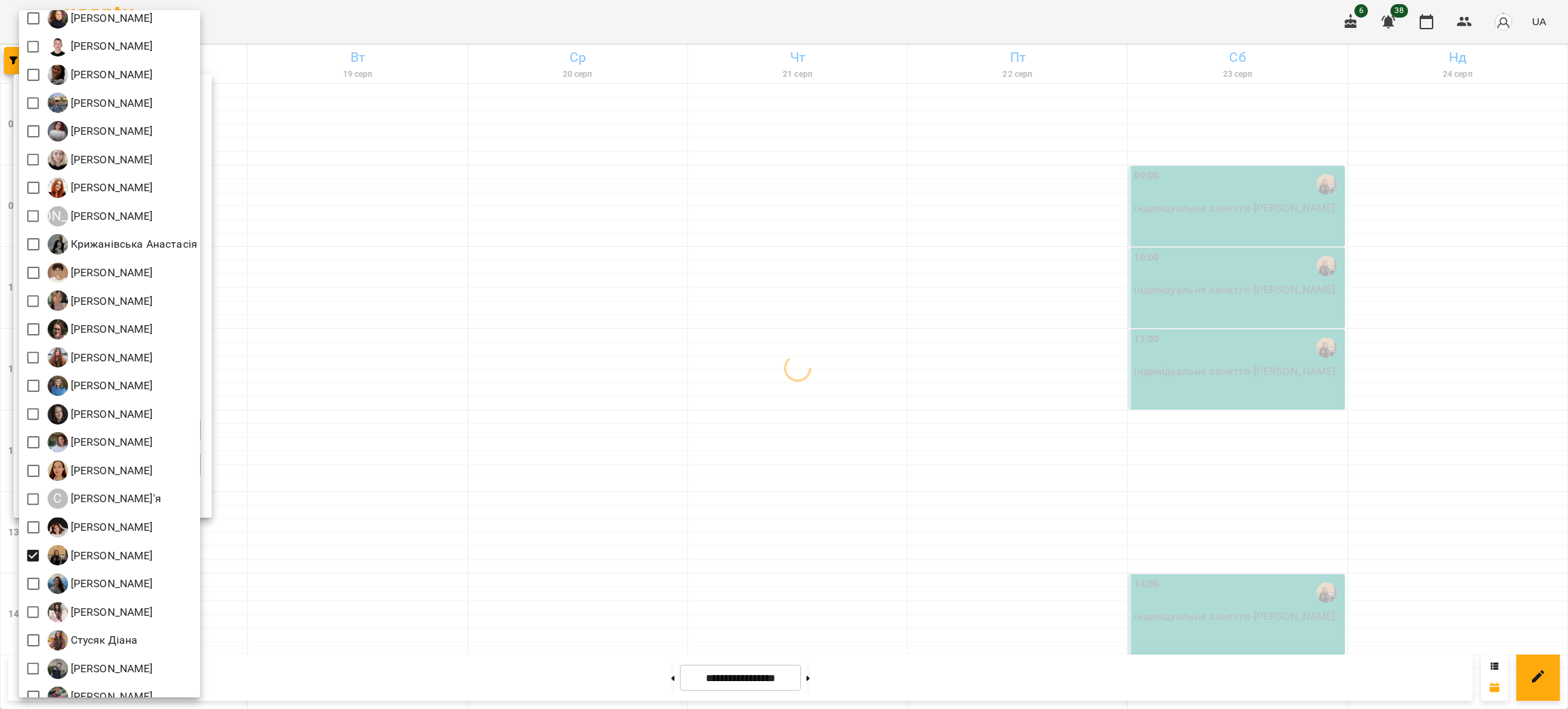
click at [1061, 530] on div at bounding box center [784, 354] width 1568 height 709
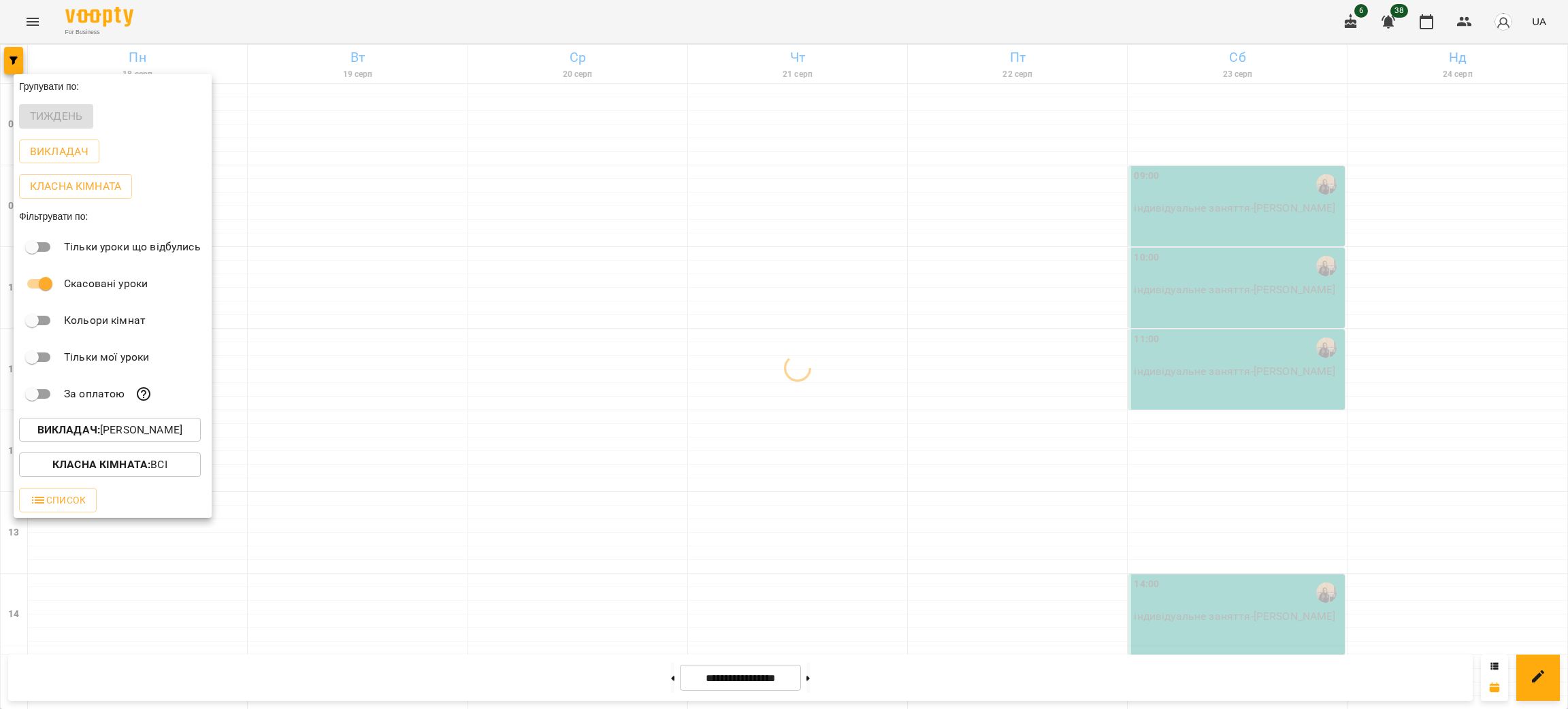
click at [1061, 530] on div at bounding box center [784, 354] width 1568 height 709
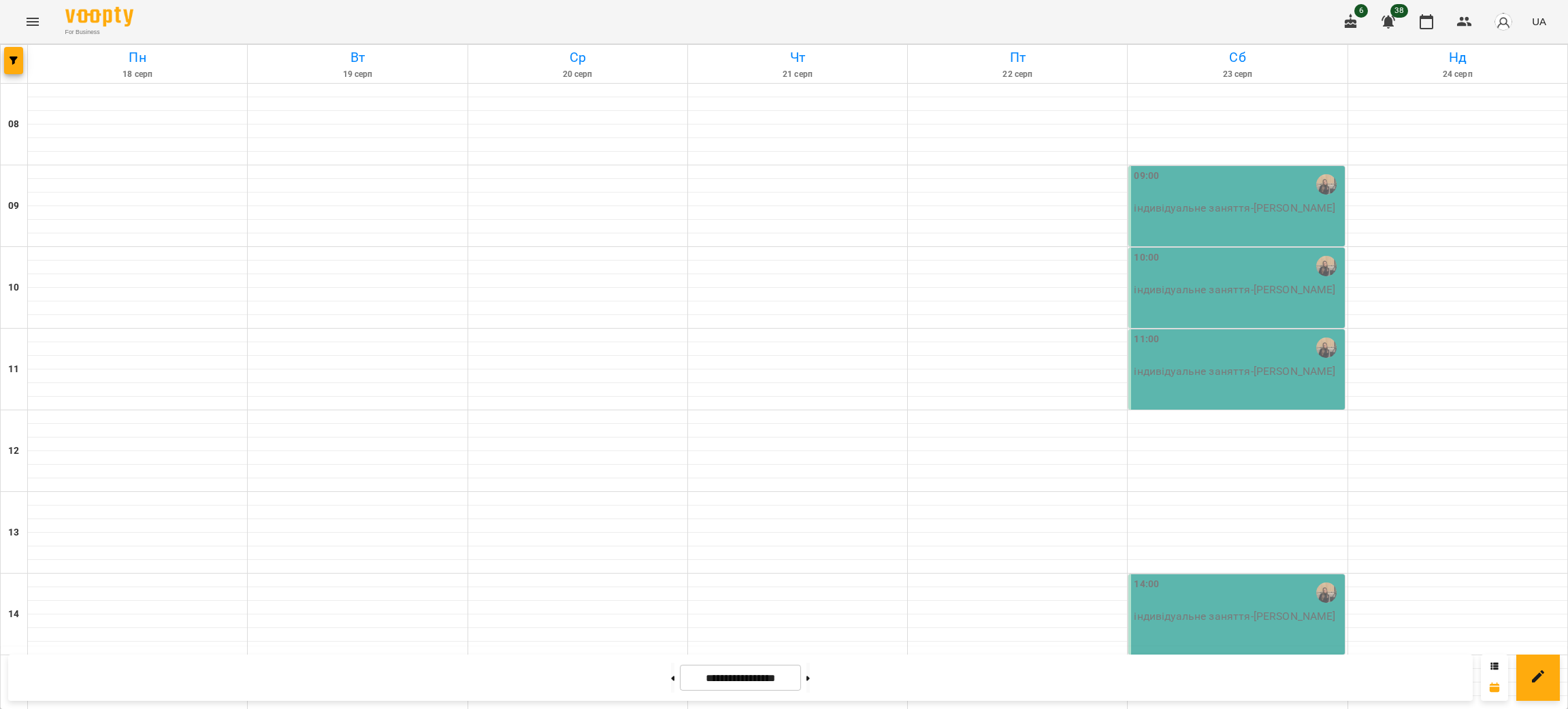
click at [1271, 282] on p "індивідуальне заняття - Семенцова Поліна" at bounding box center [1238, 290] width 208 height 16
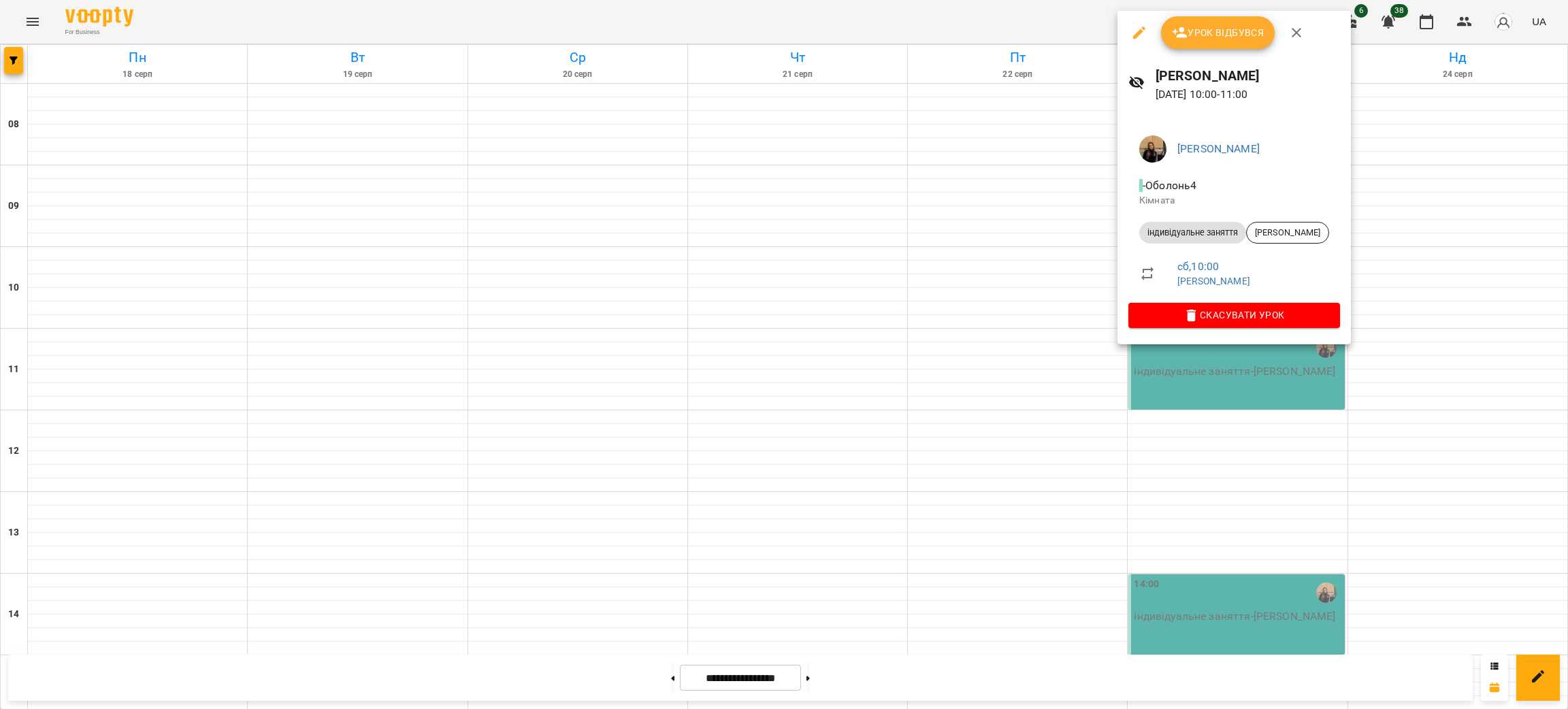
click at [1263, 385] on div at bounding box center [784, 354] width 1568 height 709
